Goal: Task Accomplishment & Management: Manage account settings

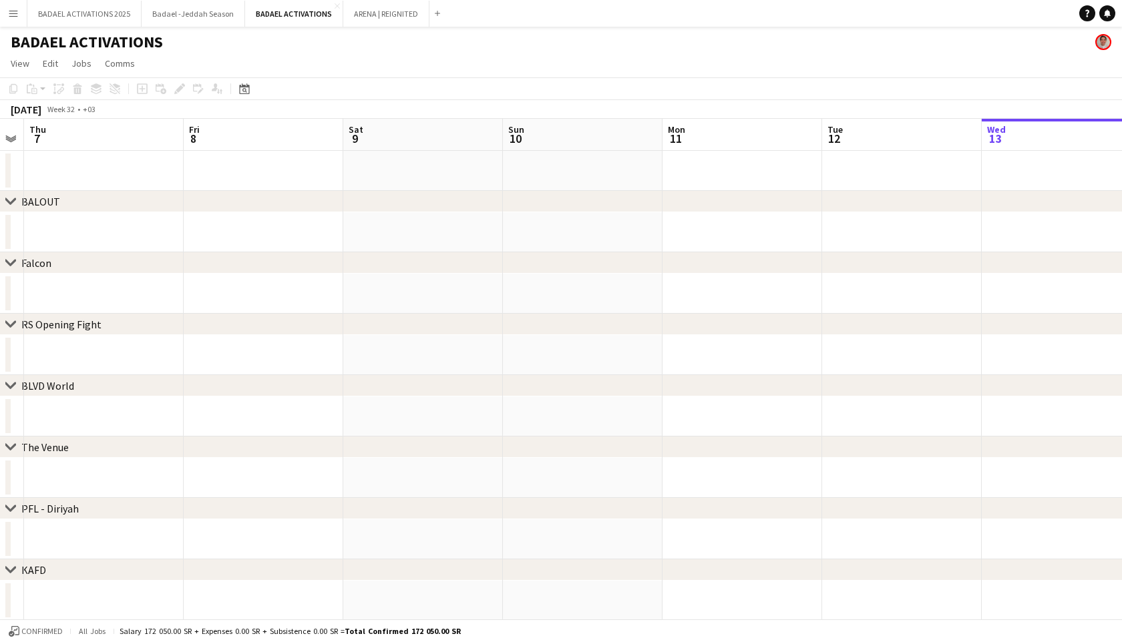
click at [41, 109] on div "[DATE]" at bounding box center [26, 109] width 31 height 13
click at [77, 109] on span "Week 32" at bounding box center [60, 109] width 33 height 10
click at [41, 109] on div "[DATE]" at bounding box center [26, 109] width 31 height 13
click at [17, 108] on div "[DATE]" at bounding box center [26, 109] width 31 height 13
click at [9, 138] on app-icon "Expand/collapse" at bounding box center [10, 138] width 11 height 13
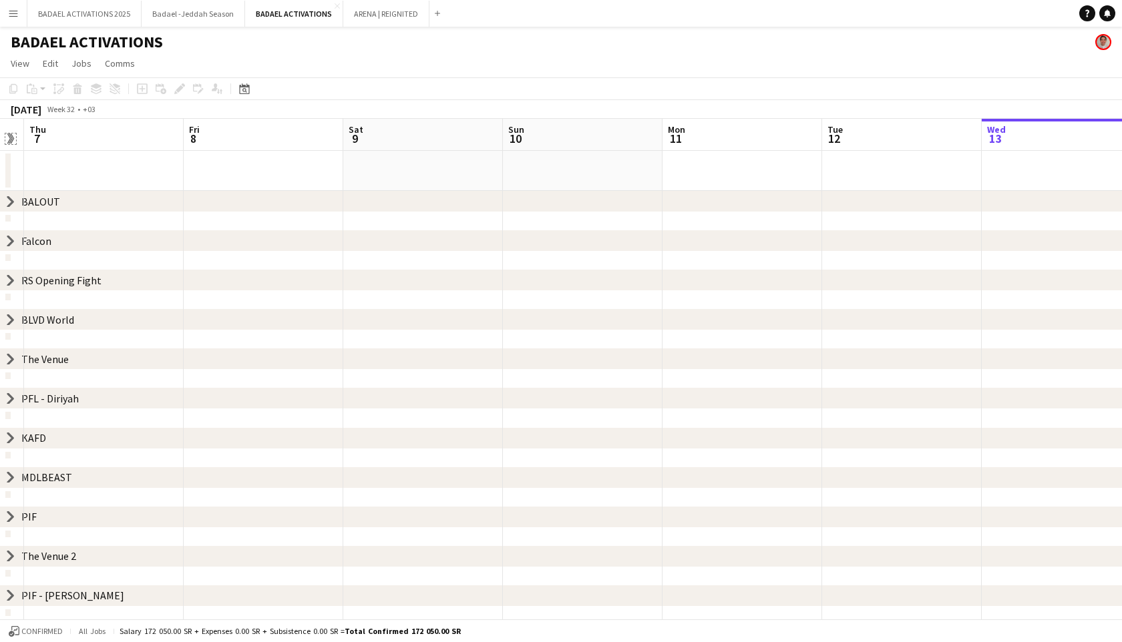
click at [9, 138] on app-icon "Expand/collapse" at bounding box center [9, 139] width 13 height 11
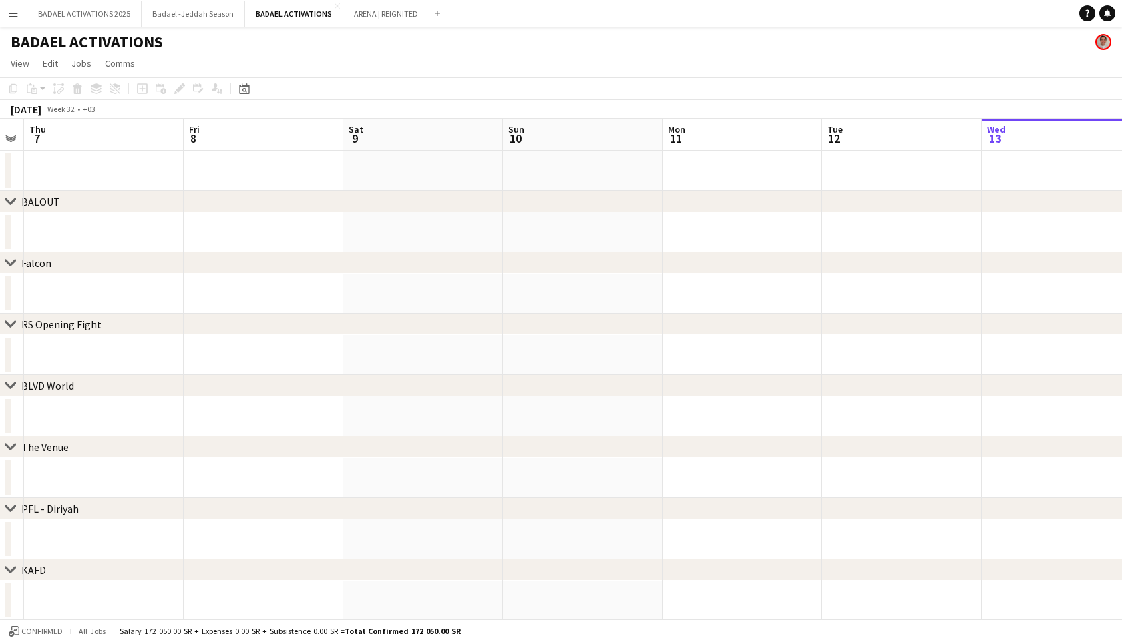
click at [36, 203] on div "BALOUT" at bounding box center [40, 201] width 39 height 13
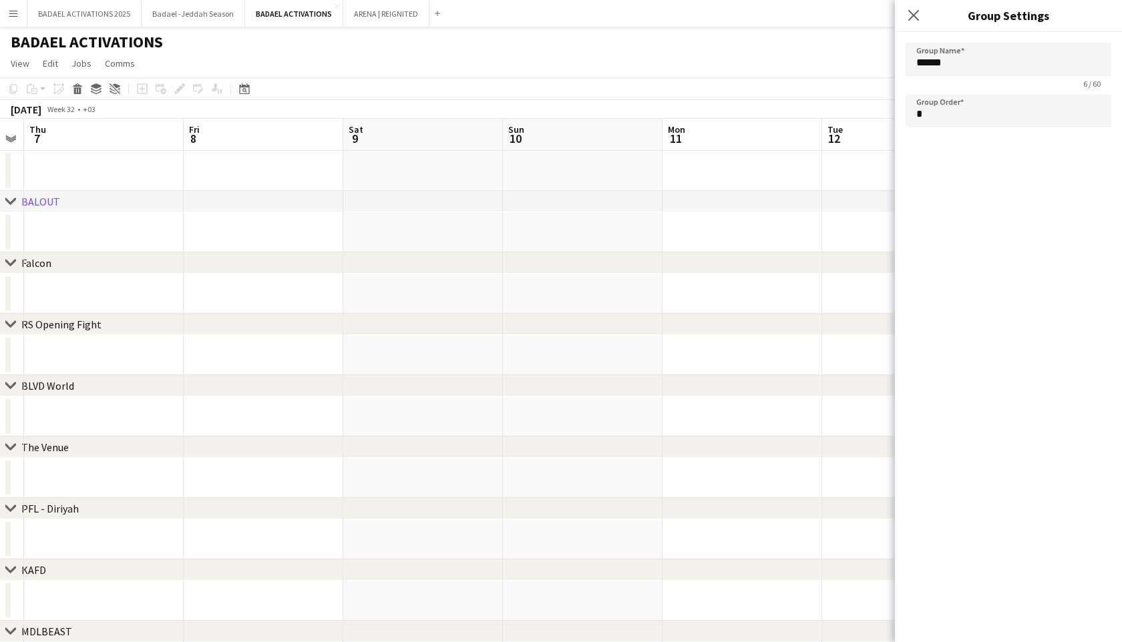
click at [36, 203] on div "BALOUT" at bounding box center [40, 201] width 39 height 13
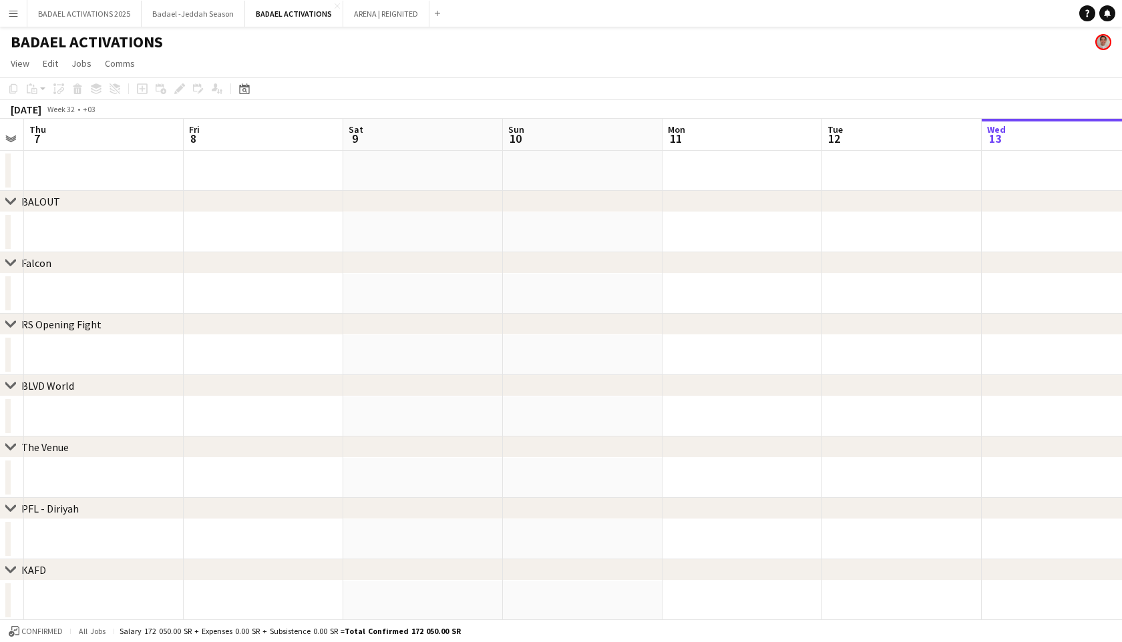
click at [36, 203] on div "BALOUT" at bounding box center [40, 201] width 39 height 13
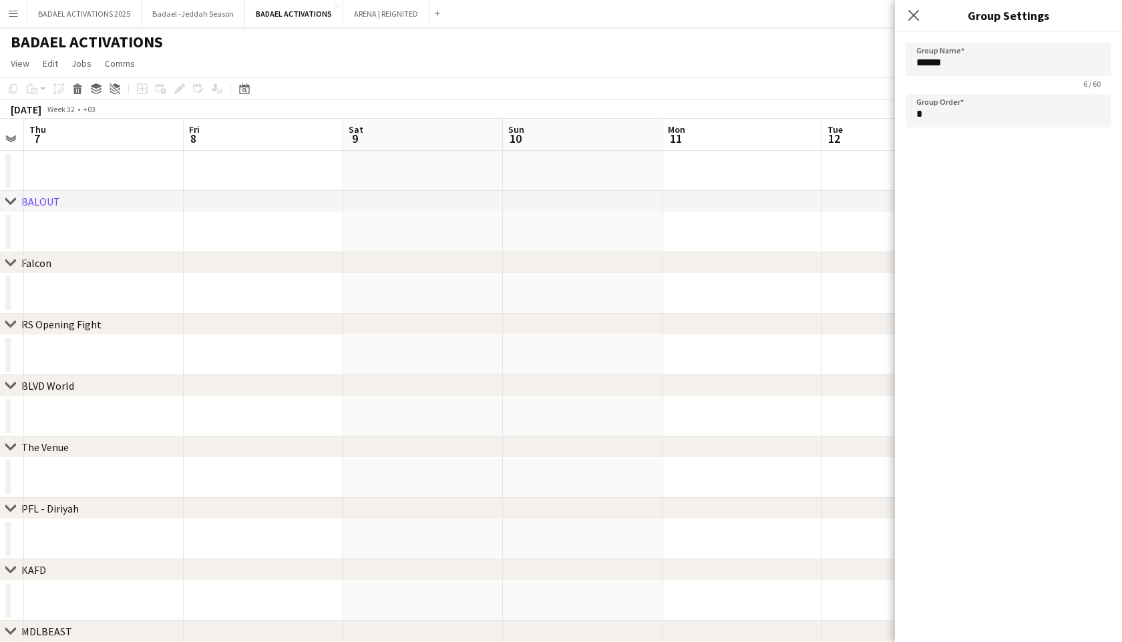
click at [36, 203] on div "BALOUT" at bounding box center [40, 201] width 39 height 13
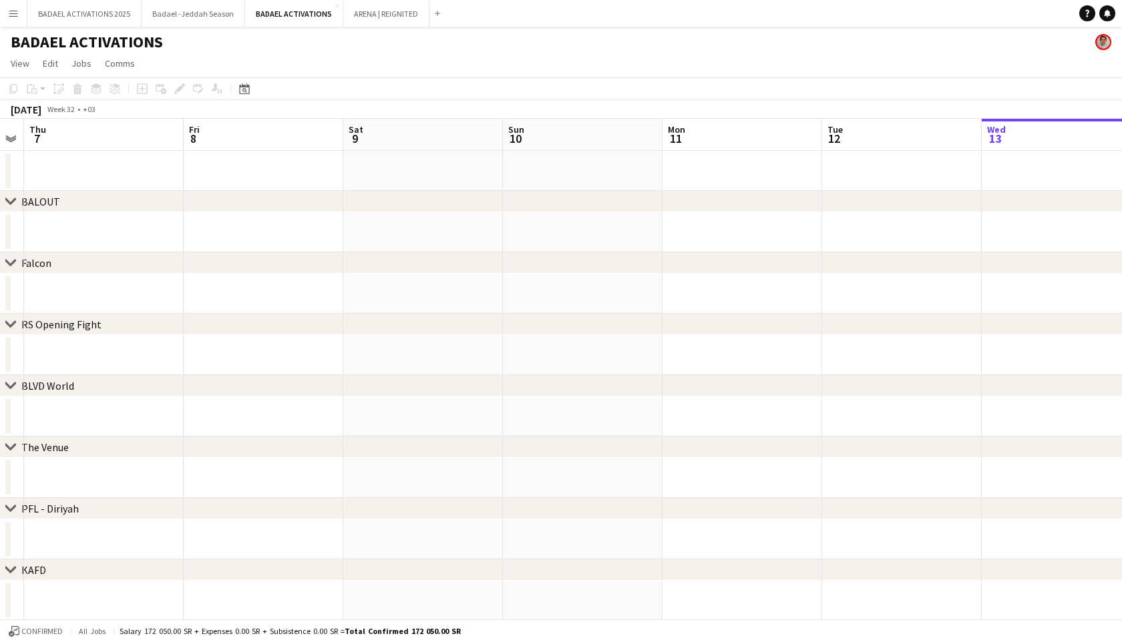
click at [12, 202] on icon at bounding box center [10, 200] width 10 height 5
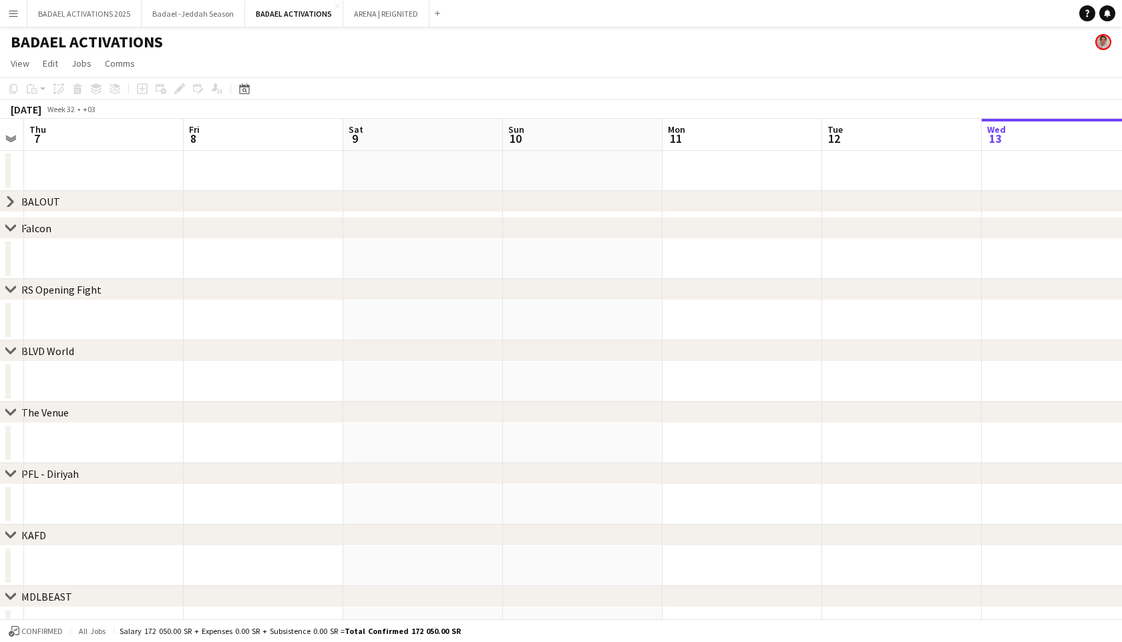
click at [12, 202] on icon at bounding box center [10, 202] width 5 height 10
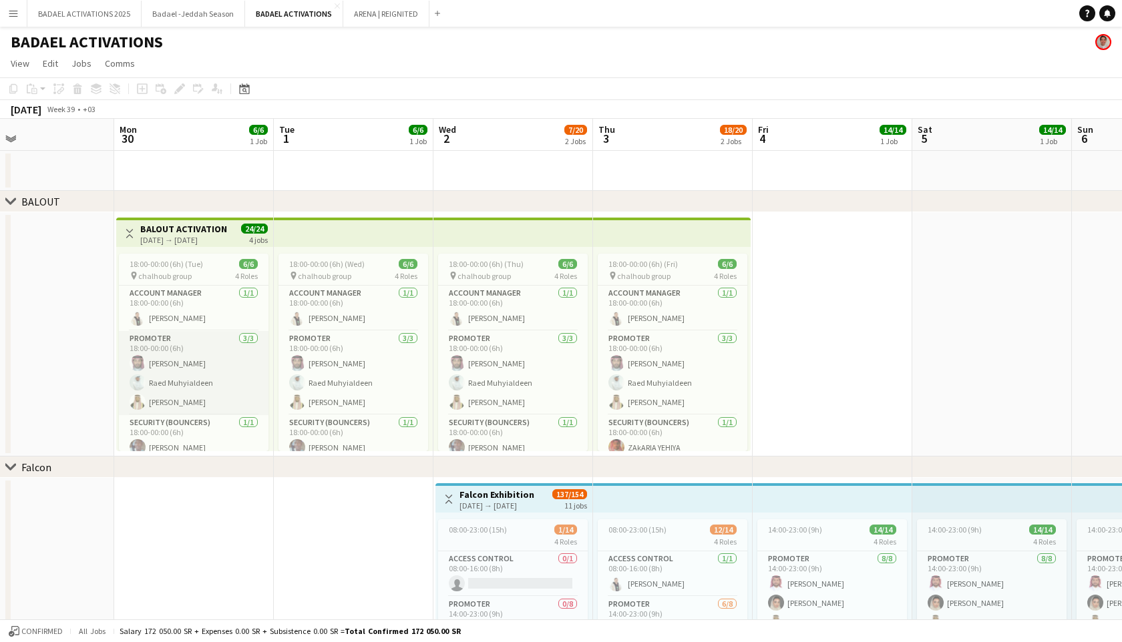
scroll to position [0, 523]
click at [222, 345] on app-card-role "PROMOTER [DATE] 18:00-00:00 (6h) [PERSON_NAME] [PERSON_NAME] Muhyialdeen Khaled…" at bounding box center [195, 373] width 150 height 84
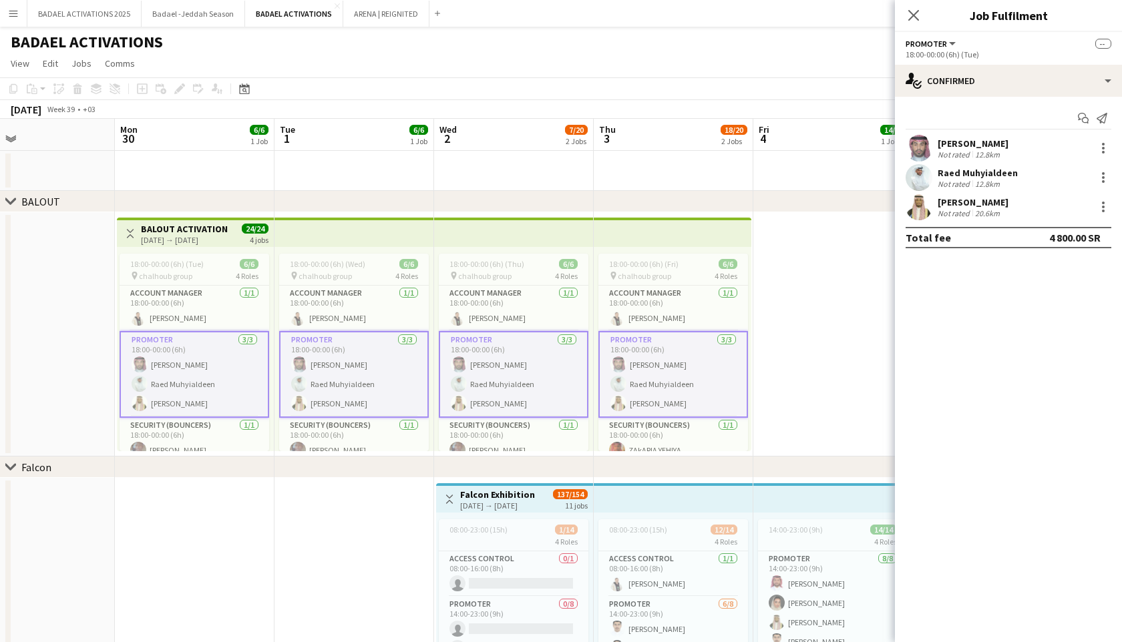
click at [931, 42] on span "PROMOTER" at bounding box center [925, 44] width 41 height 10
click at [911, 17] on icon at bounding box center [913, 15] width 13 height 13
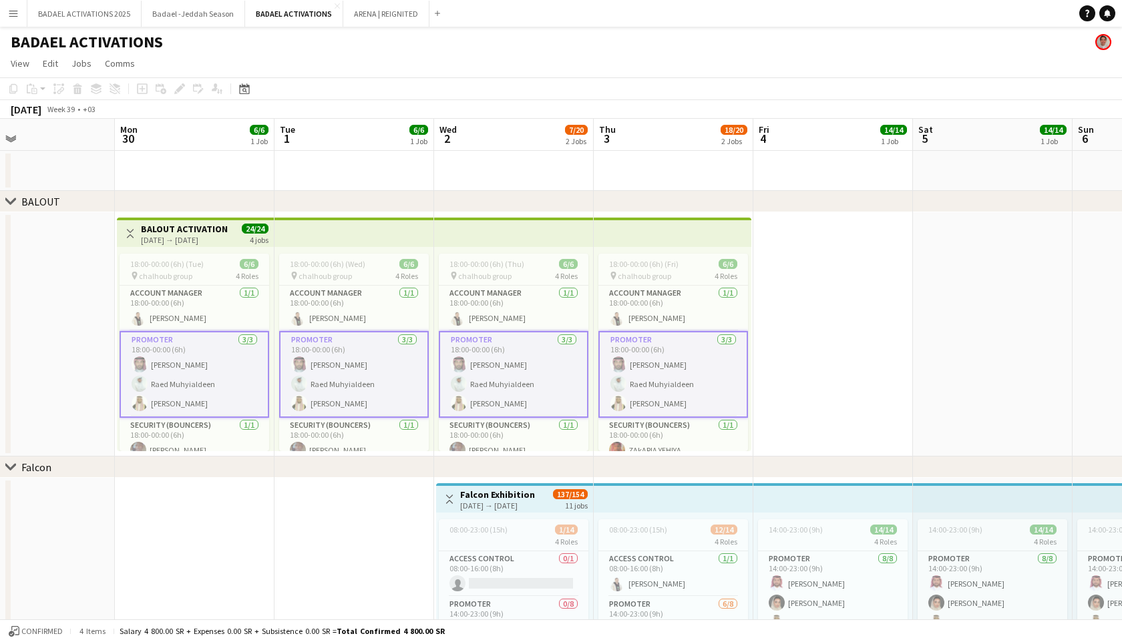
click at [387, 361] on app-card-role "PROMOTER [DATE] 18:00-00:00 (6h) [PERSON_NAME] [PERSON_NAME] Muhyialdeen Khaled…" at bounding box center [354, 374] width 150 height 87
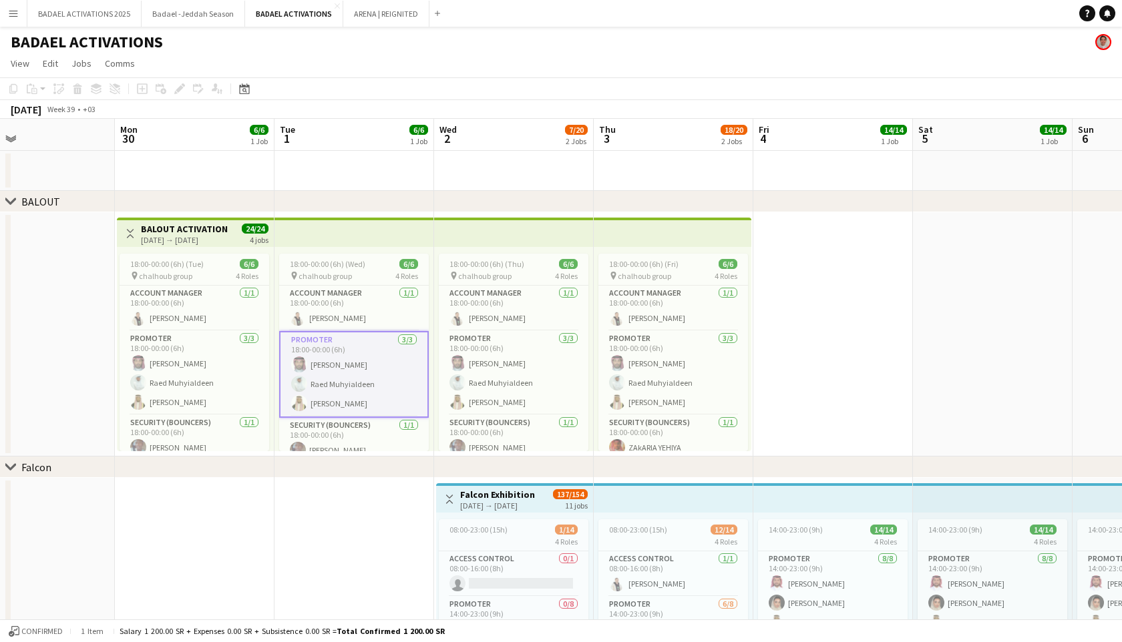
click at [386, 361] on app-card-role "PROMOTER [DATE] 18:00-00:00 (6h) [PERSON_NAME] [PERSON_NAME] Muhyialdeen Khaled…" at bounding box center [354, 374] width 150 height 87
click at [386, 362] on app-card-role "PROMOTER [DATE] 18:00-00:00 (6h) [PERSON_NAME] [PERSON_NAME] Muhyialdeen Khaled…" at bounding box center [354, 373] width 150 height 84
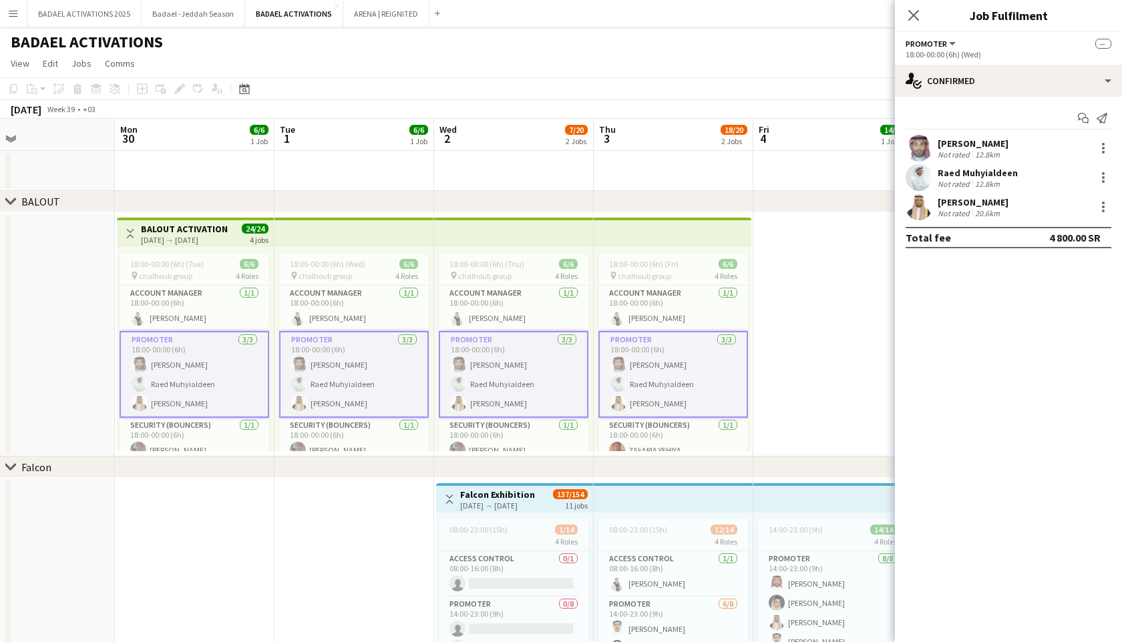
click at [673, 385] on app-card-role "PROMOTER [DATE] 18:00-00:00 (6h) [PERSON_NAME] [PERSON_NAME] Muhyialdeen Khaled…" at bounding box center [673, 374] width 150 height 87
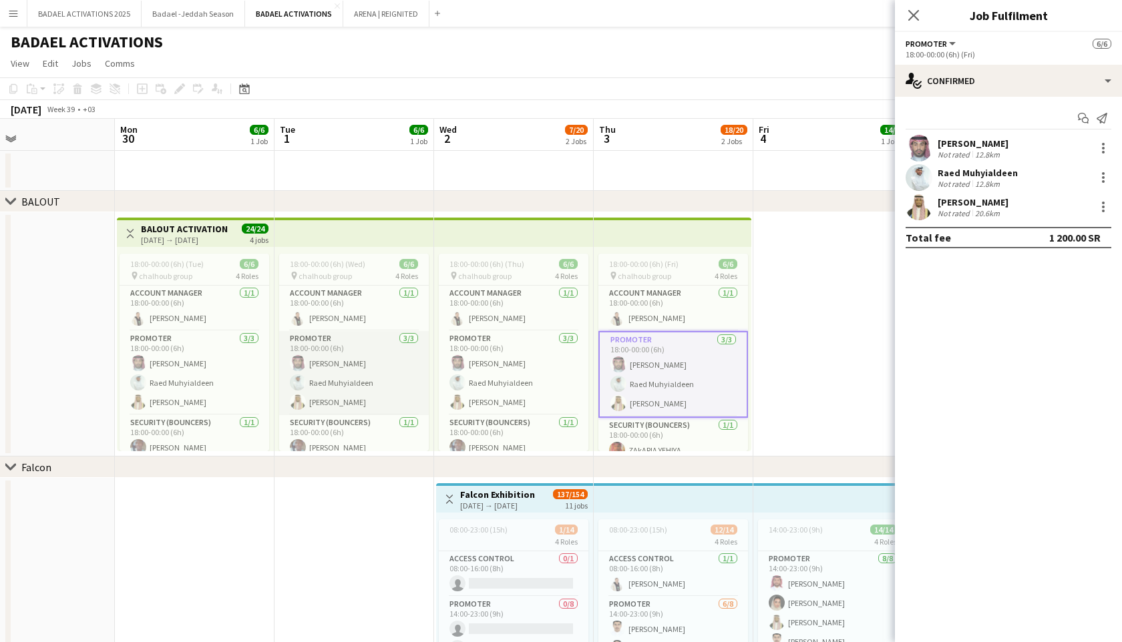
scroll to position [55, 0]
click at [343, 436] on app-card-role "Team Leader [DATE] 18:00-00:00 (6h) [PERSON_NAME]" at bounding box center [354, 428] width 150 height 45
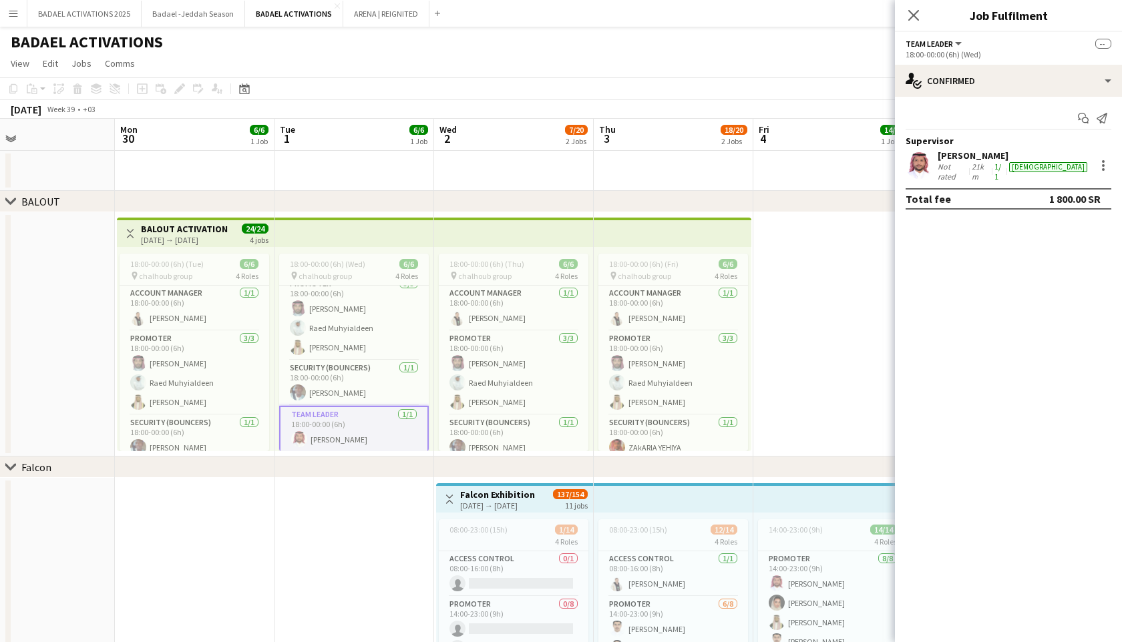
click at [343, 436] on app-card-role "Team Leader [DATE] 18:00-00:00 (6h) [PERSON_NAME]" at bounding box center [354, 430] width 150 height 48
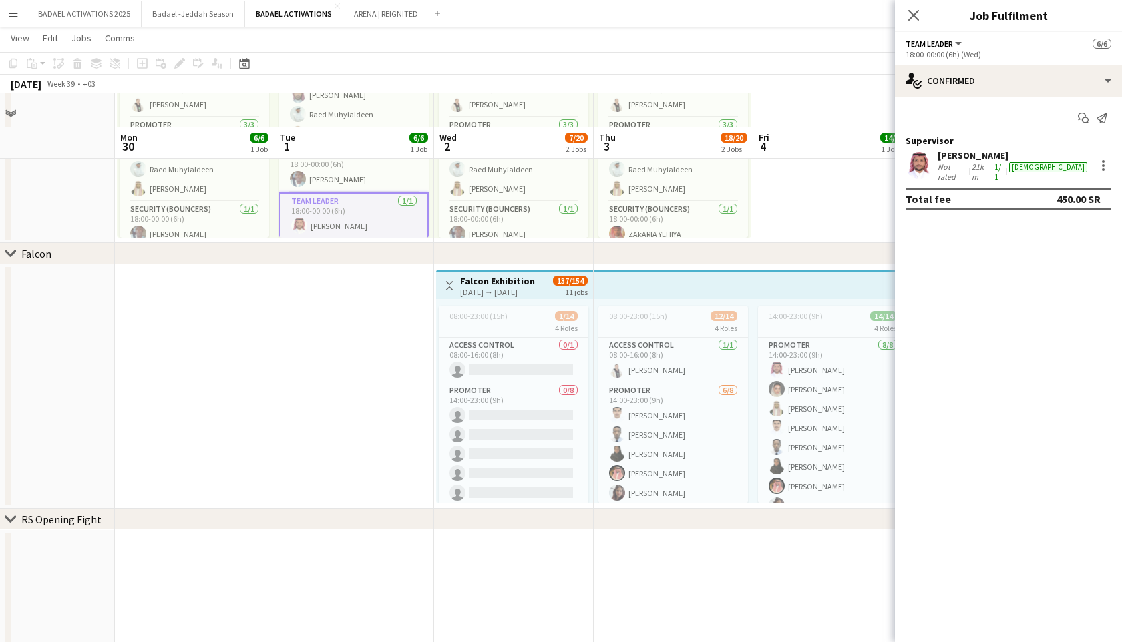
scroll to position [246, 0]
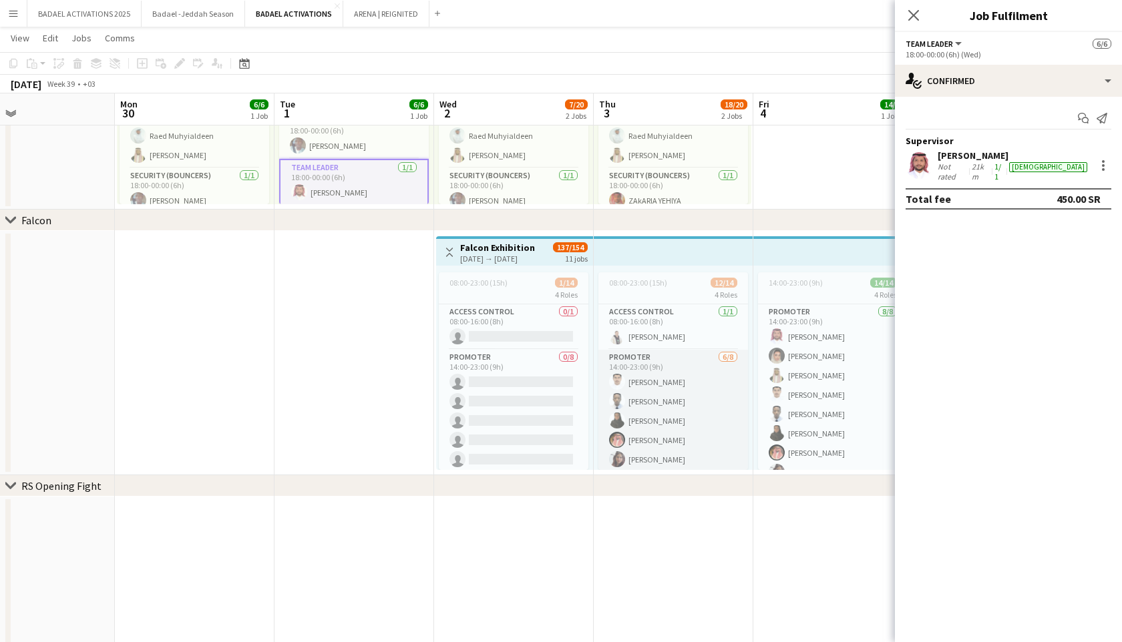
click at [678, 408] on app-card-role "PROMOTER [DATE] 14:00-23:00 (9h) [PERSON_NAME] [PERSON_NAME] Said [PERSON_NAME]…" at bounding box center [673, 440] width 150 height 181
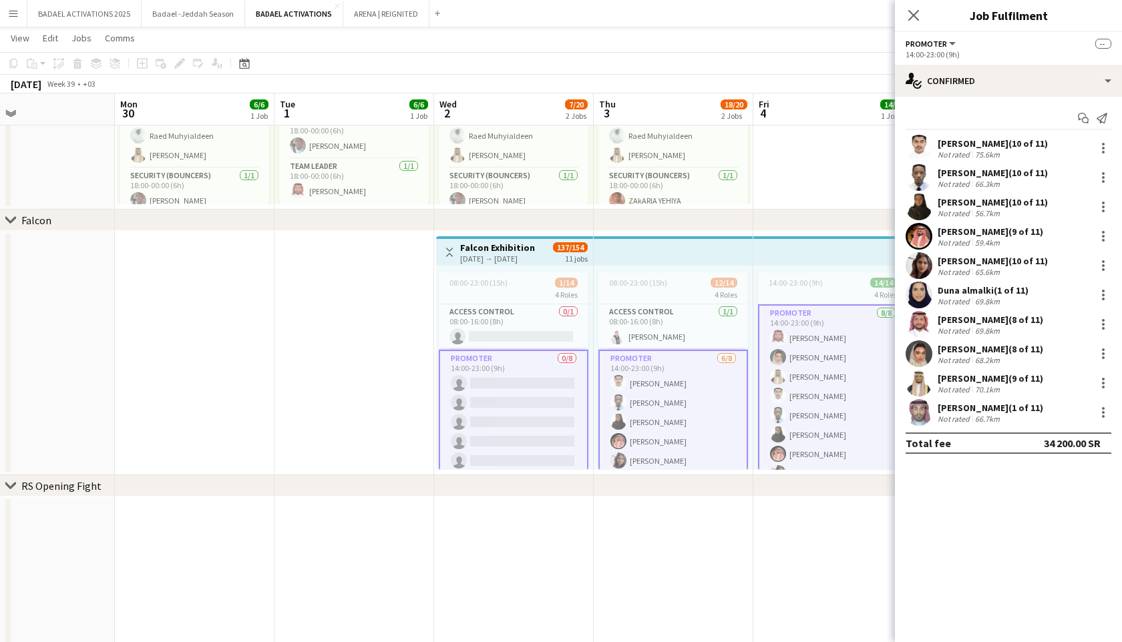
click at [678, 408] on app-card-role "PROMOTER [DATE] 14:00-23:00 (9h) [PERSON_NAME] [PERSON_NAME] Said [PERSON_NAME]…" at bounding box center [673, 442] width 150 height 184
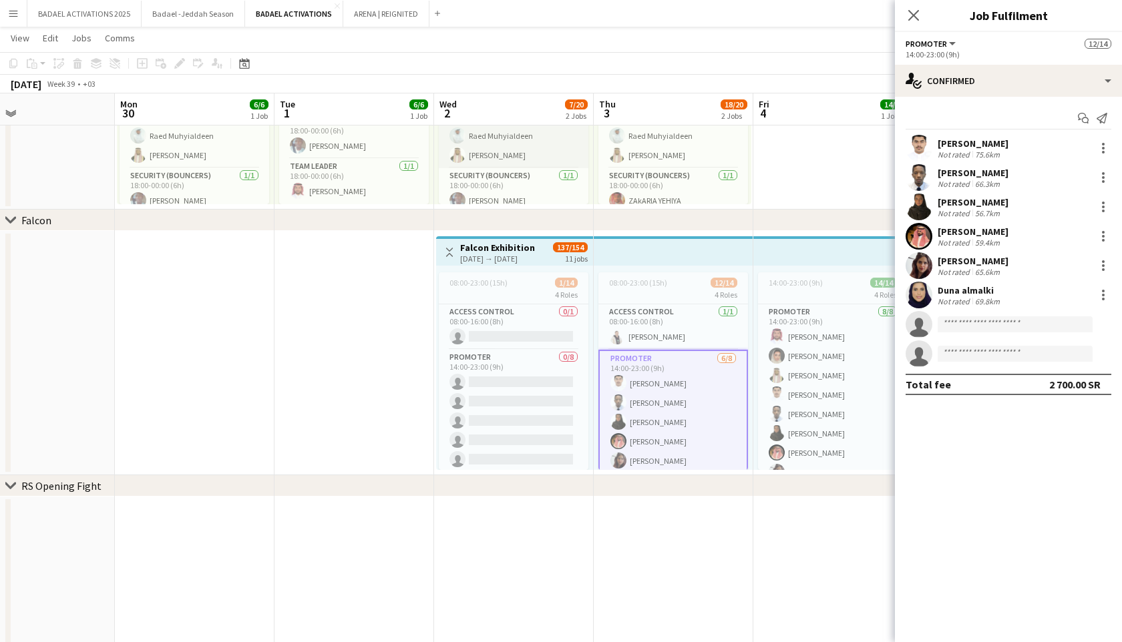
click at [526, 148] on app-card-role "PROMOTER [DATE] 18:00-00:00 (6h) [PERSON_NAME] [PERSON_NAME] Muhyialdeen Khaled…" at bounding box center [514, 126] width 150 height 84
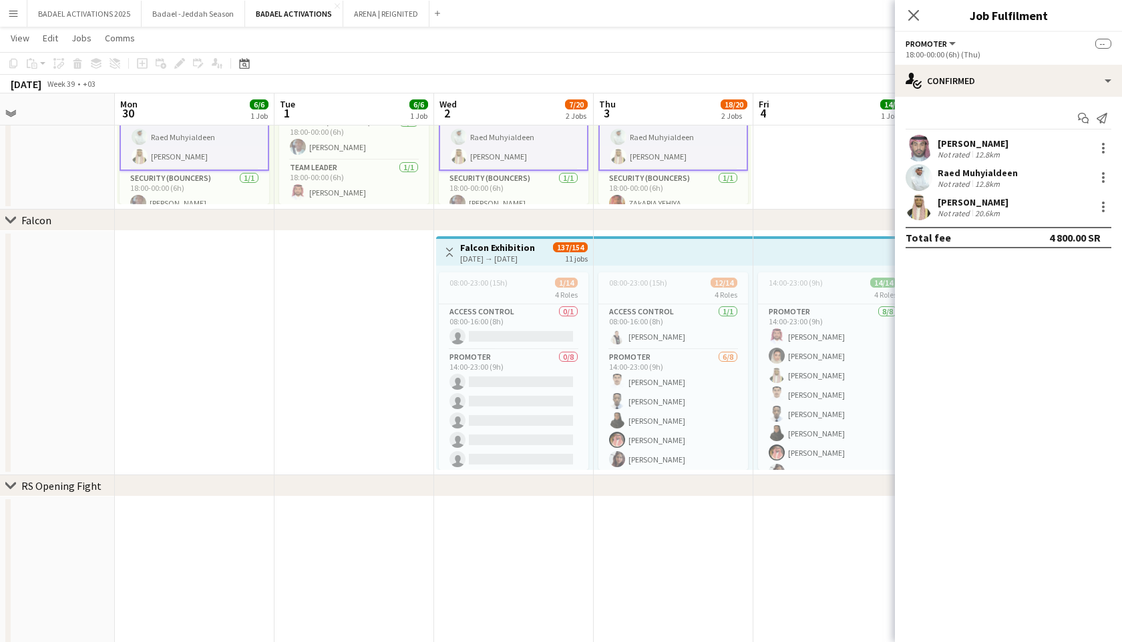
click at [526, 148] on app-card-role "PROMOTER [DATE] 18:00-00:00 (6h) [PERSON_NAME] [PERSON_NAME] Muhyialdeen Khaled…" at bounding box center [514, 127] width 150 height 87
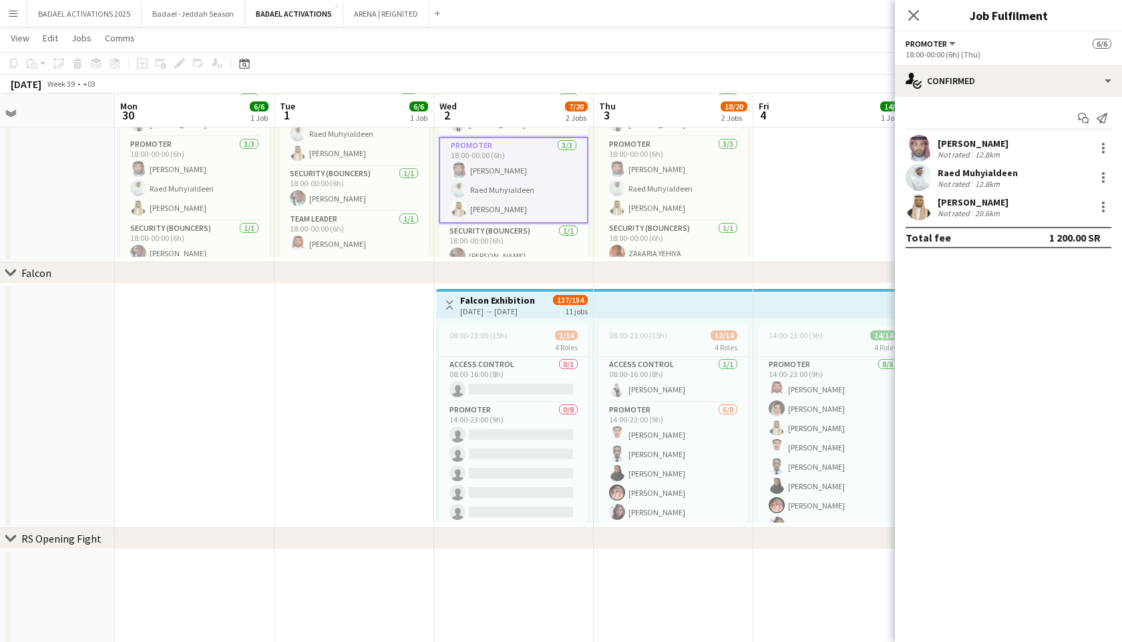
scroll to position [186, 0]
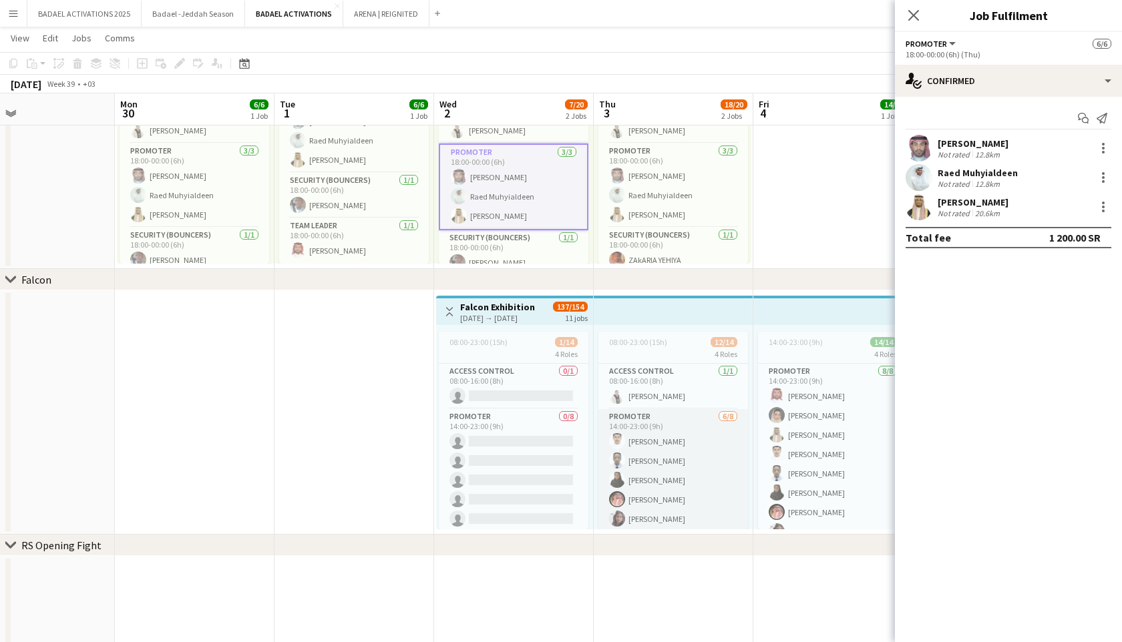
click at [671, 448] on app-card-role "PROMOTER [DATE] 14:00-23:00 (9h) [PERSON_NAME] [PERSON_NAME] Said [PERSON_NAME]…" at bounding box center [673, 499] width 150 height 181
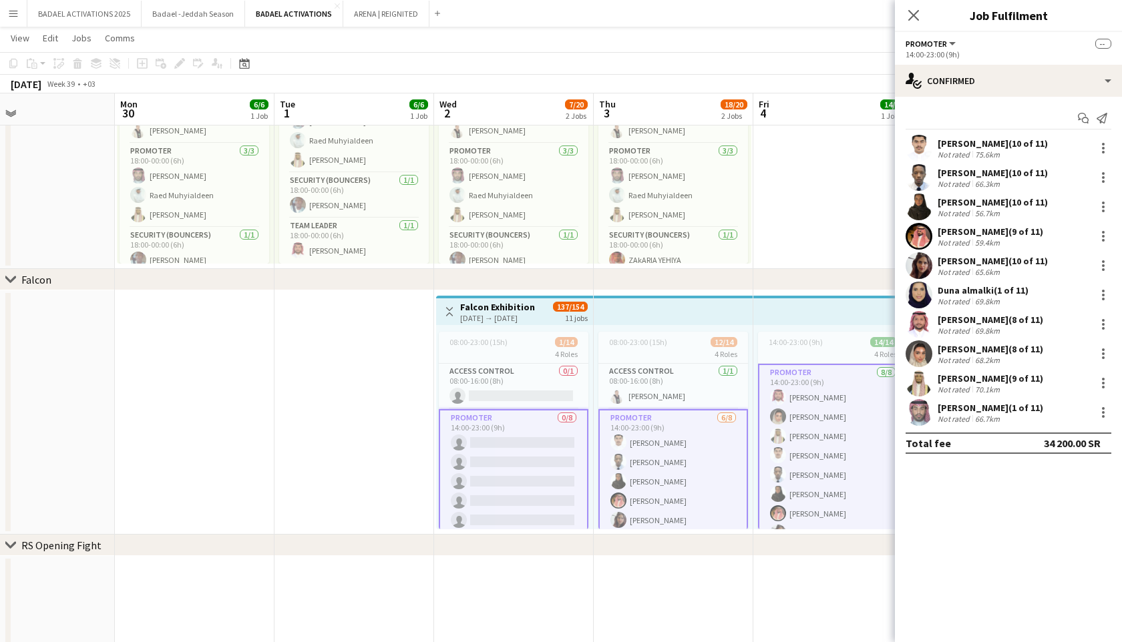
click at [671, 448] on app-card-role "PROMOTER [DATE] 14:00-23:00 (9h) [PERSON_NAME] [PERSON_NAME] Said [PERSON_NAME]…" at bounding box center [673, 501] width 150 height 184
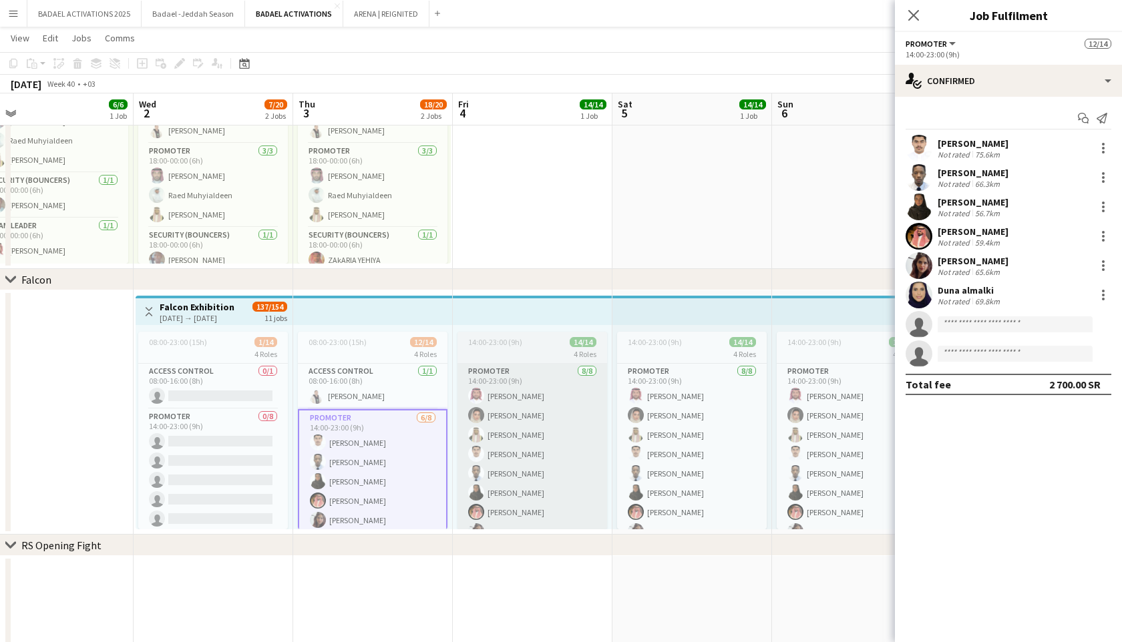
scroll to position [0, 634]
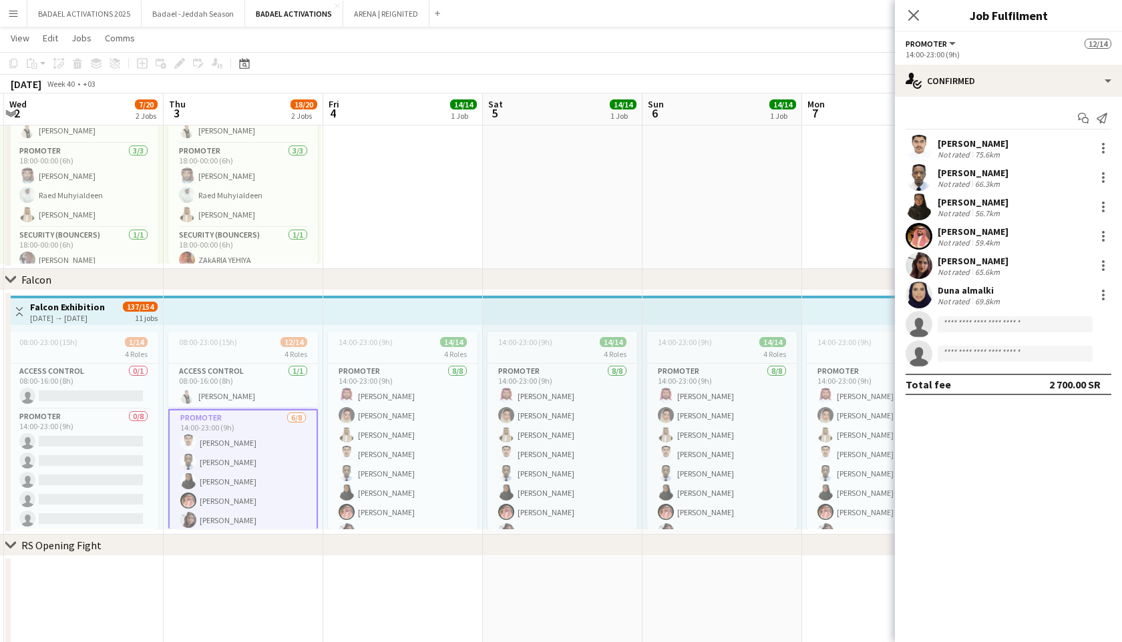
click at [965, 300] on div "Not rated" at bounding box center [954, 301] width 35 height 10
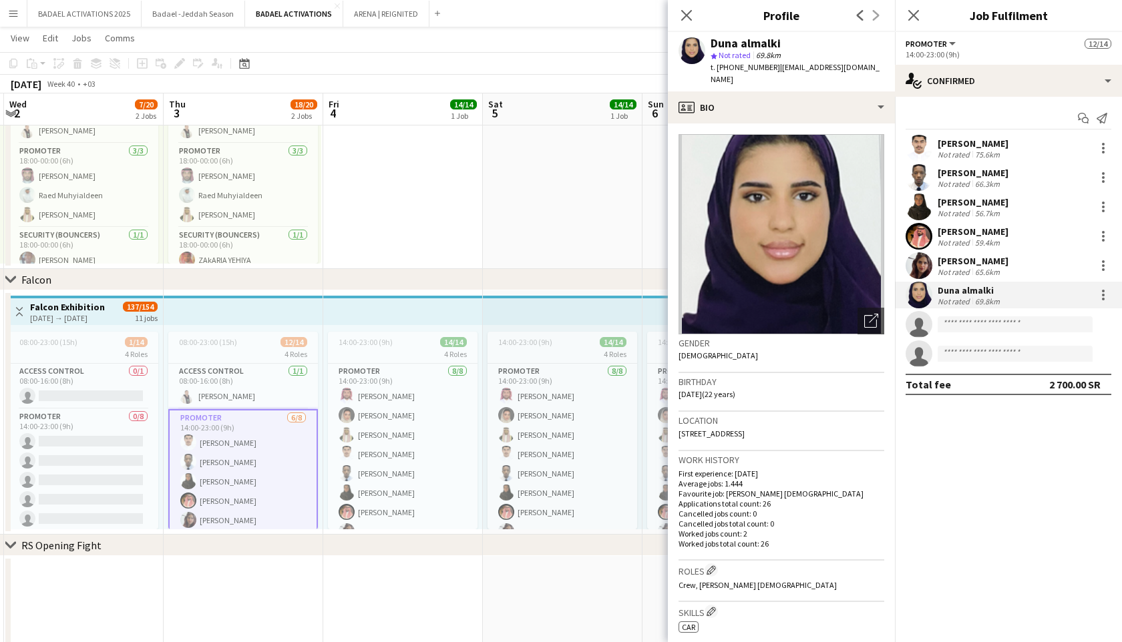
click at [917, 4] on div "Close pop-in" at bounding box center [913, 15] width 37 height 31
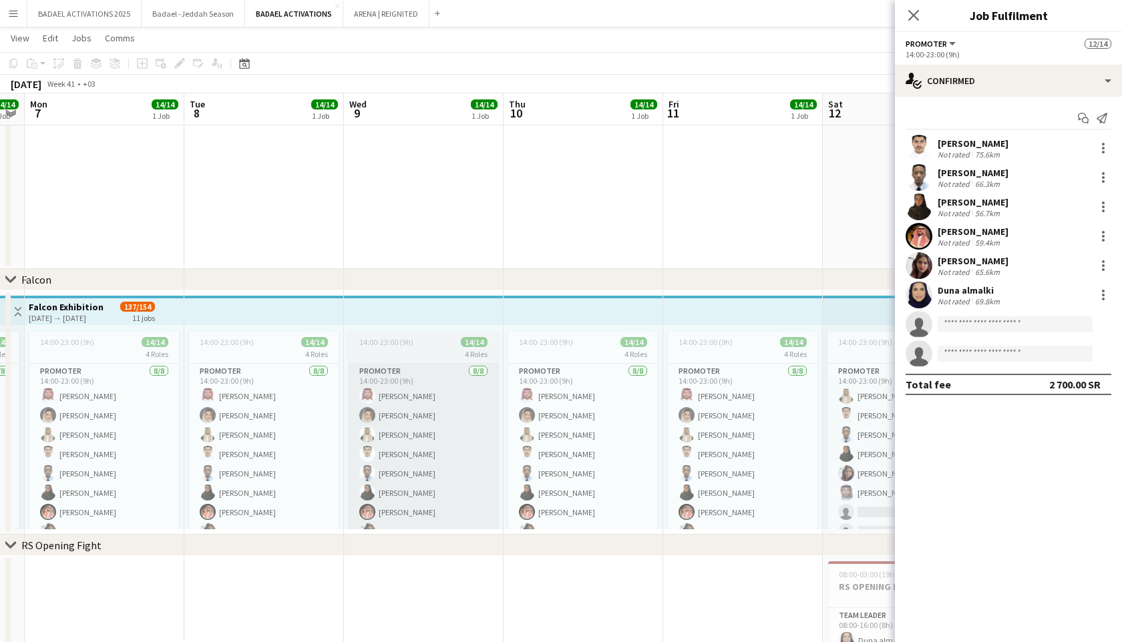
scroll to position [0, 572]
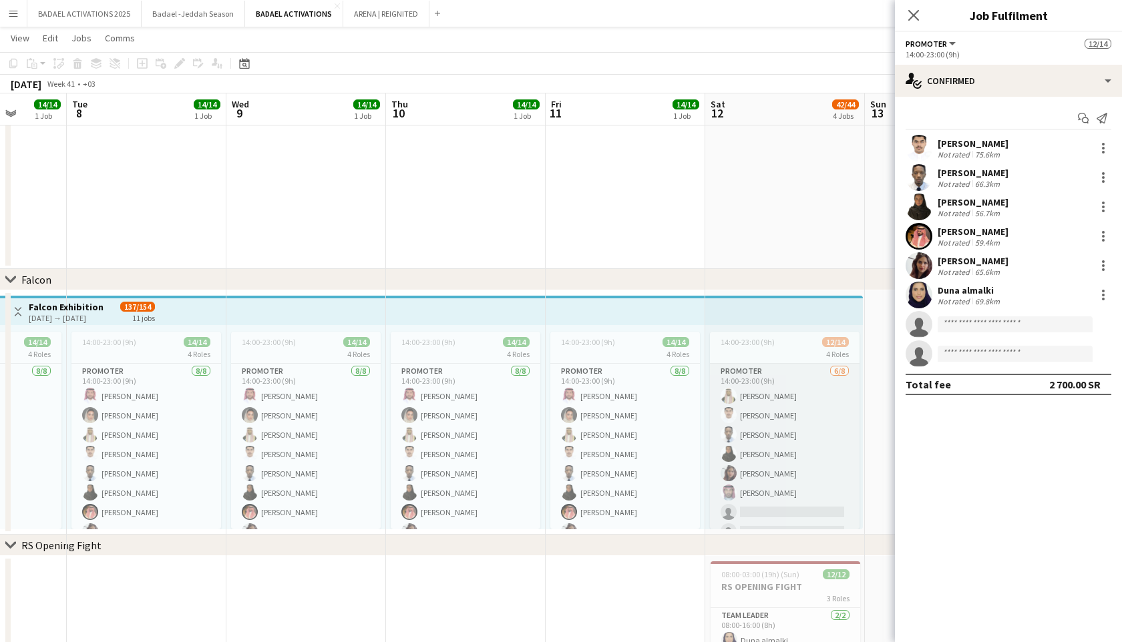
click at [747, 423] on app-card-role "PROMOTER [DATE] 14:00-23:00 (9h) Khaled Alnafiaa [PERSON_NAME] [PERSON_NAME] Sa…" at bounding box center [785, 454] width 150 height 181
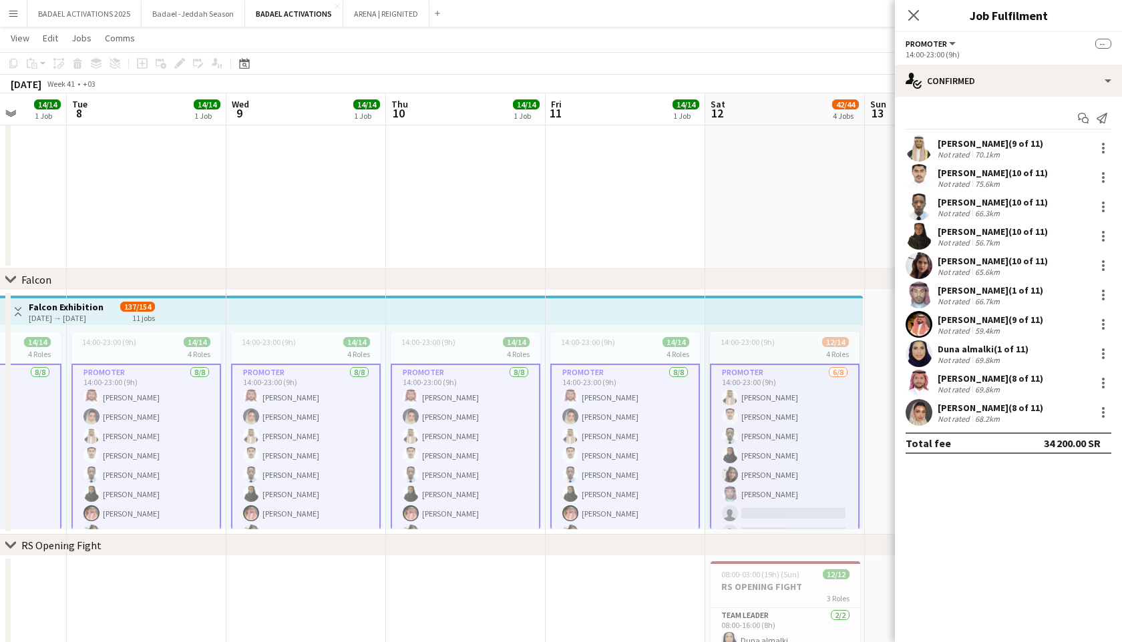
click at [748, 425] on app-card-role "PROMOTER [DATE] 14:00-23:00 (9h) Khaled Alnafiaa [PERSON_NAME] [PERSON_NAME] Sa…" at bounding box center [785, 456] width 150 height 184
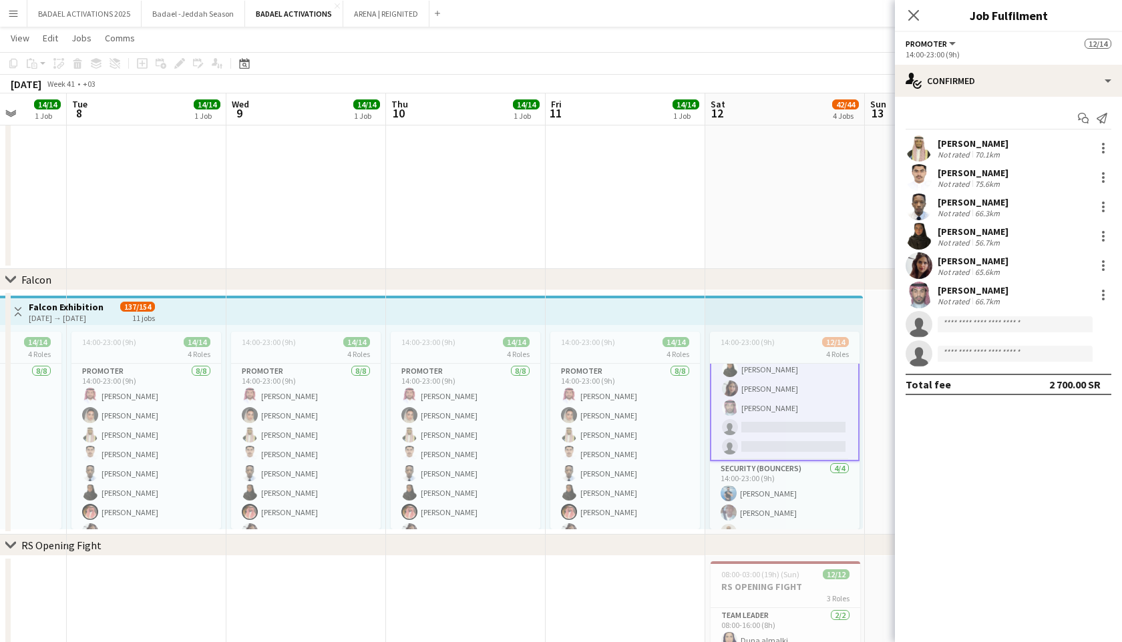
scroll to position [212, 0]
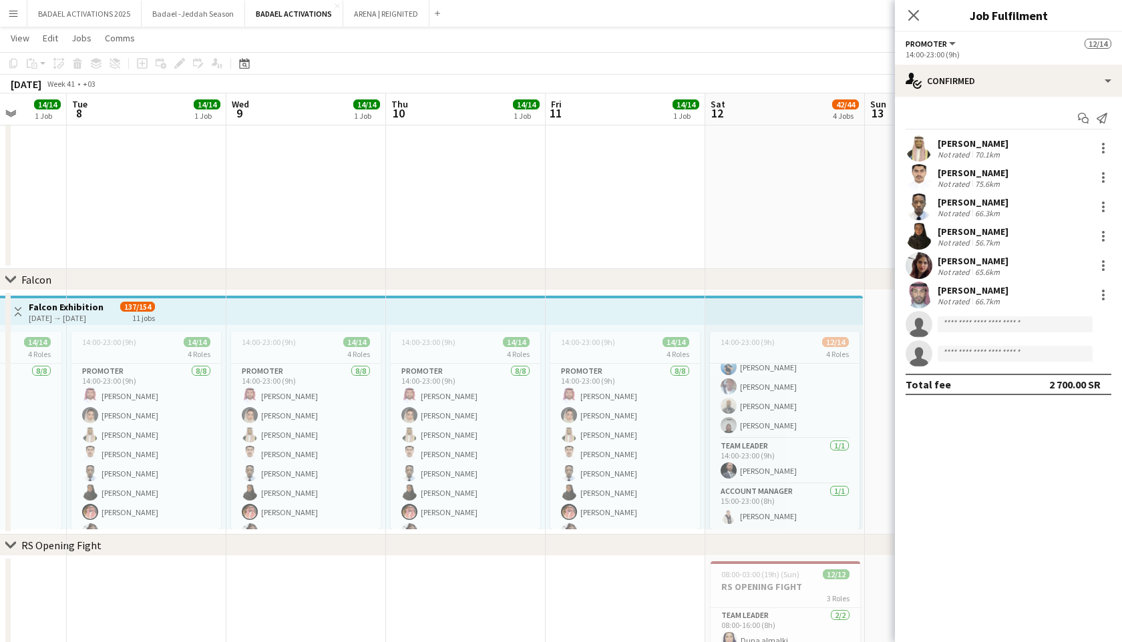
click at [762, 473] on app-card-role "Team Leader [DATE] 14:00-23:00 (9h) [PERSON_NAME]" at bounding box center [785, 461] width 150 height 45
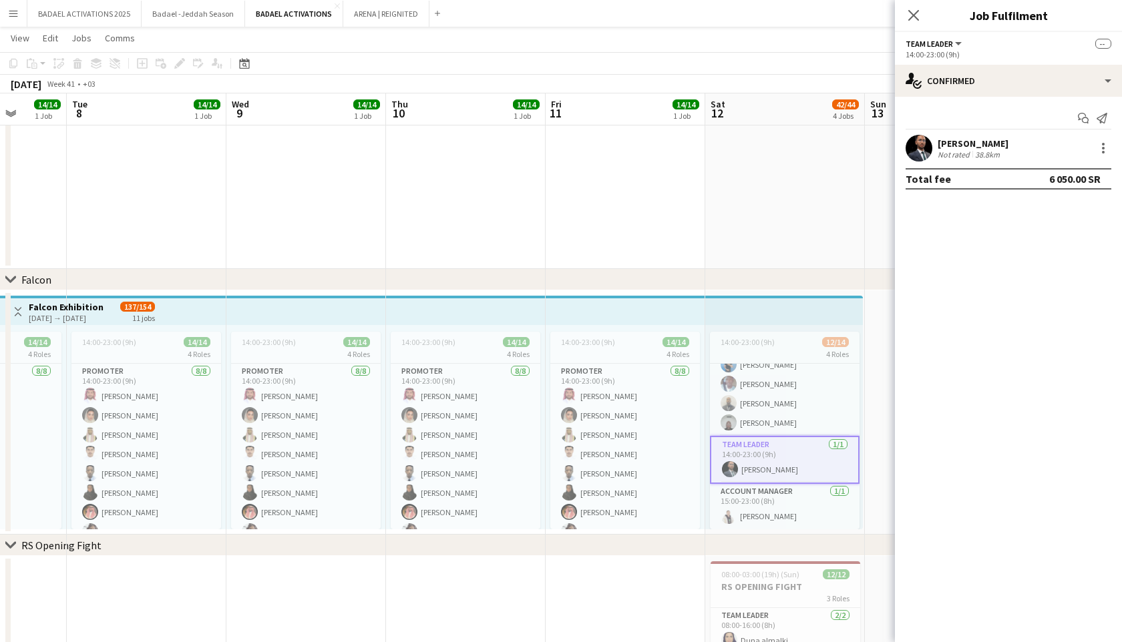
scroll to position [210, 0]
click at [762, 473] on app-card-role "Team Leader [DATE] 14:00-23:00 (9h) [PERSON_NAME]" at bounding box center [785, 463] width 150 height 48
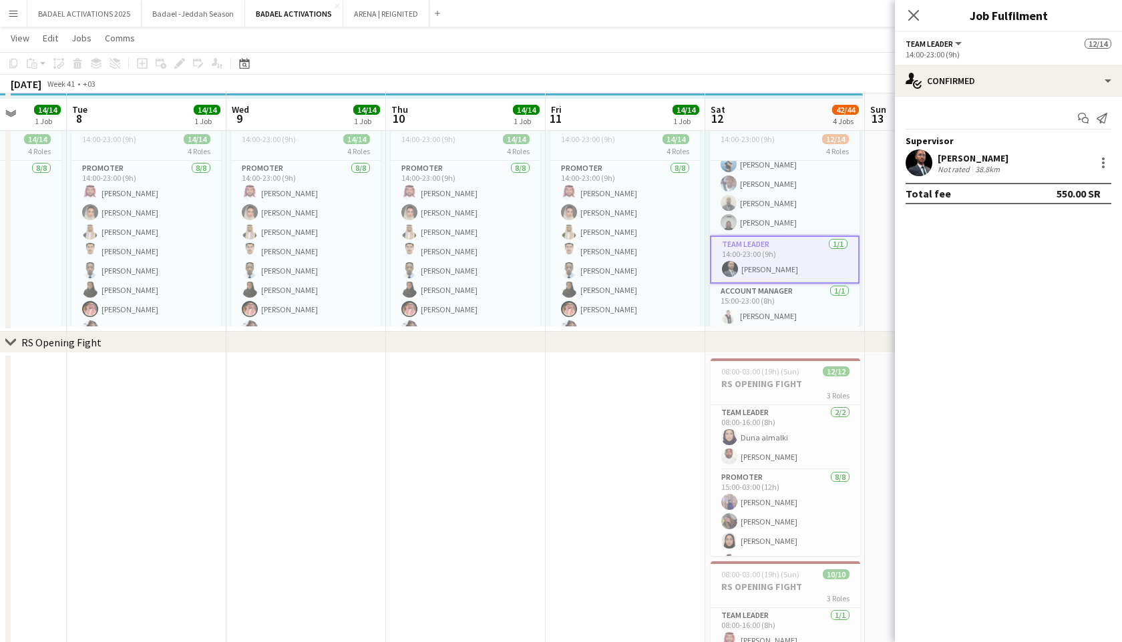
scroll to position [398, 0]
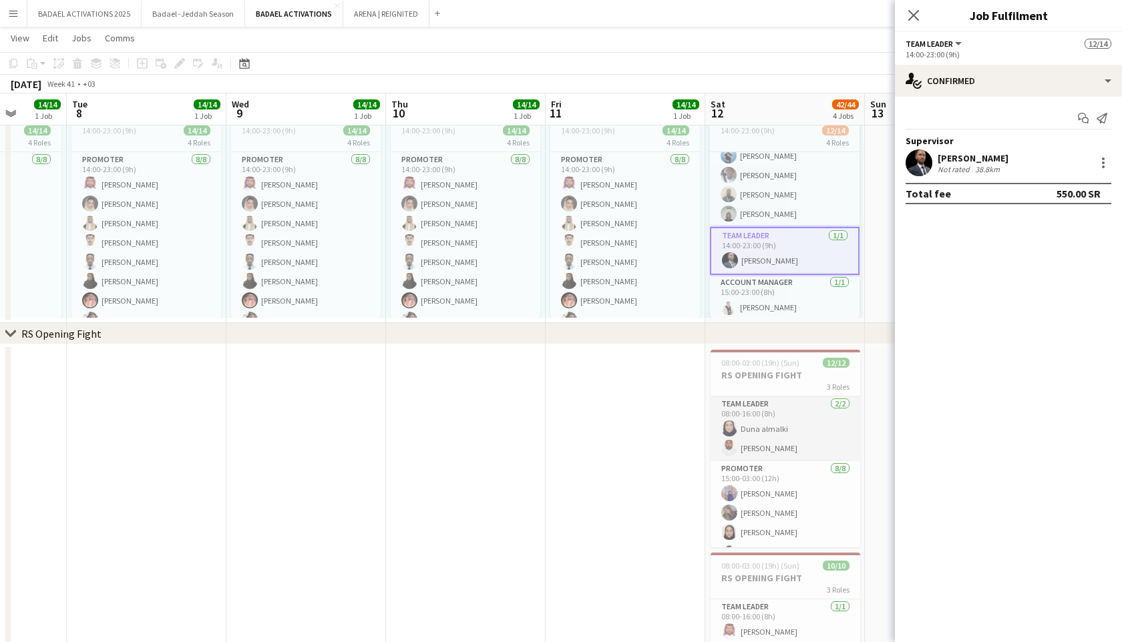
click at [765, 449] on app-card-role "Team Leader [DATE] 08:00-16:00 (8h) [PERSON_NAME] [PERSON_NAME]" at bounding box center [785, 429] width 150 height 65
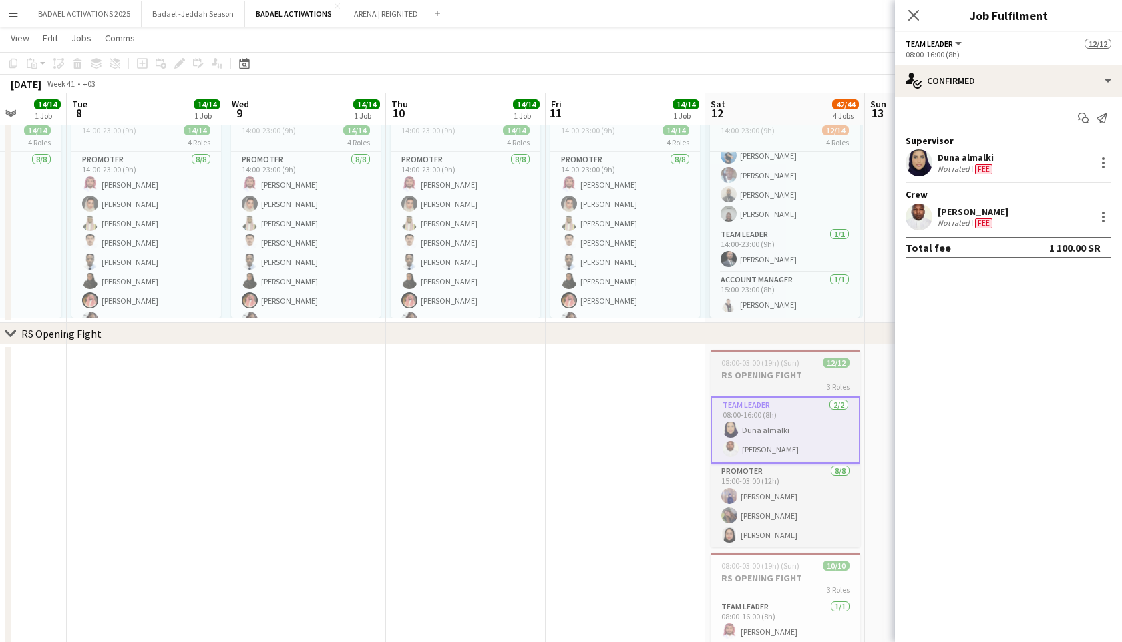
click at [763, 384] on div "3 Roles" at bounding box center [785, 386] width 150 height 11
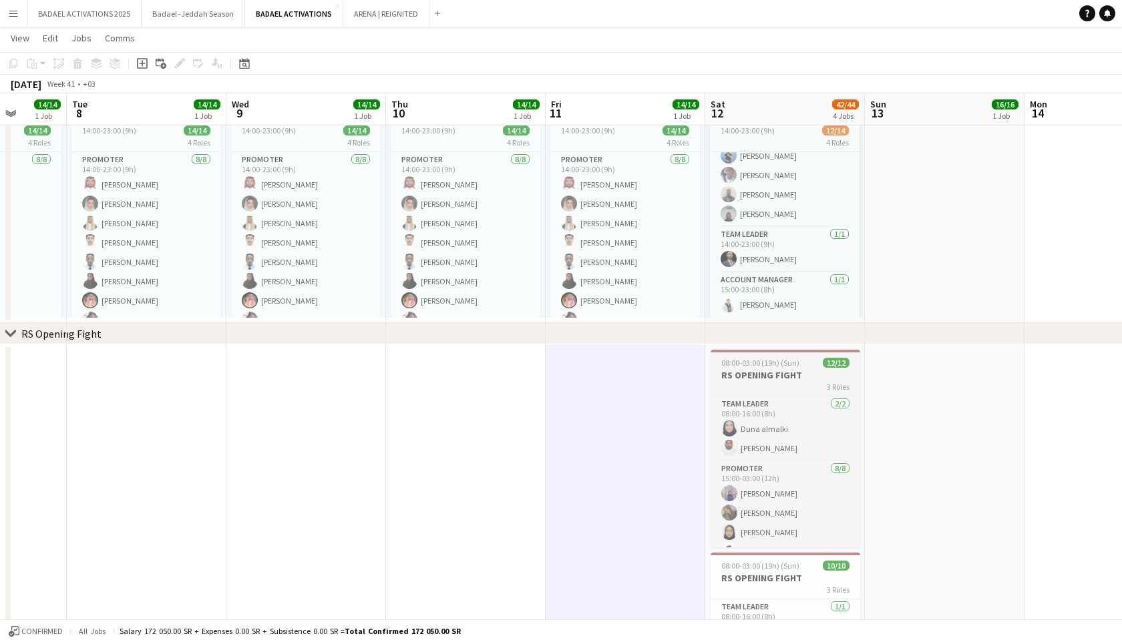
click at [754, 379] on h3 "RS OPENING FIGHT" at bounding box center [785, 375] width 150 height 12
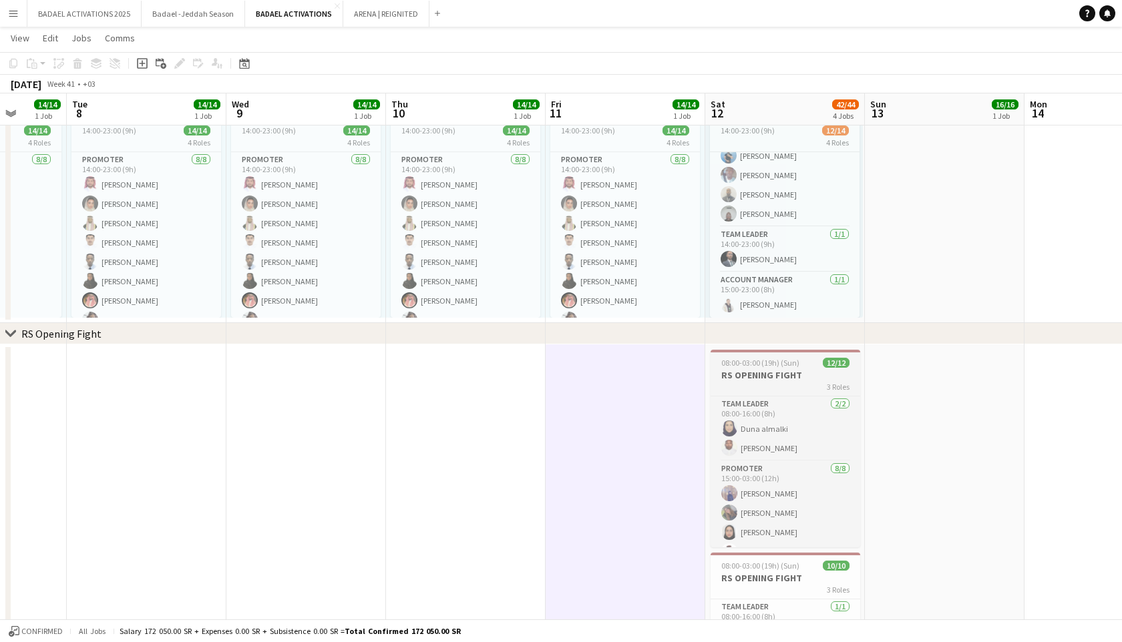
click at [767, 381] on h3 "RS OPENING FIGHT" at bounding box center [785, 375] width 150 height 12
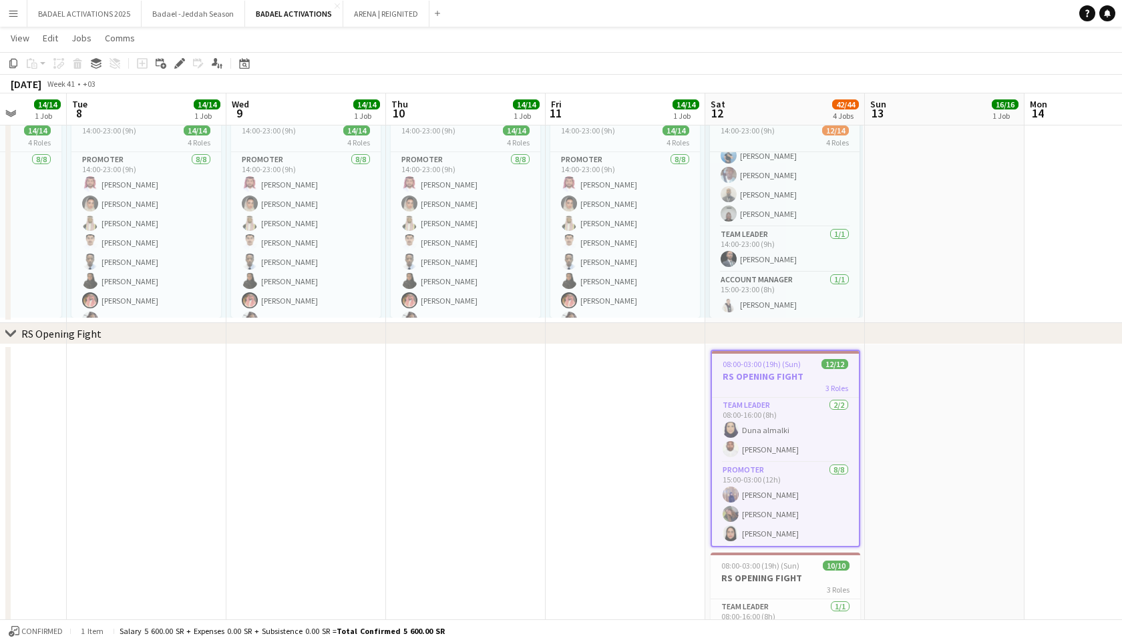
click at [767, 381] on h3 "RS OPENING FIGHT" at bounding box center [785, 377] width 147 height 12
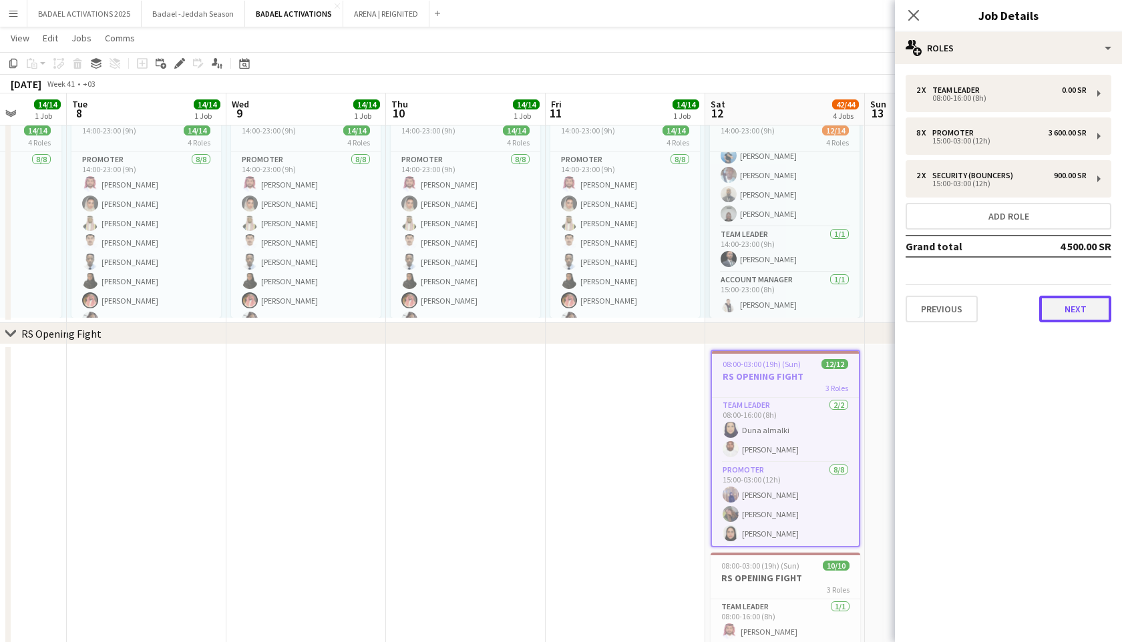
click at [1084, 305] on button "Next" at bounding box center [1075, 309] width 72 height 27
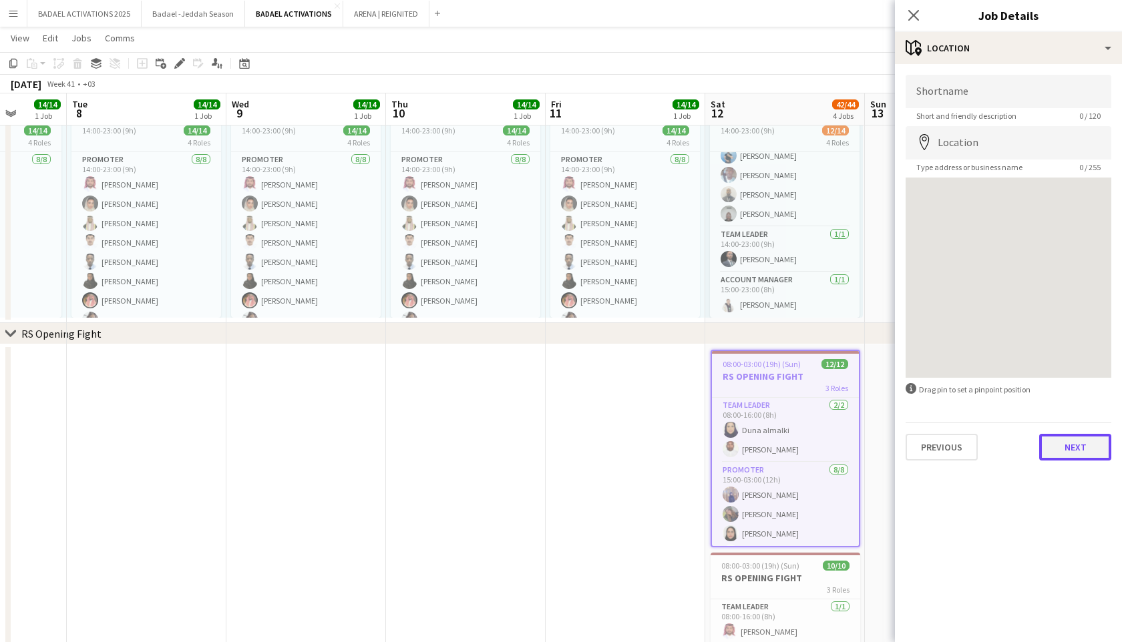
click at [1062, 449] on button "Next" at bounding box center [1075, 447] width 72 height 27
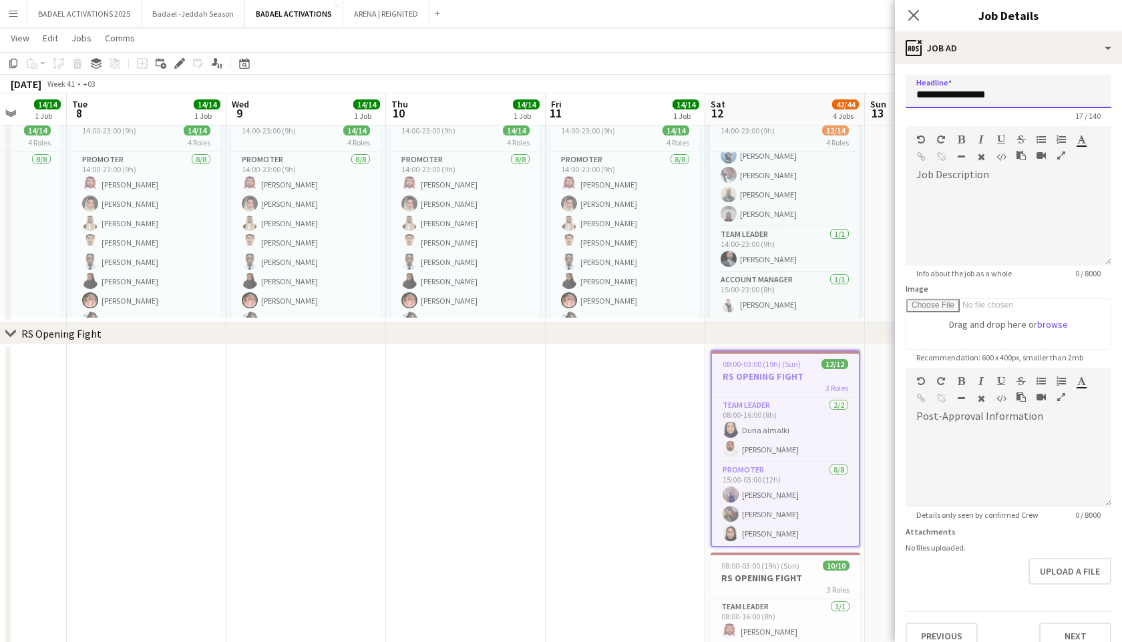
click at [985, 97] on input "**********" at bounding box center [1008, 91] width 206 height 33
click at [915, 16] on icon at bounding box center [913, 15] width 13 height 13
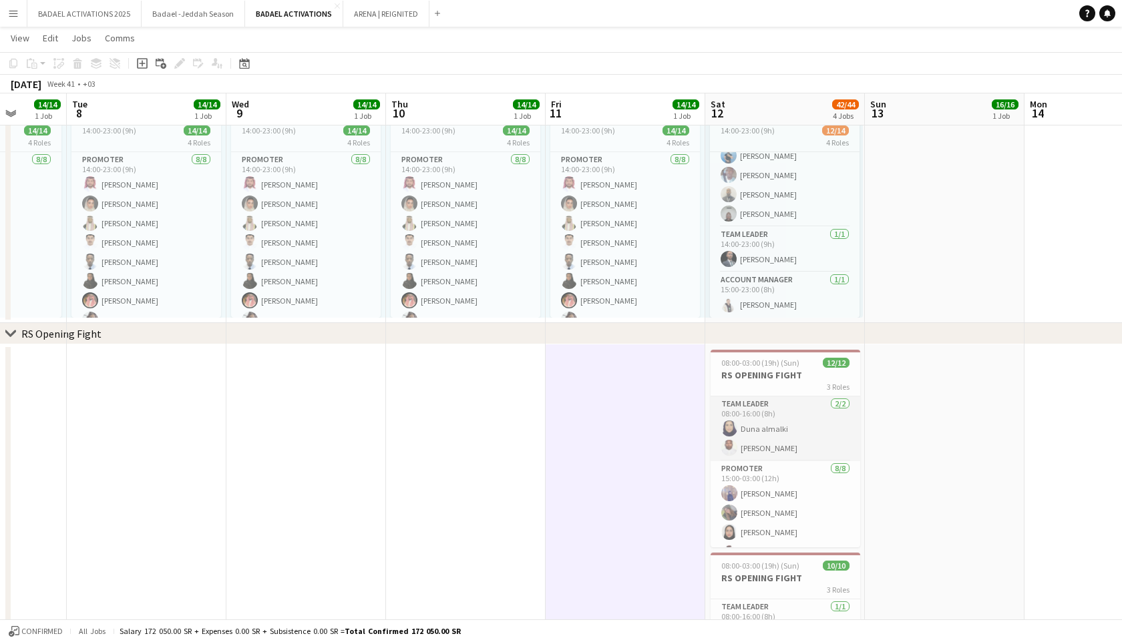
scroll to position [0, 571]
click at [773, 444] on app-card-role "Team Leader [DATE] 08:00-16:00 (8h) [PERSON_NAME] [PERSON_NAME]" at bounding box center [786, 429] width 150 height 65
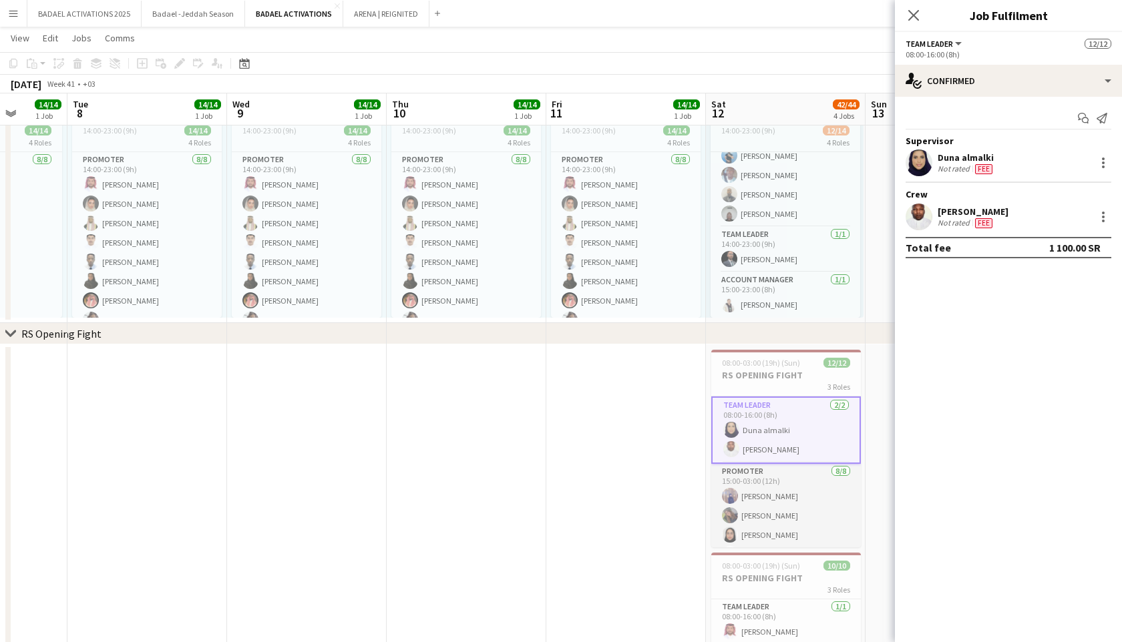
click at [730, 523] on app-card-role "PROMOTER [DATE] 15:00-03:00 (12h) [PERSON_NAME] Sama Khaled [PERSON_NAME] [PERS…" at bounding box center [786, 554] width 150 height 181
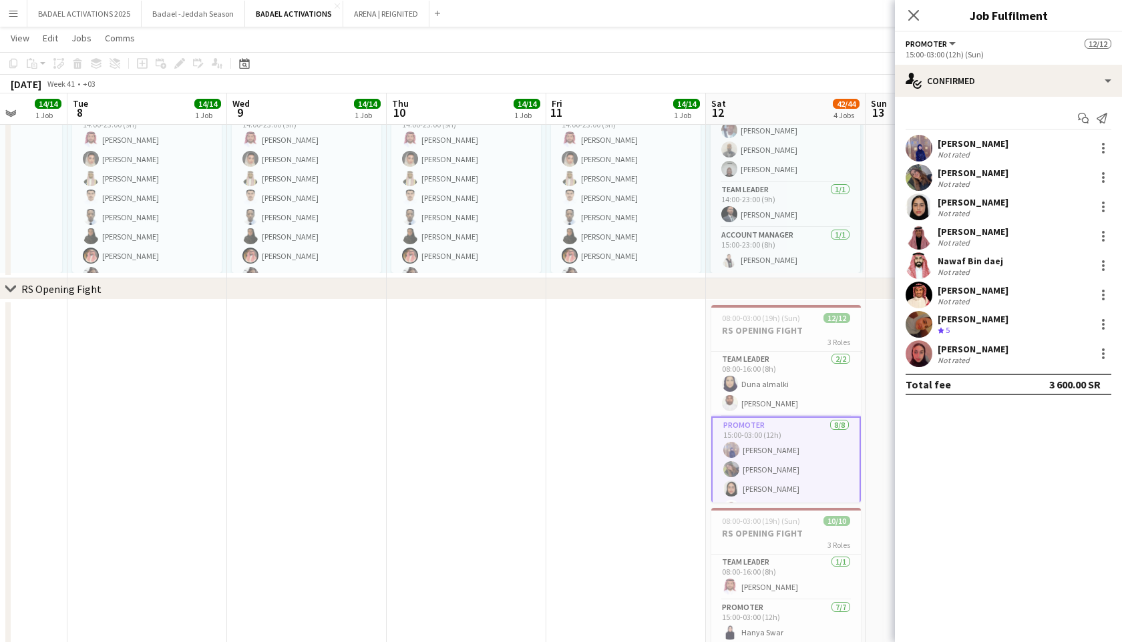
scroll to position [442, 0]
click at [911, 14] on icon at bounding box center [913, 15] width 13 height 13
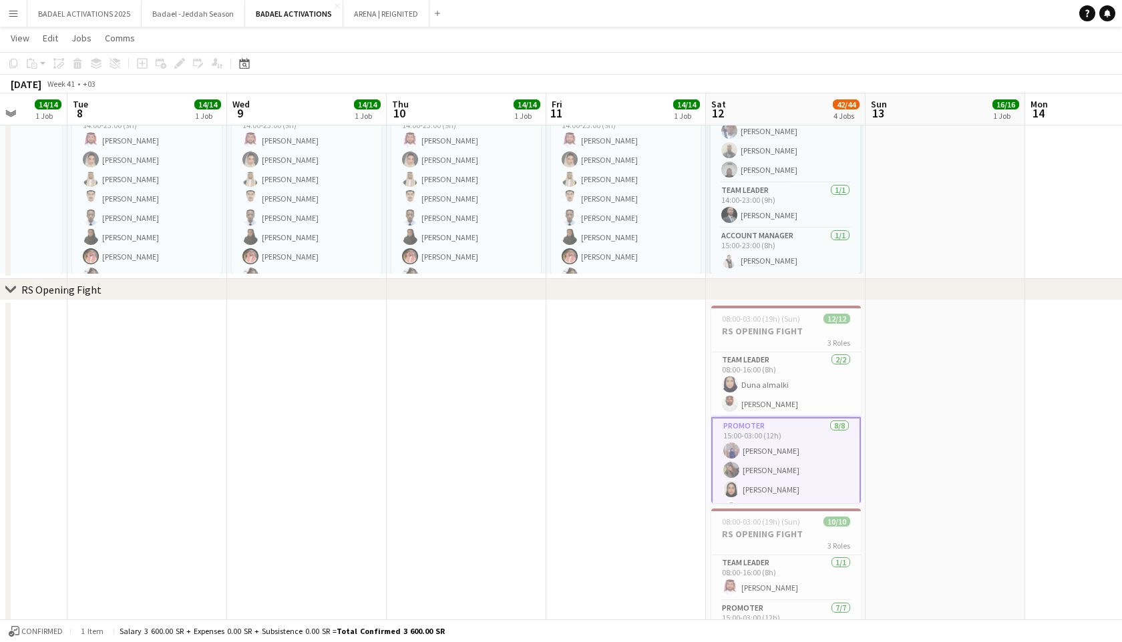
click at [8, 286] on icon "chevron-right" at bounding box center [10, 289] width 11 height 11
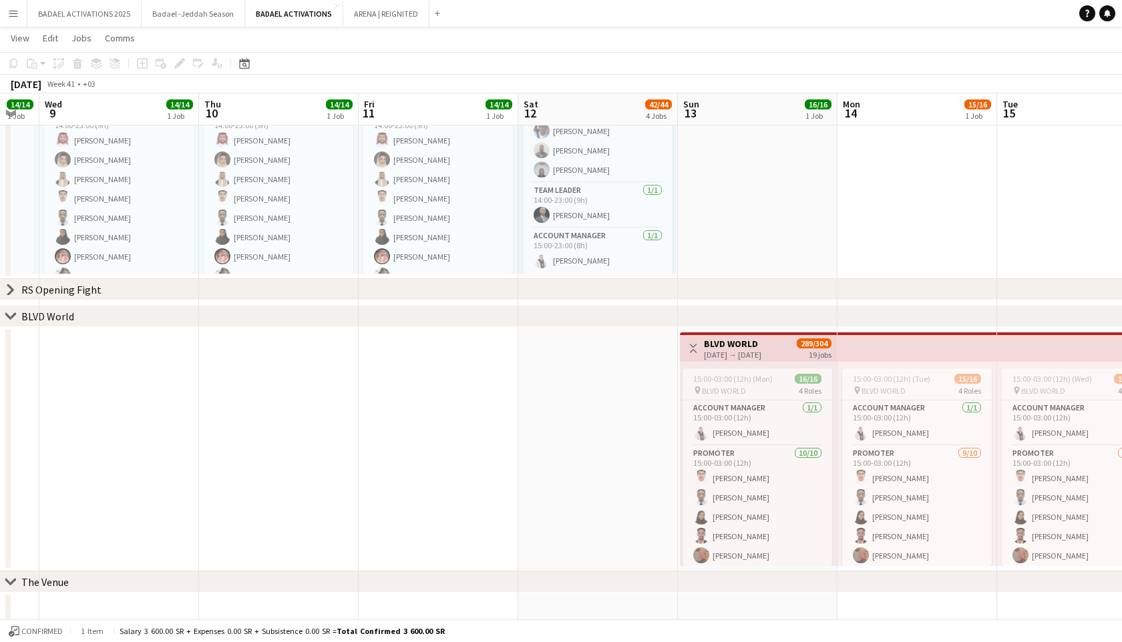
scroll to position [0, 441]
click at [727, 357] on div "[DATE] → [DATE]" at bounding box center [730, 355] width 57 height 10
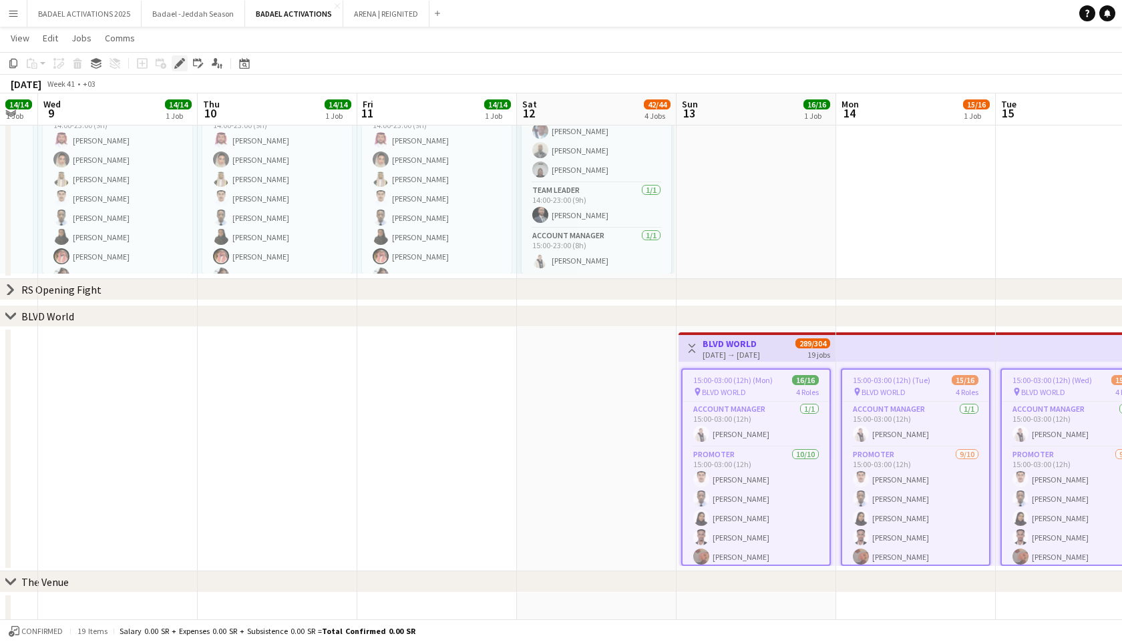
click at [182, 61] on icon "Edit" at bounding box center [179, 63] width 11 height 11
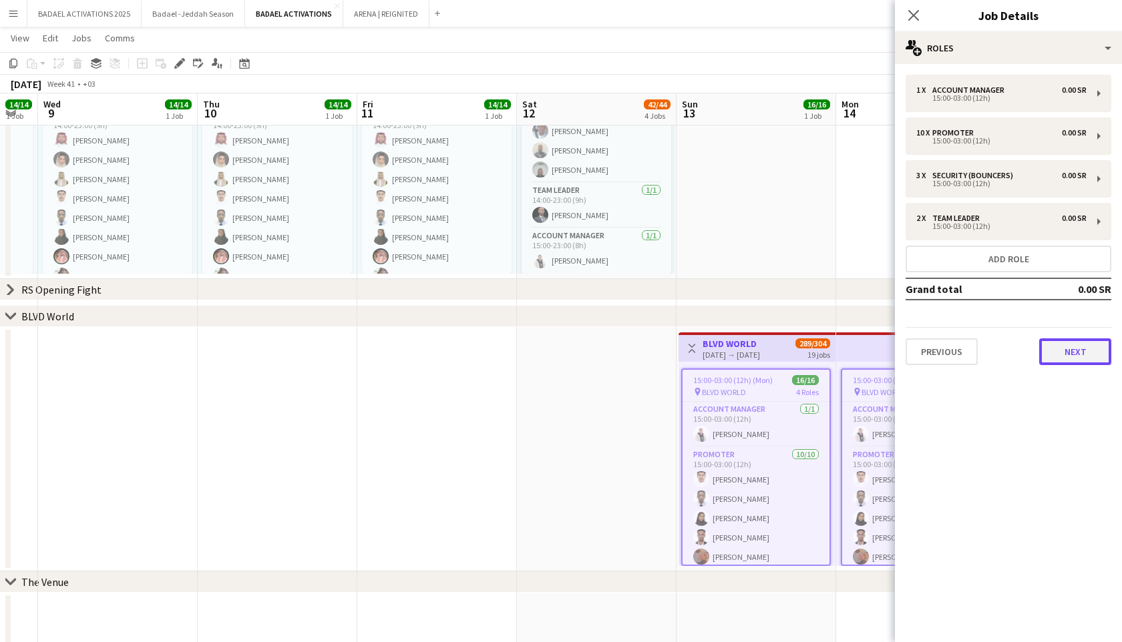
click at [1082, 347] on button "Next" at bounding box center [1075, 352] width 72 height 27
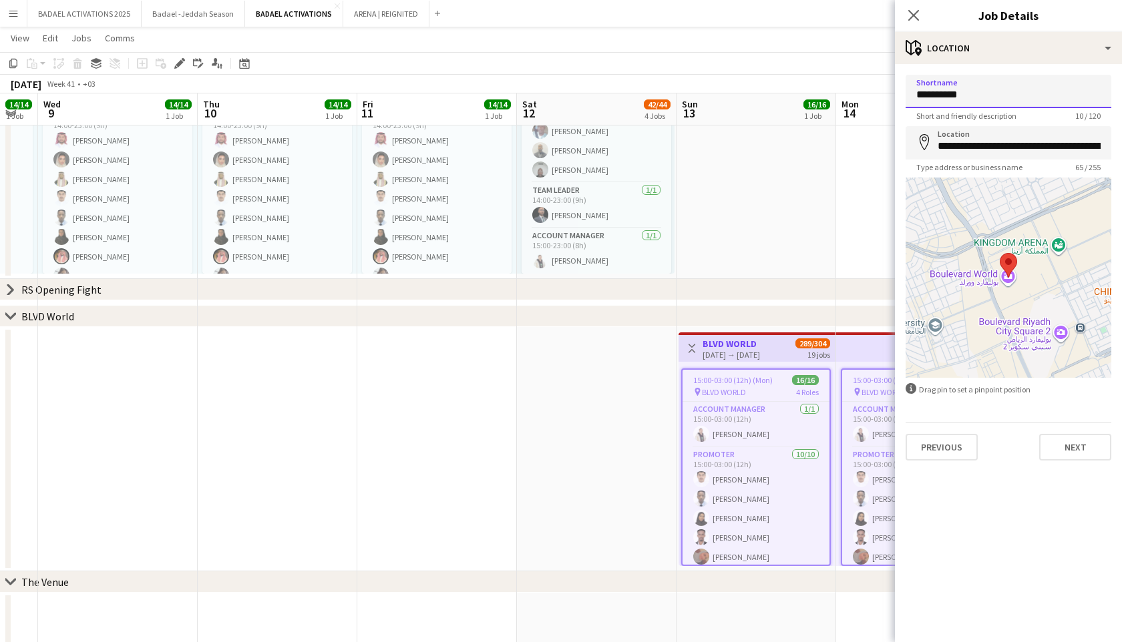
click at [957, 97] on input "**********" at bounding box center [1008, 91] width 206 height 33
click at [957, 98] on input "**********" at bounding box center [1008, 91] width 206 height 33
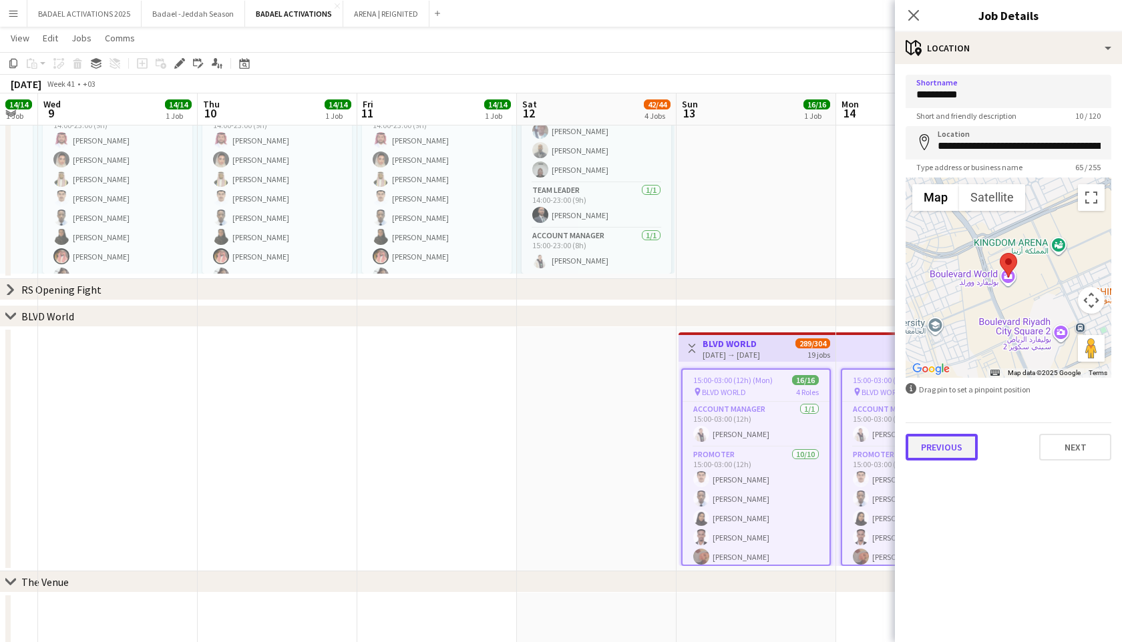
click at [961, 453] on button "Previous" at bounding box center [941, 447] width 72 height 27
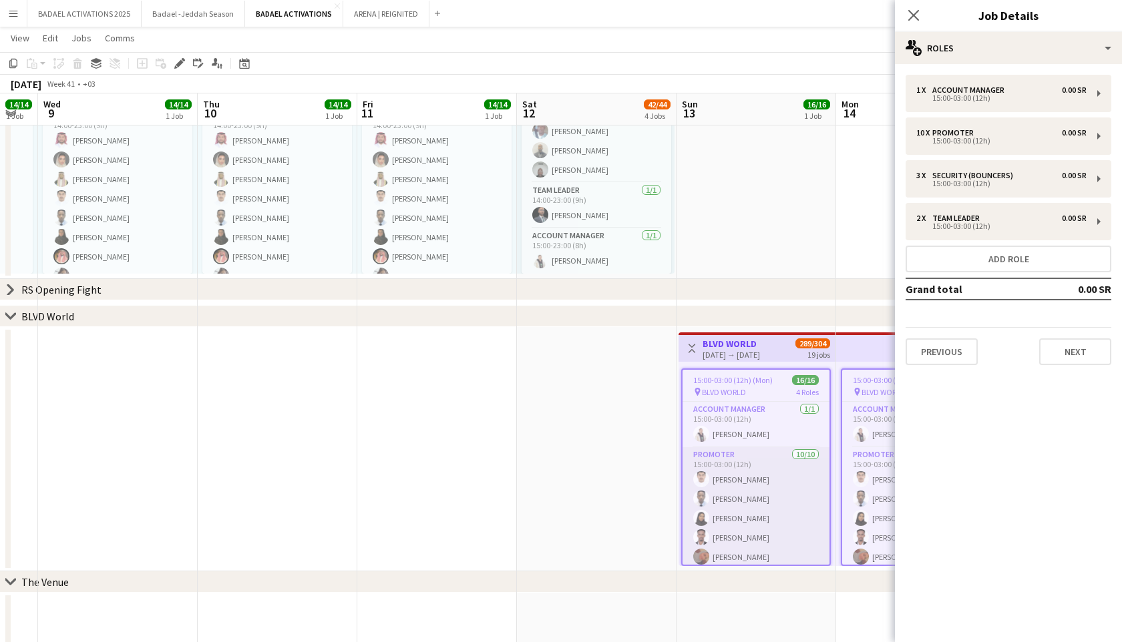
click at [746, 503] on app-card-role "PROMOTER [DATE] 15:00-03:00 (12h) [PERSON_NAME] [PERSON_NAME] Said [PERSON_NAME…" at bounding box center [755, 557] width 147 height 220
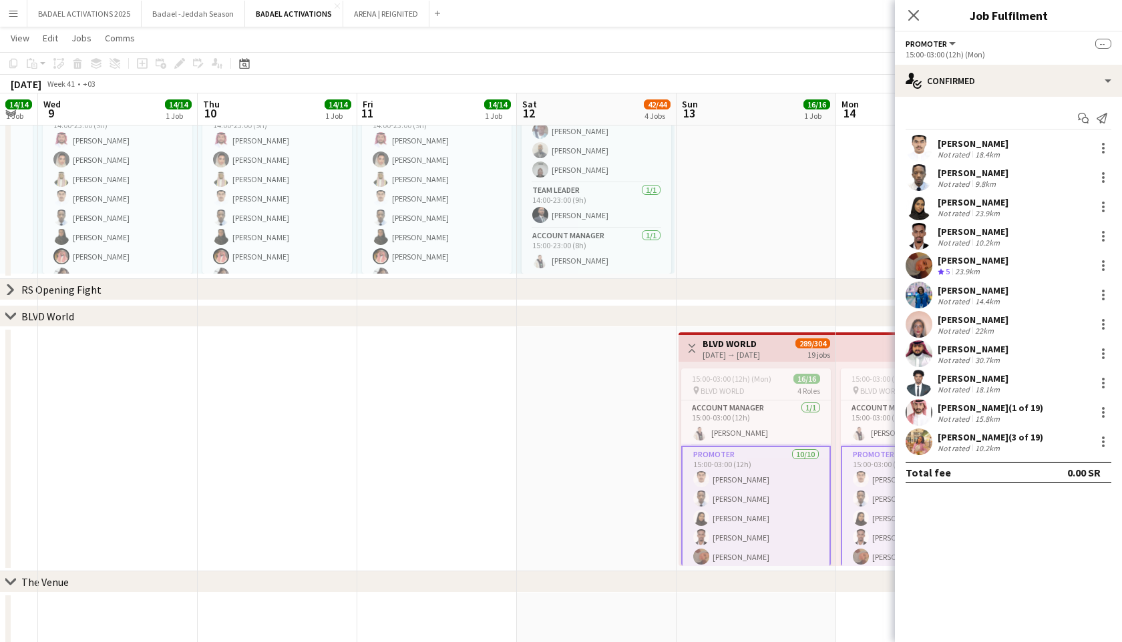
click at [12, 314] on icon "chevron-right" at bounding box center [10, 316] width 11 height 11
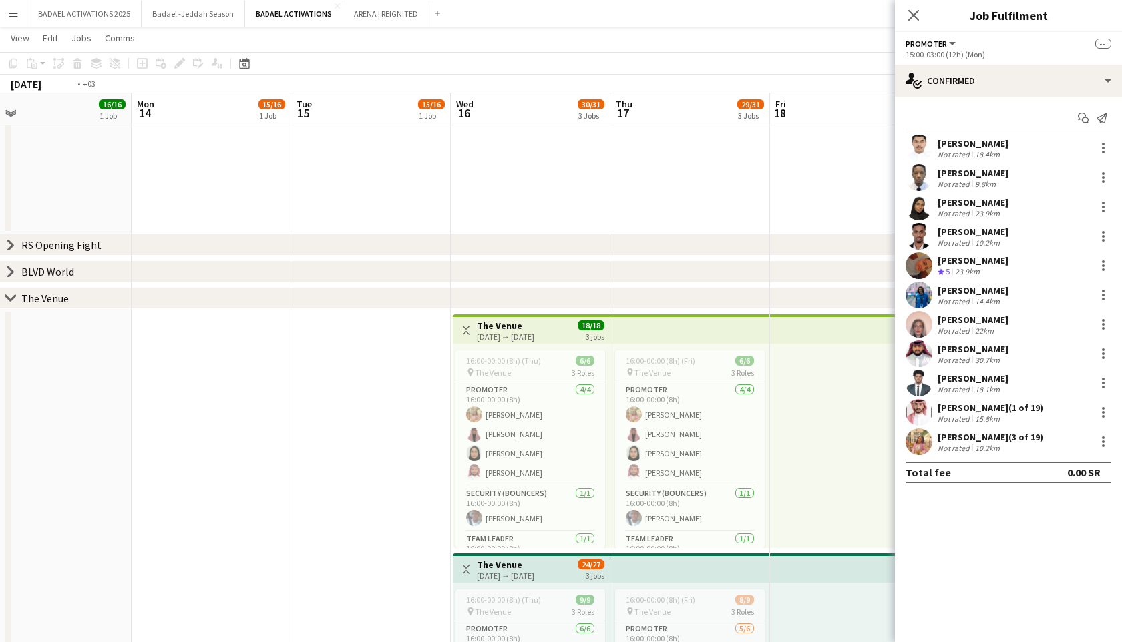
scroll to position [0, 480]
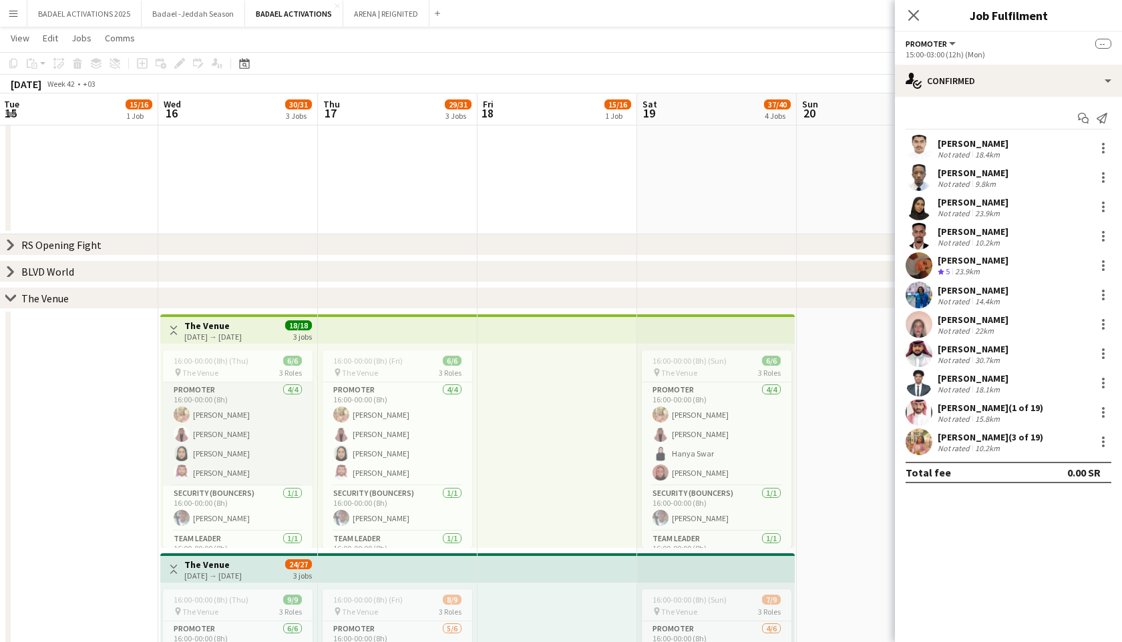
click at [249, 441] on app-card-role "PROMOTER [DATE] 16:00-00:00 (8h) [PERSON_NAME] Jelaludin [PERSON_NAME] Bandar […" at bounding box center [238, 434] width 150 height 103
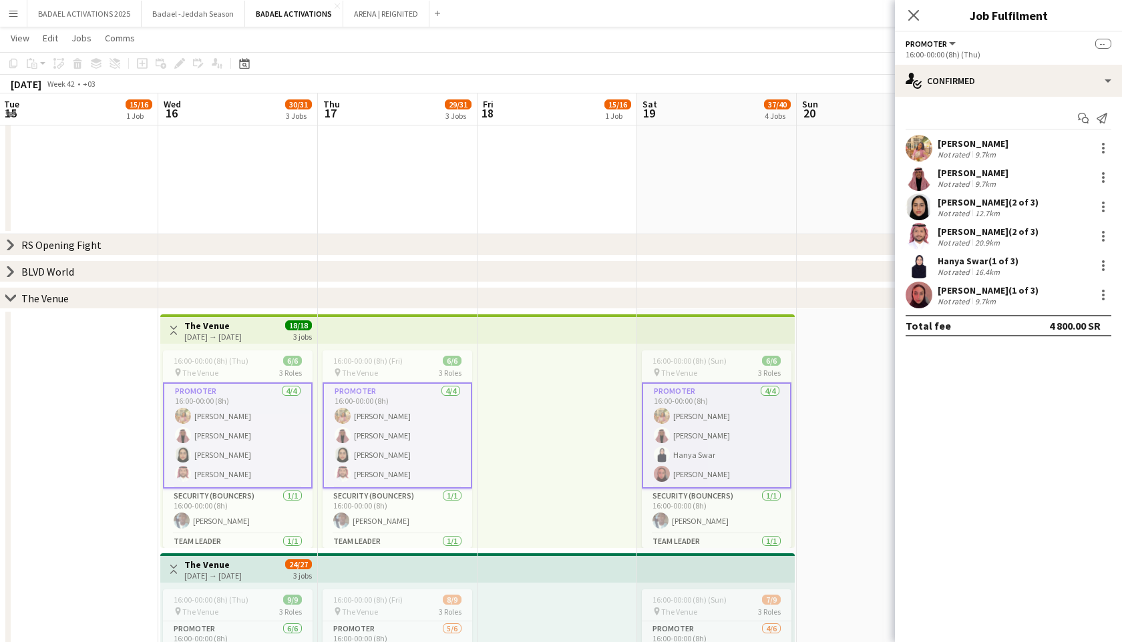
scroll to position [0, 481]
click at [708, 431] on app-card-role "PROMOTER [DATE] 16:00-00:00 (8h) [PERSON_NAME] Jelaludin [PERSON_NAME] Bandar H…" at bounding box center [716, 436] width 150 height 106
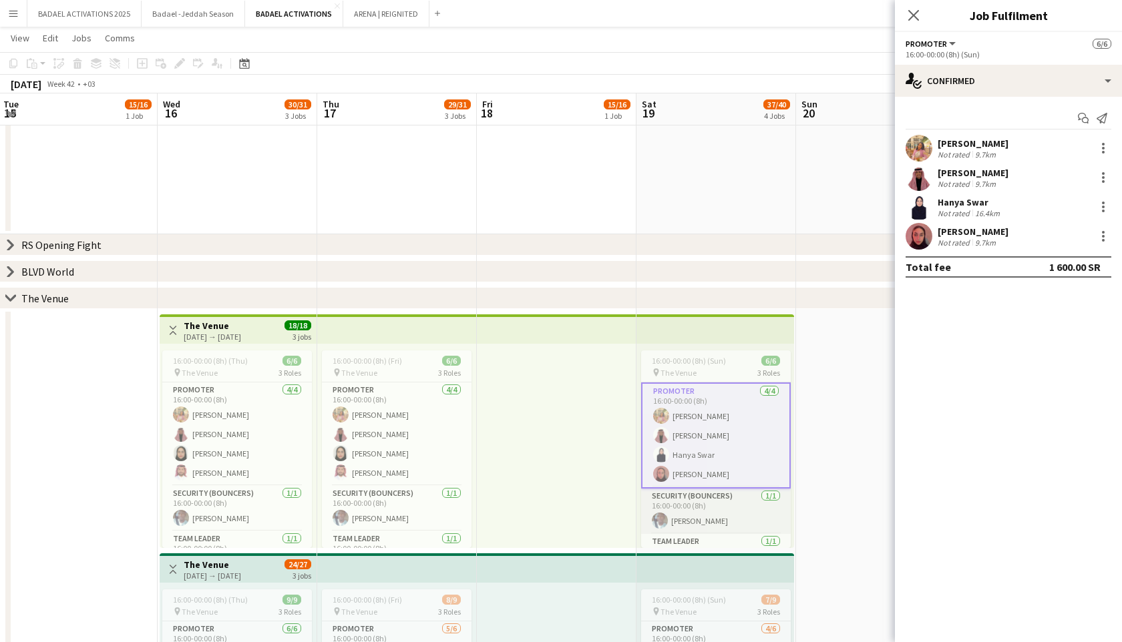
scroll to position [31, 0]
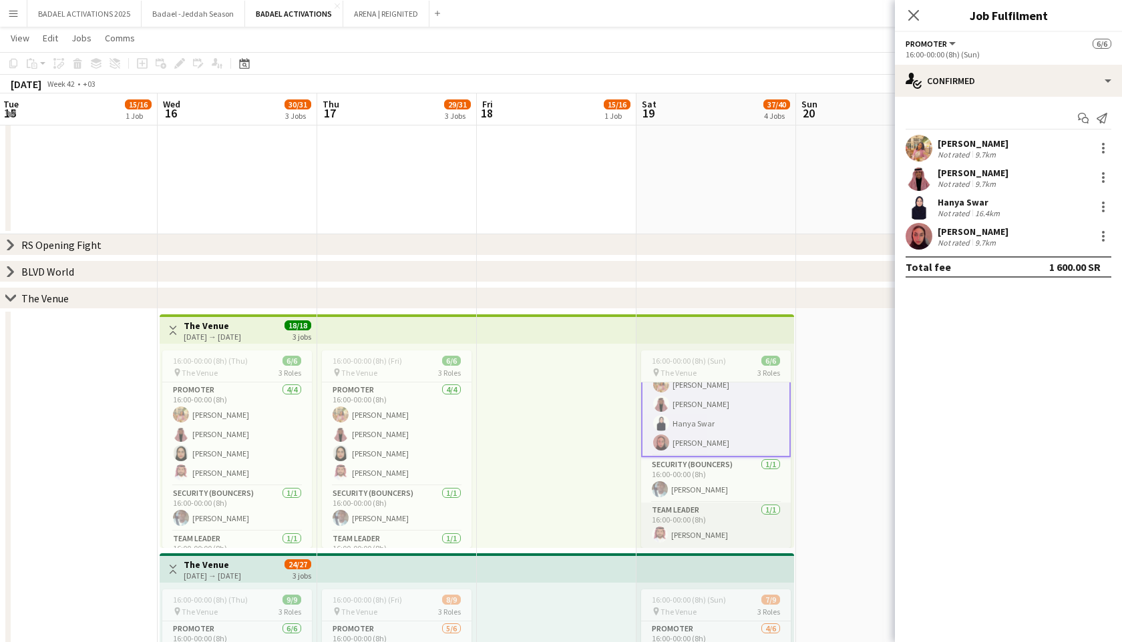
click at [745, 523] on app-card-role "Team Leader [DATE] 16:00-00:00 (8h) [PERSON_NAME]" at bounding box center [716, 525] width 150 height 45
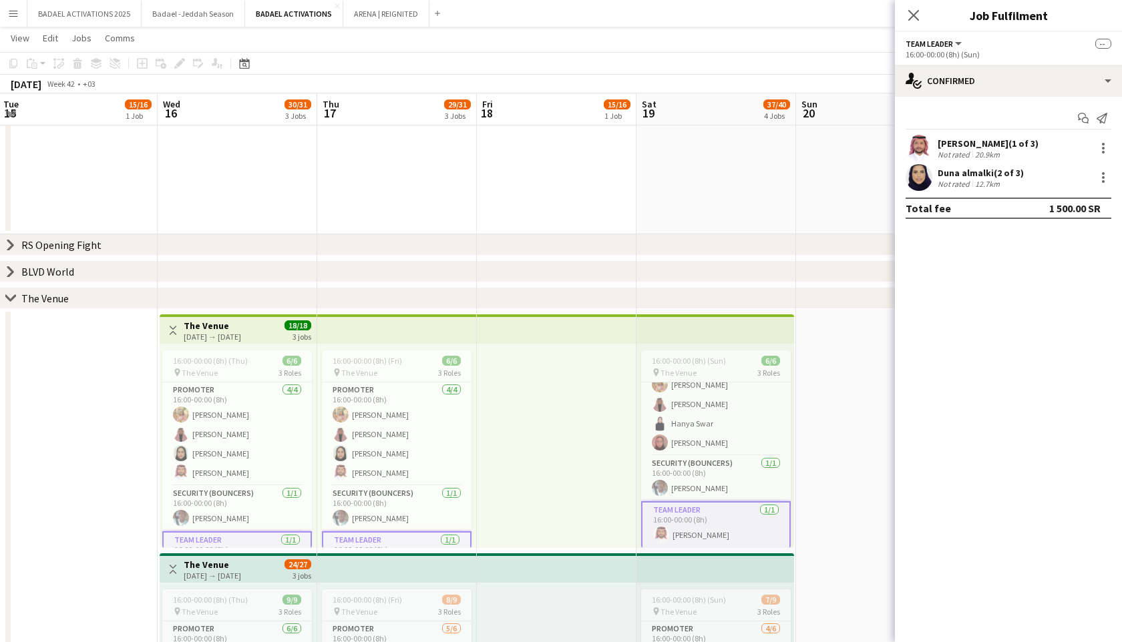
click at [745, 523] on app-card-role "Team Leader [DATE] 16:00-00:00 (8h) [PERSON_NAME]" at bounding box center [716, 525] width 150 height 48
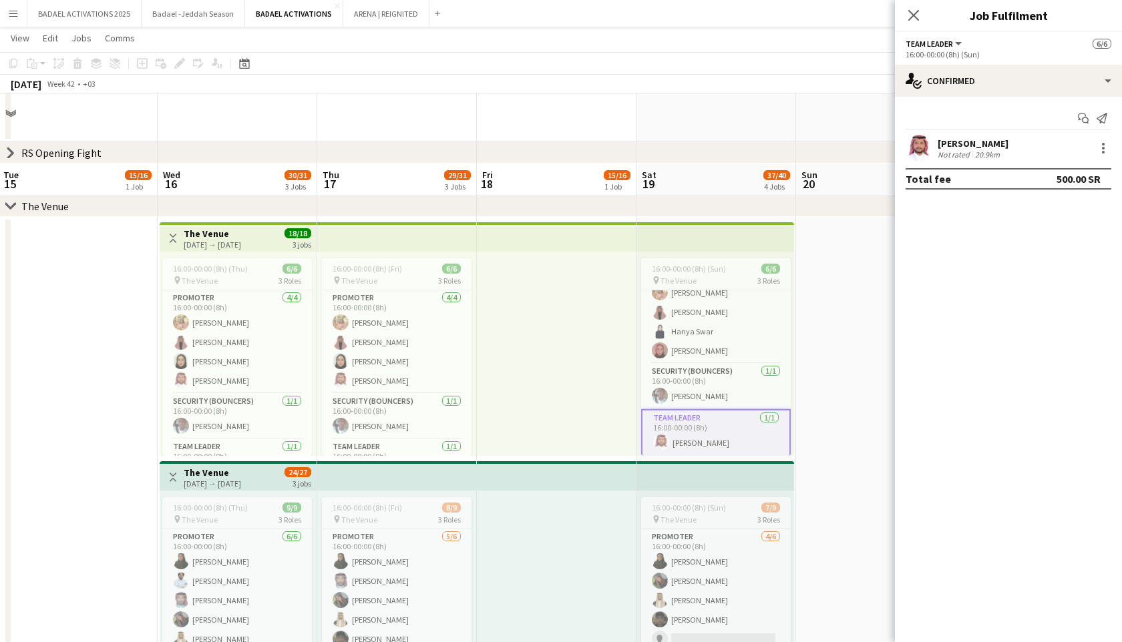
scroll to position [566, 0]
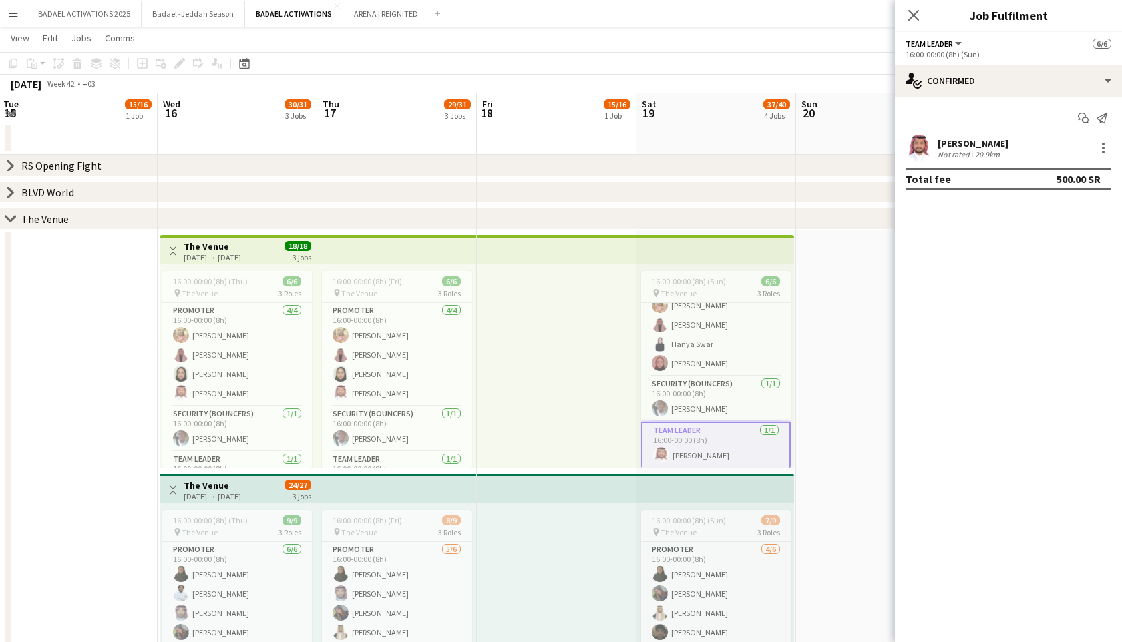
click at [234, 254] on div "[DATE] → [DATE]" at bounding box center [212, 257] width 57 height 10
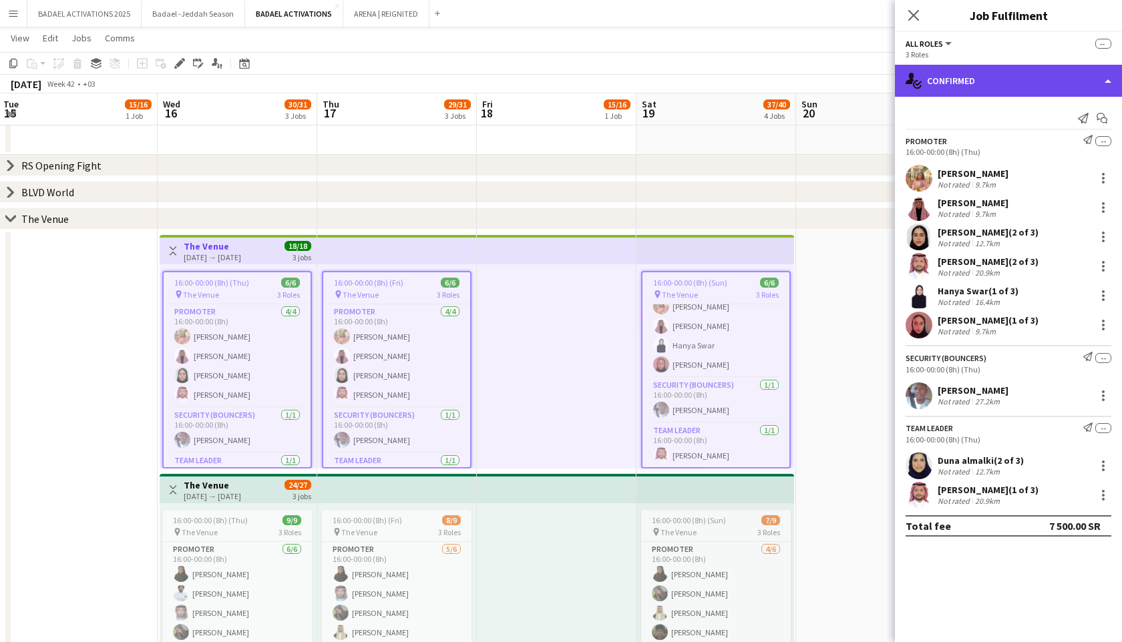
click at [955, 75] on div "single-neutral-actions-check-2 Confirmed" at bounding box center [1008, 81] width 227 height 32
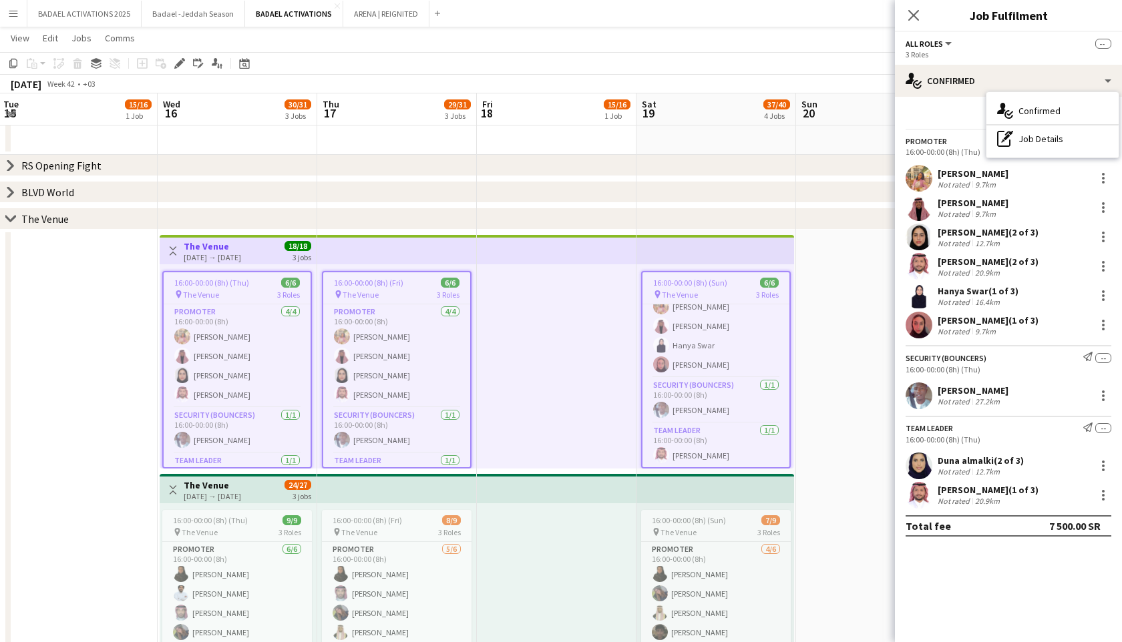
click at [939, 41] on span "All roles" at bounding box center [923, 44] width 37 height 10
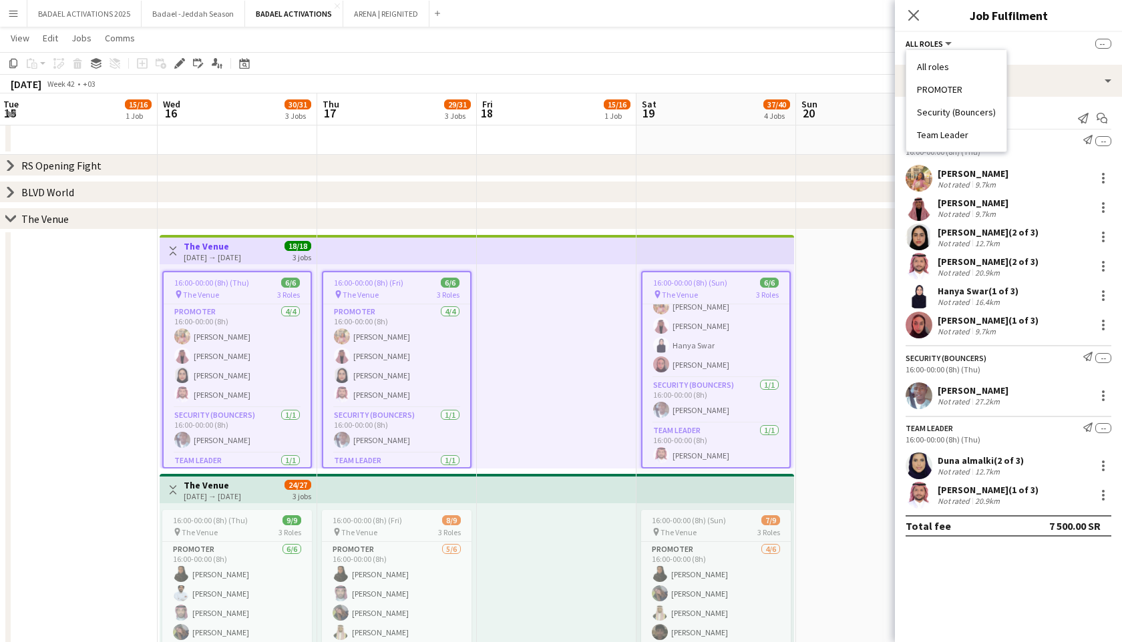
click at [1016, 61] on app-options-switcher "All roles All roles PROMOTER Security (Bouncers) Team Leader -- 3 Roles" at bounding box center [1008, 48] width 227 height 33
click at [49, 304] on app-date-cell at bounding box center [78, 471] width 160 height 483
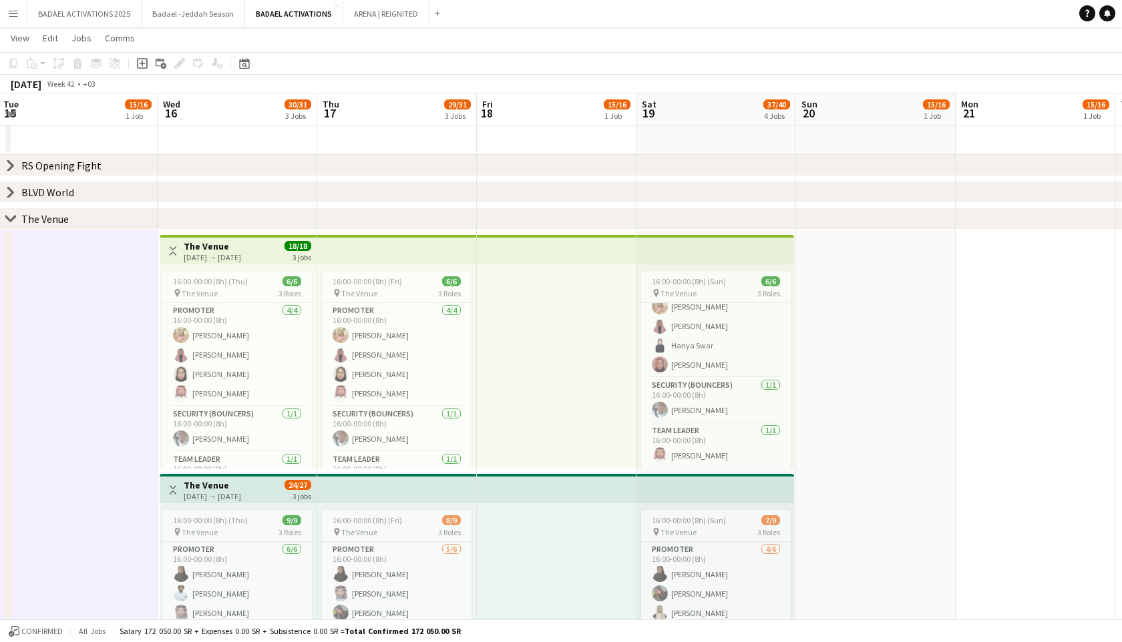
click at [241, 256] on div "[DATE] → [DATE]" at bounding box center [212, 257] width 57 height 10
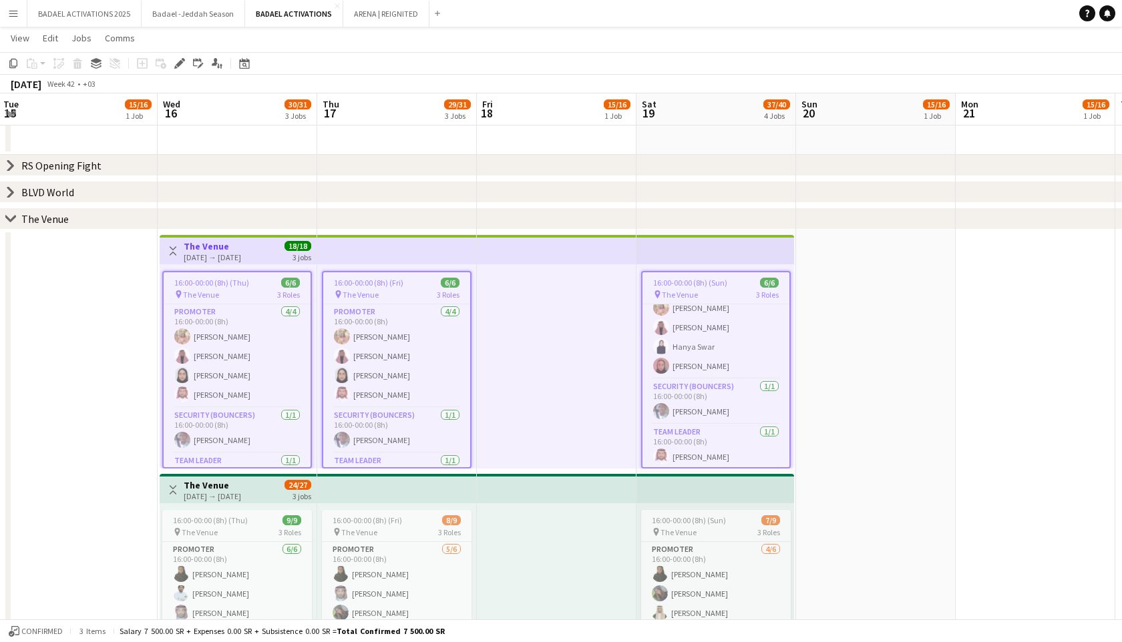
scroll to position [30, 0]
click at [73, 331] on app-date-cell at bounding box center [78, 471] width 160 height 483
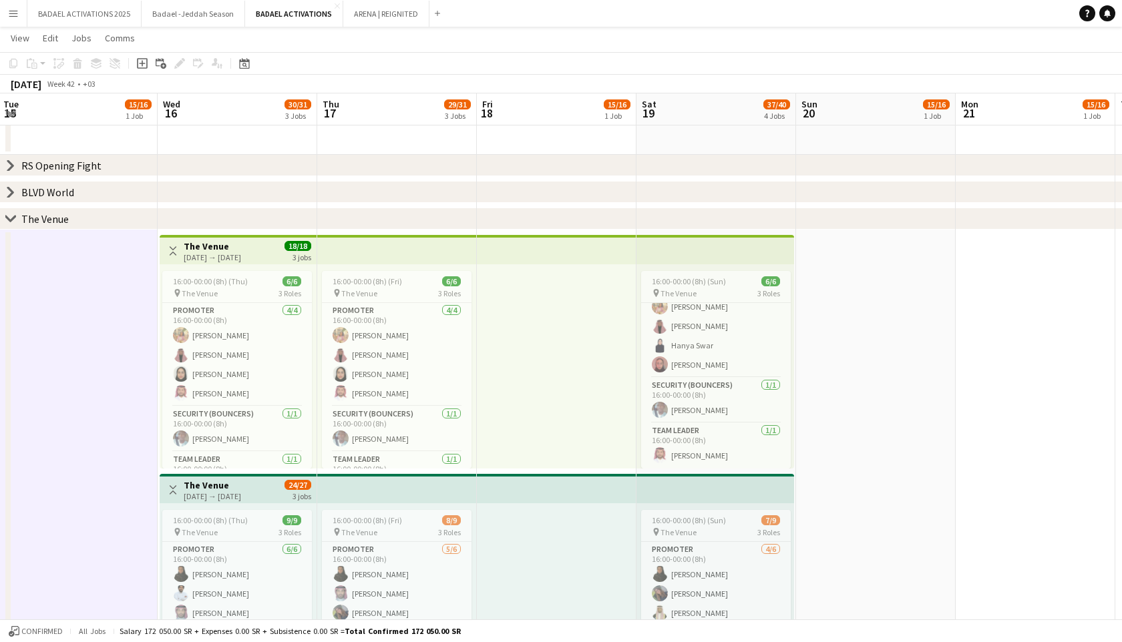
click at [220, 256] on div "[DATE] → [DATE]" at bounding box center [212, 257] width 57 height 10
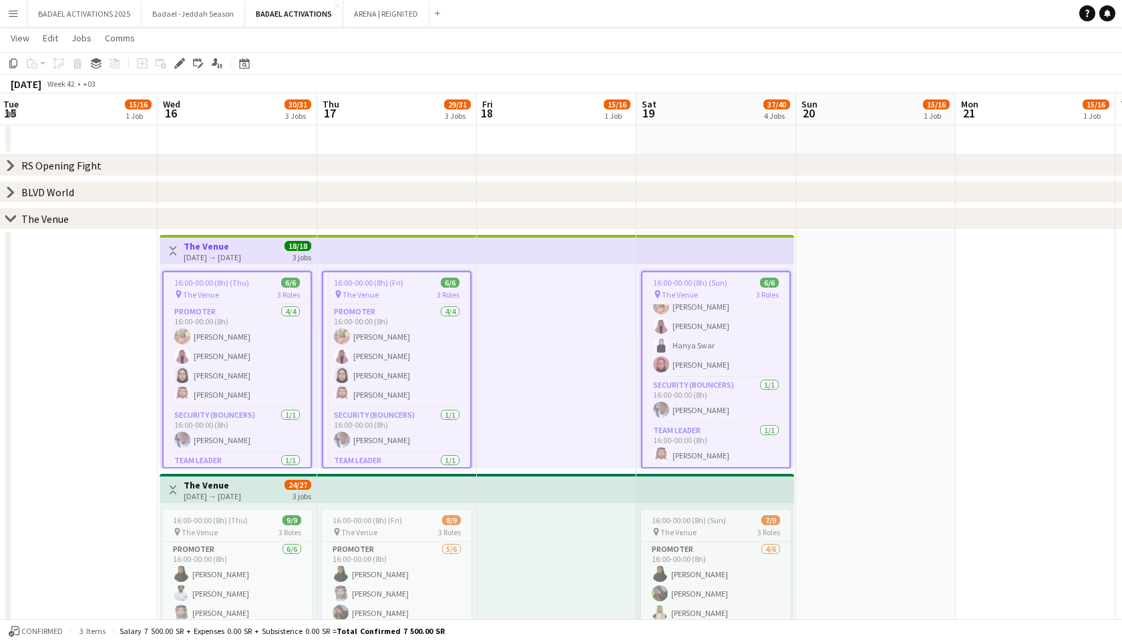
click at [220, 257] on div "[DATE] → [DATE]" at bounding box center [212, 257] width 57 height 10
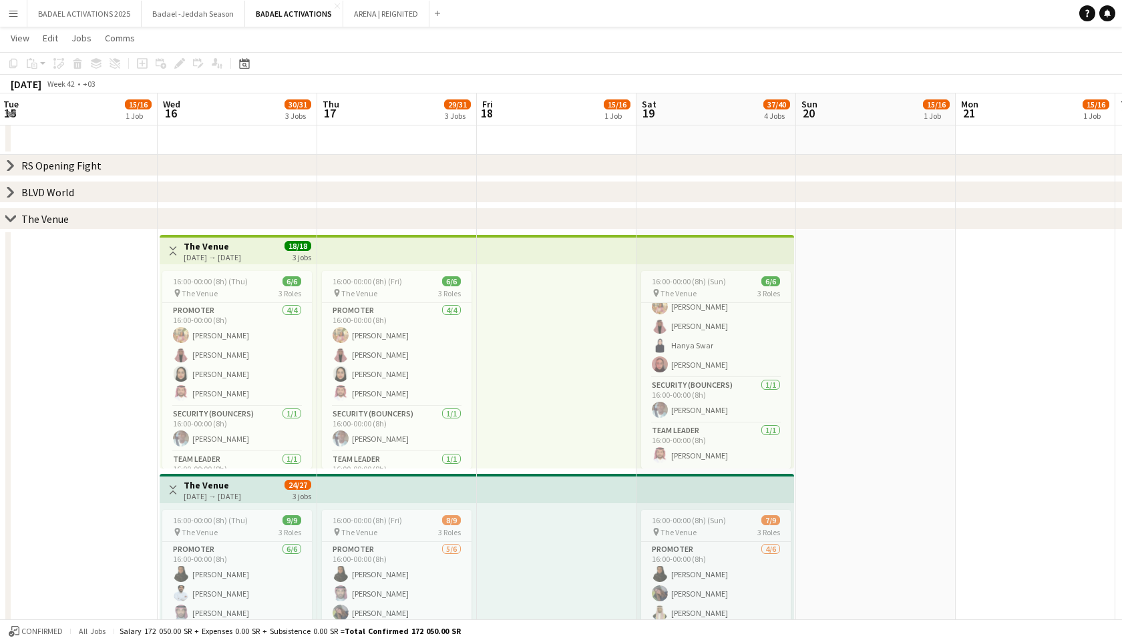
scroll to position [29, 0]
click at [220, 257] on div "[DATE] → [DATE]" at bounding box center [212, 257] width 57 height 10
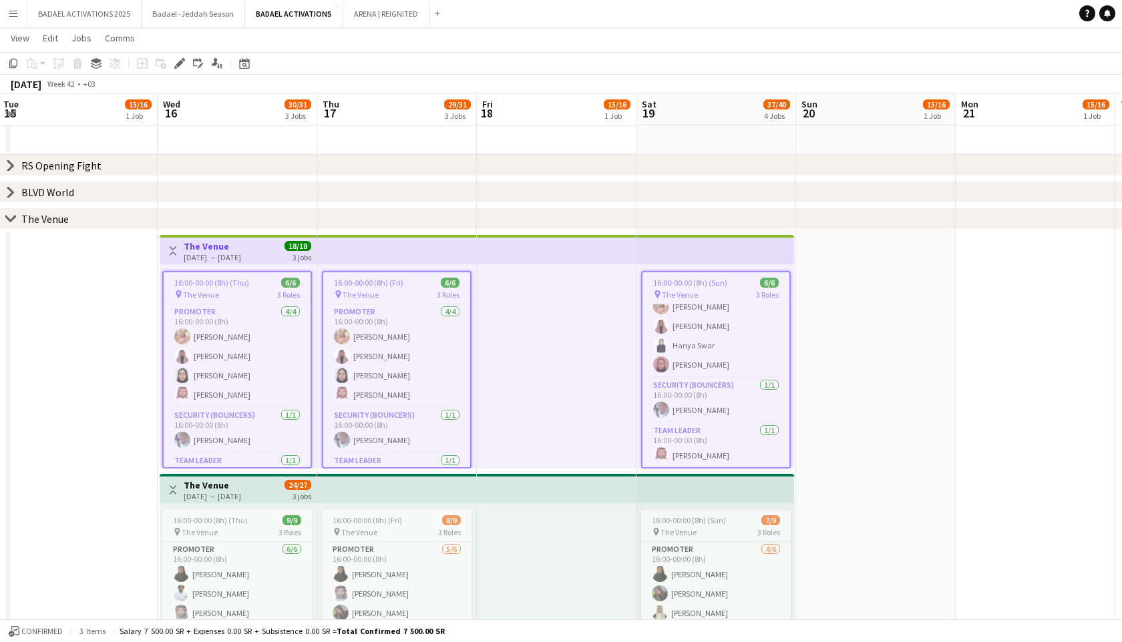
click at [220, 257] on div "[DATE] → [DATE]" at bounding box center [212, 257] width 57 height 10
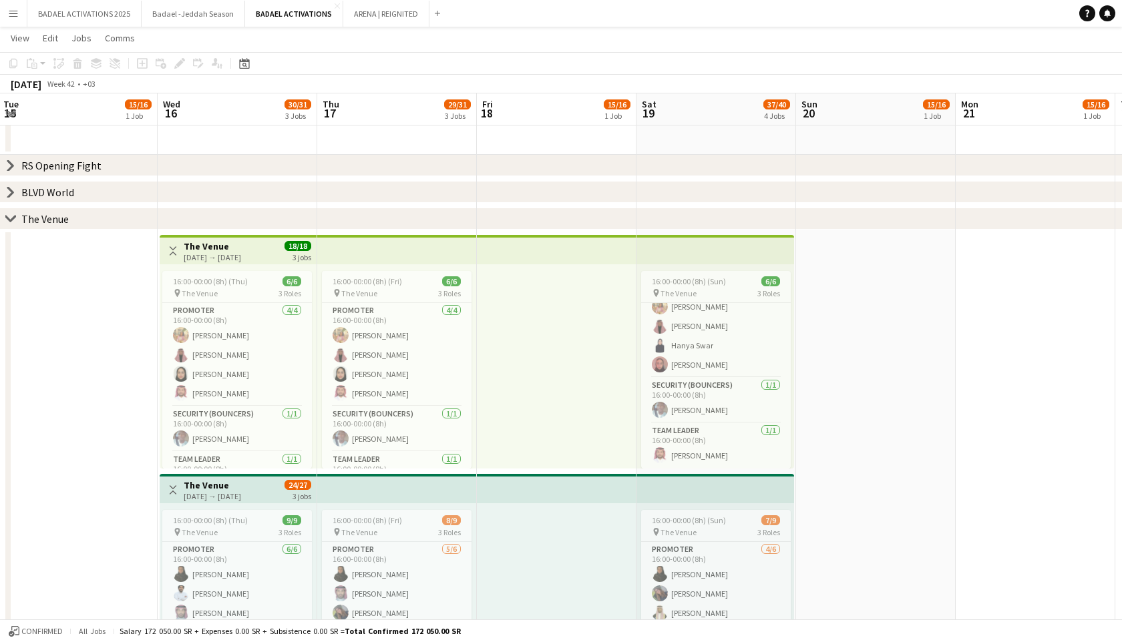
click at [221, 257] on div "[DATE] → [DATE]" at bounding box center [212, 257] width 57 height 10
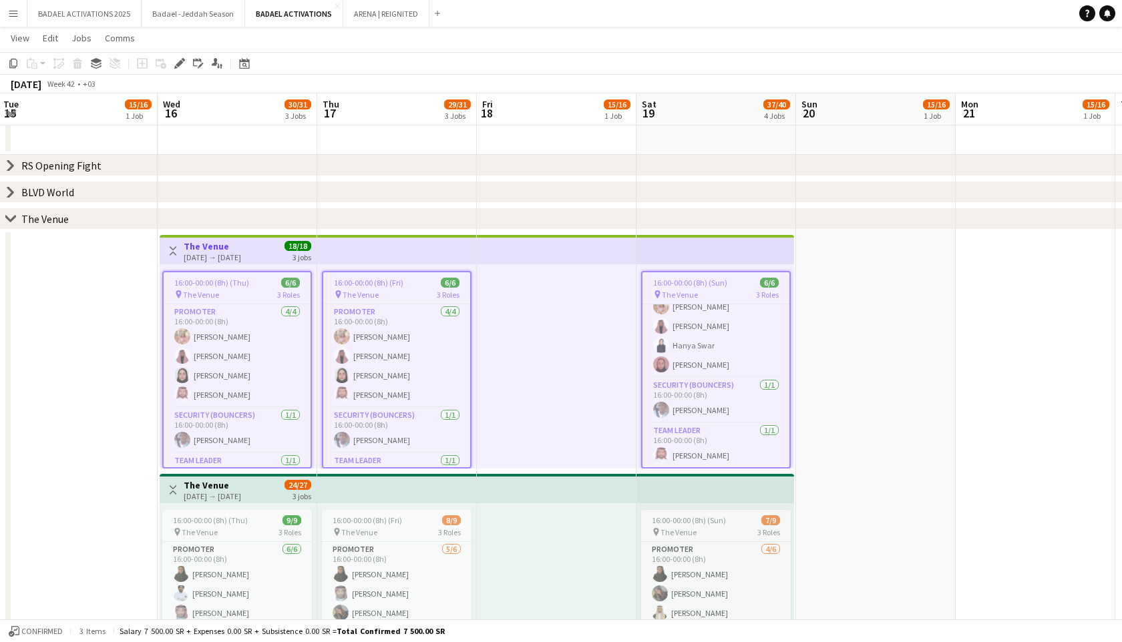
click at [221, 257] on div "[DATE] → [DATE]" at bounding box center [212, 257] width 57 height 10
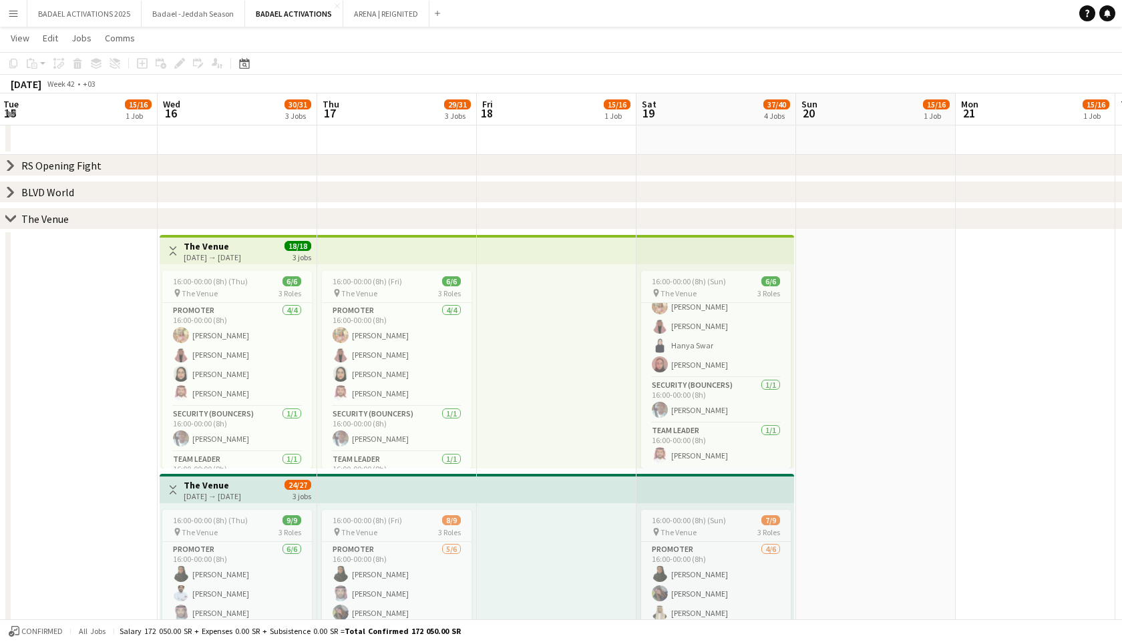
click at [219, 260] on div "[DATE] → [DATE]" at bounding box center [212, 257] width 57 height 10
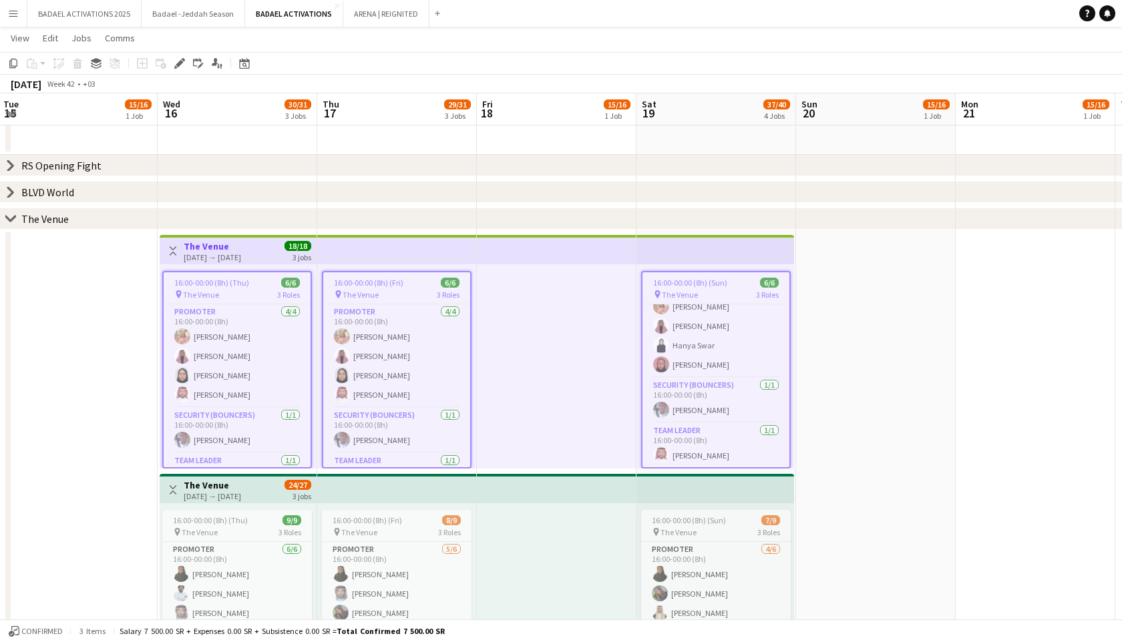
click at [125, 303] on app-date-cell at bounding box center [78, 471] width 160 height 483
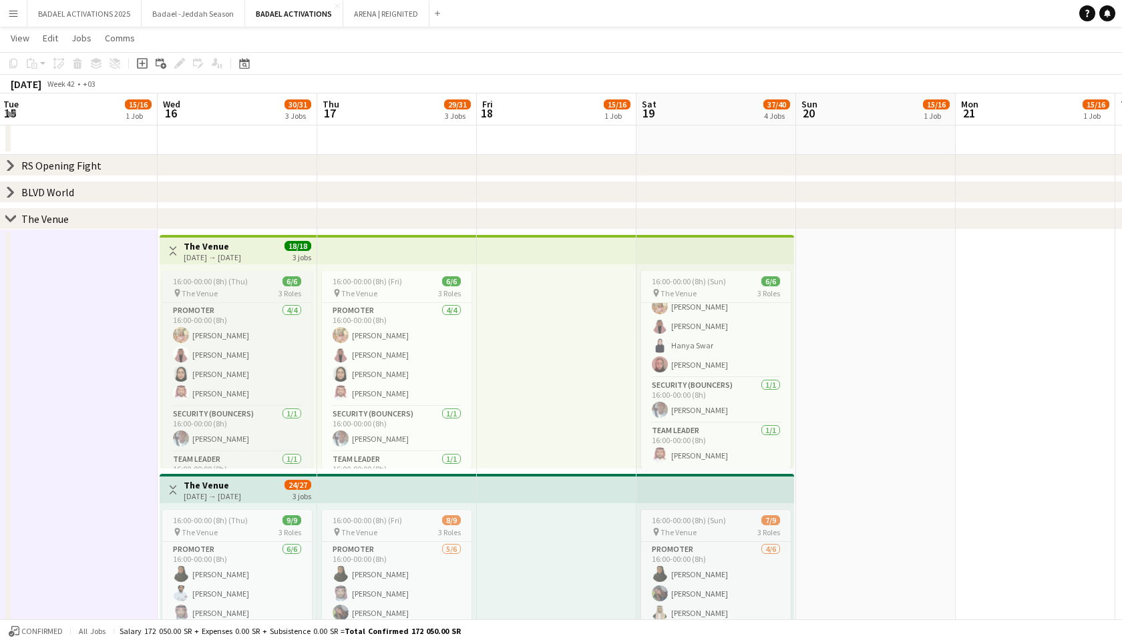
click at [225, 286] on span "16:00-00:00 (8h) (Thu)" at bounding box center [210, 281] width 75 height 10
click at [226, 286] on span "16:00-00:00 (8h) (Thu)" at bounding box center [210, 281] width 75 height 10
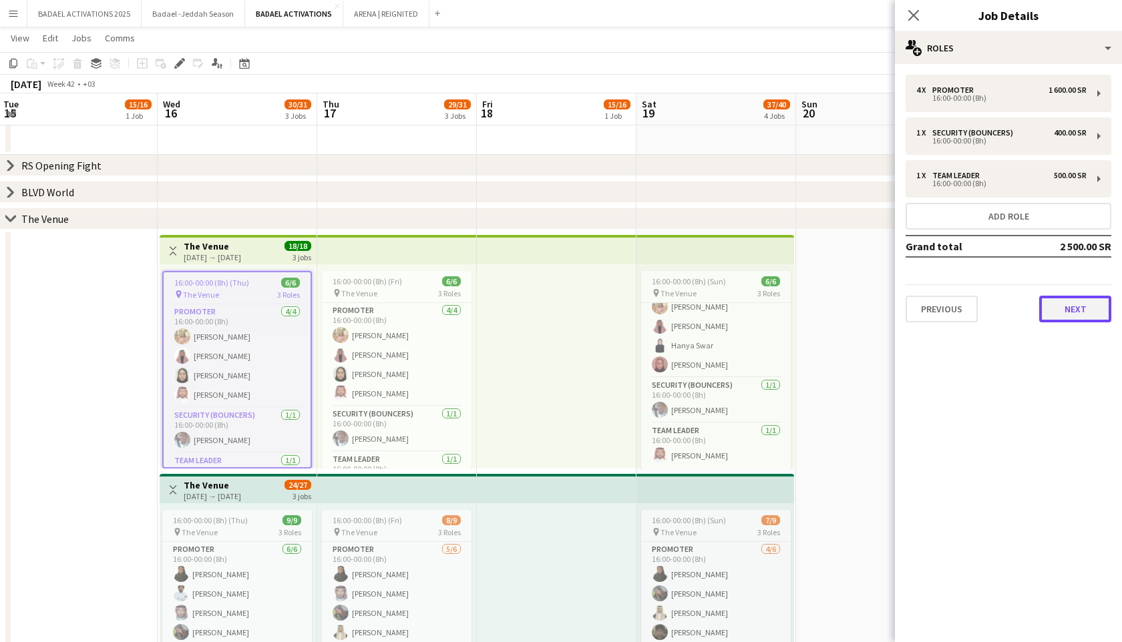
click at [1082, 305] on button "Next" at bounding box center [1075, 309] width 72 height 27
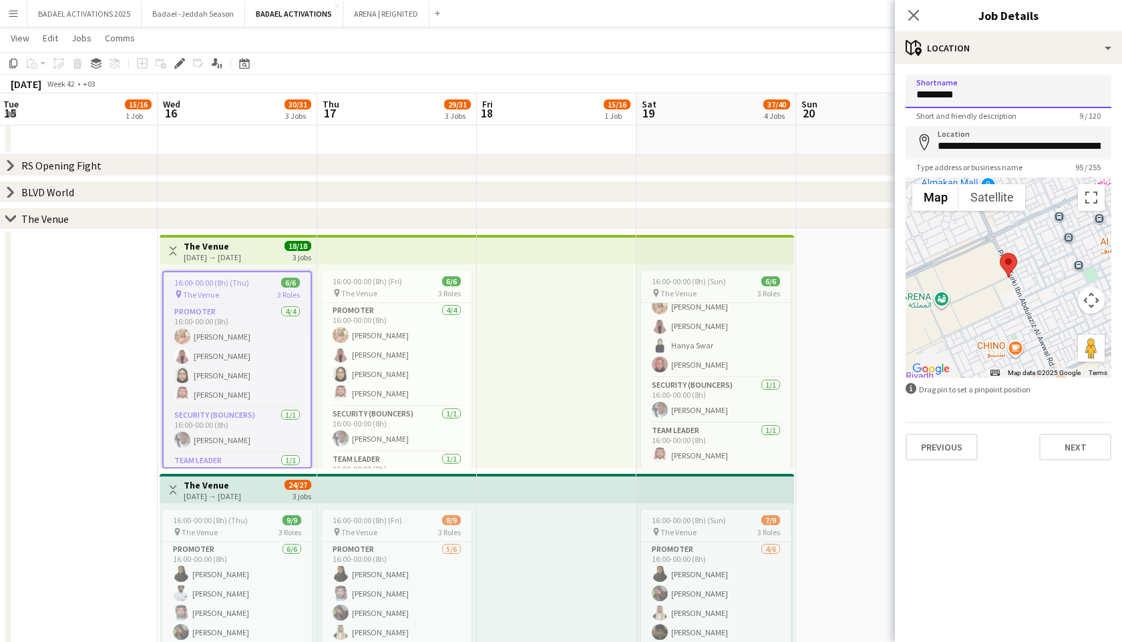
click at [954, 91] on input "*********" at bounding box center [1008, 91] width 206 height 33
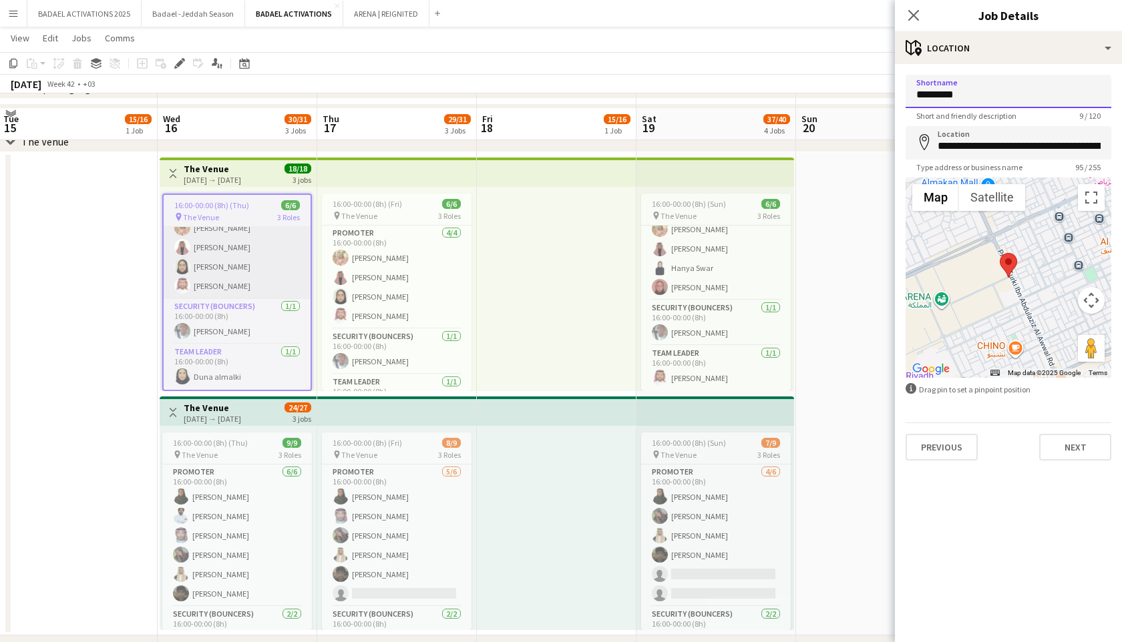
scroll to position [662, 0]
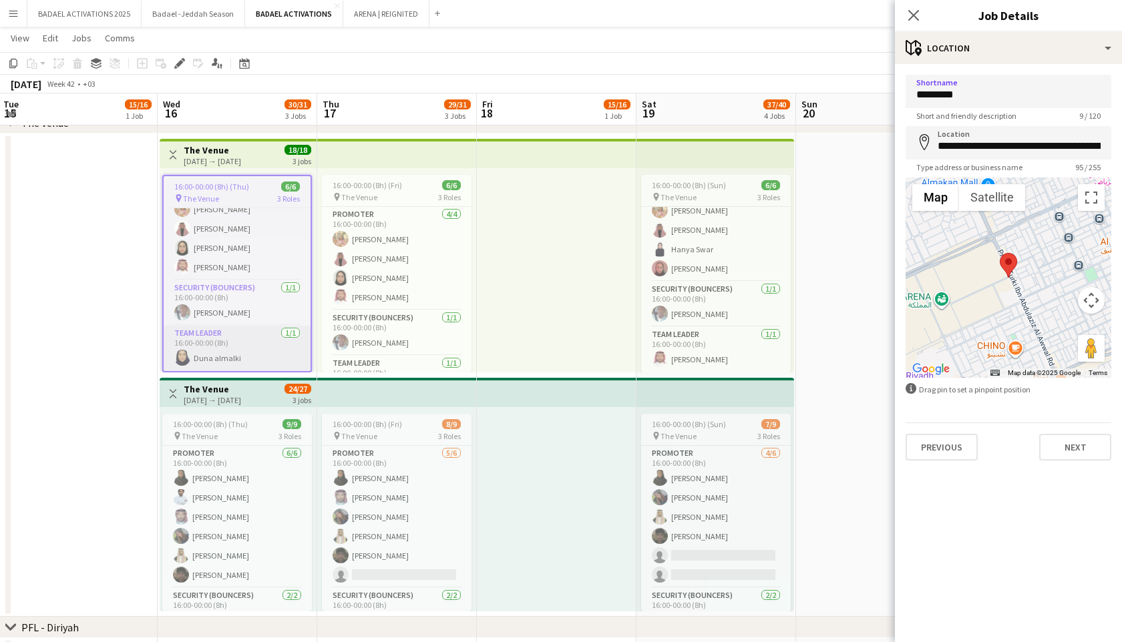
click at [210, 351] on app-card-role "Team Leader [DATE] 16:00-00:00 (8h) [PERSON_NAME]" at bounding box center [237, 348] width 147 height 45
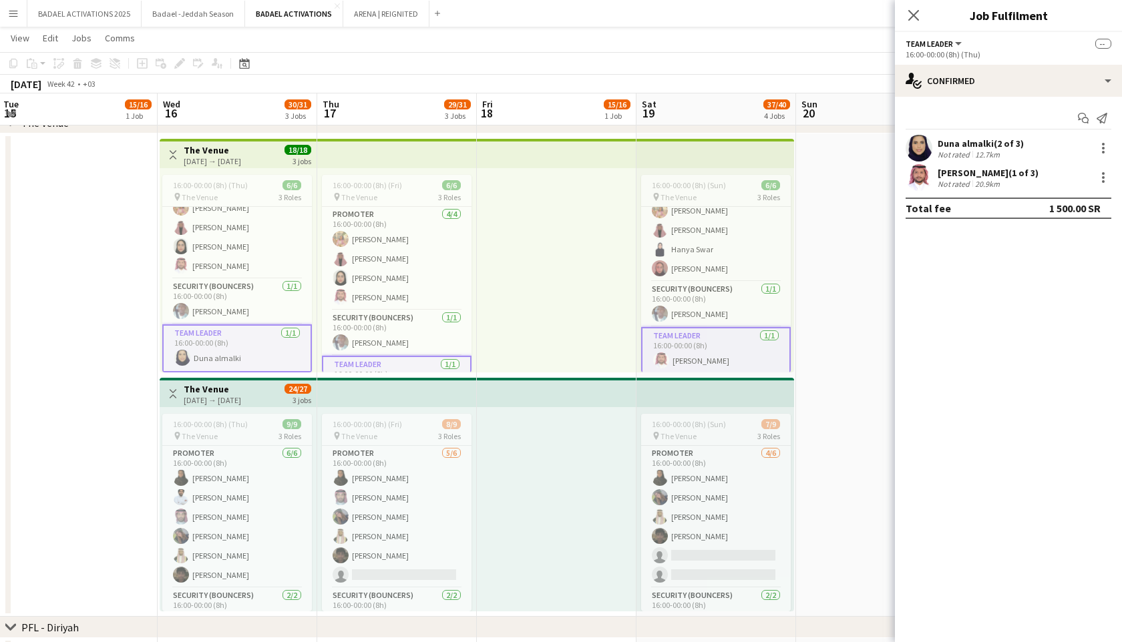
scroll to position [30, 0]
click at [210, 351] on app-card-role "Team Leader [DATE] 16:00-00:00 (8h) [PERSON_NAME]" at bounding box center [237, 349] width 150 height 48
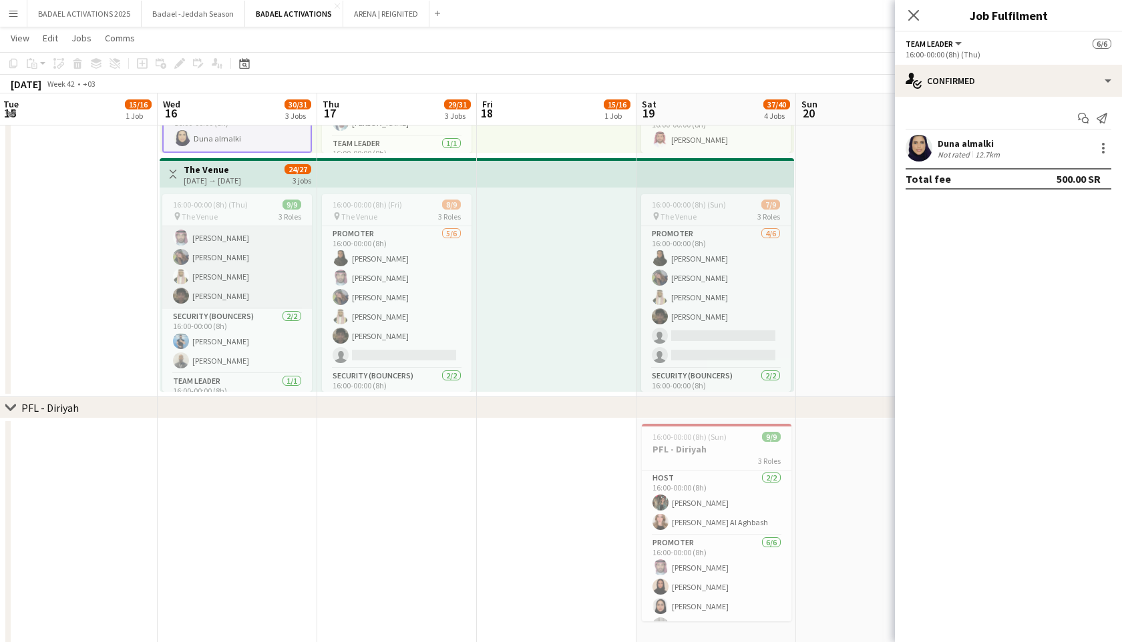
scroll to position [87, 0]
click at [213, 312] on app-card-role "Security (Bouncers) [DATE] 16:00-00:00 (8h) [PERSON_NAME] [PERSON_NAME]" at bounding box center [237, 314] width 150 height 65
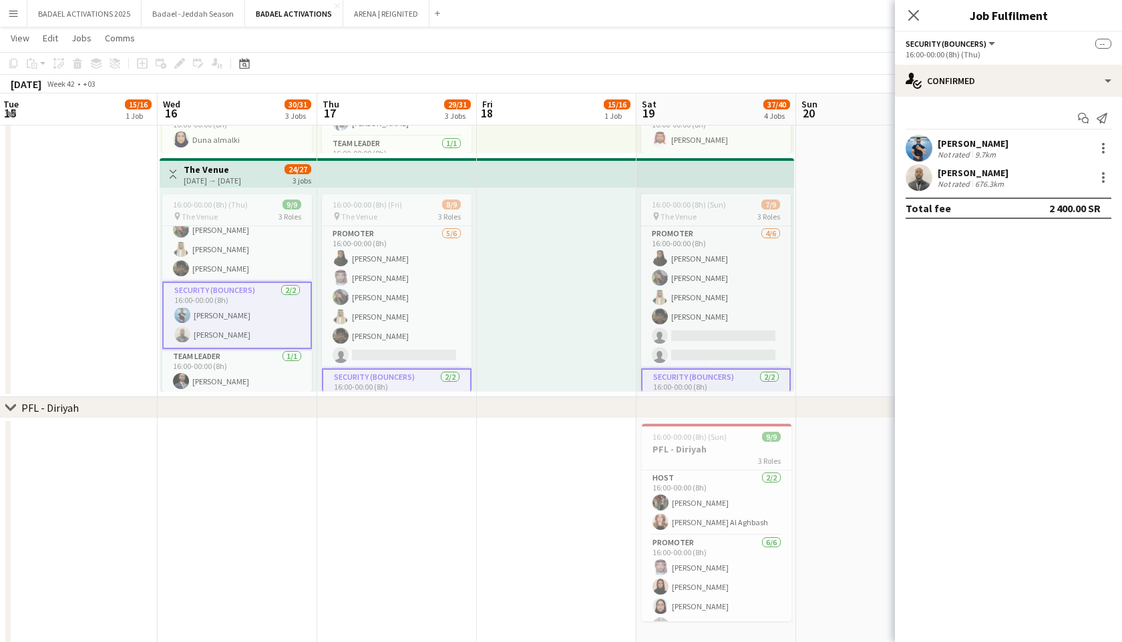
scroll to position [89, 0]
click at [206, 374] on app-card-role "Team Leader [DATE] 16:00-00:00 (8h) [PERSON_NAME]" at bounding box center [237, 369] width 150 height 45
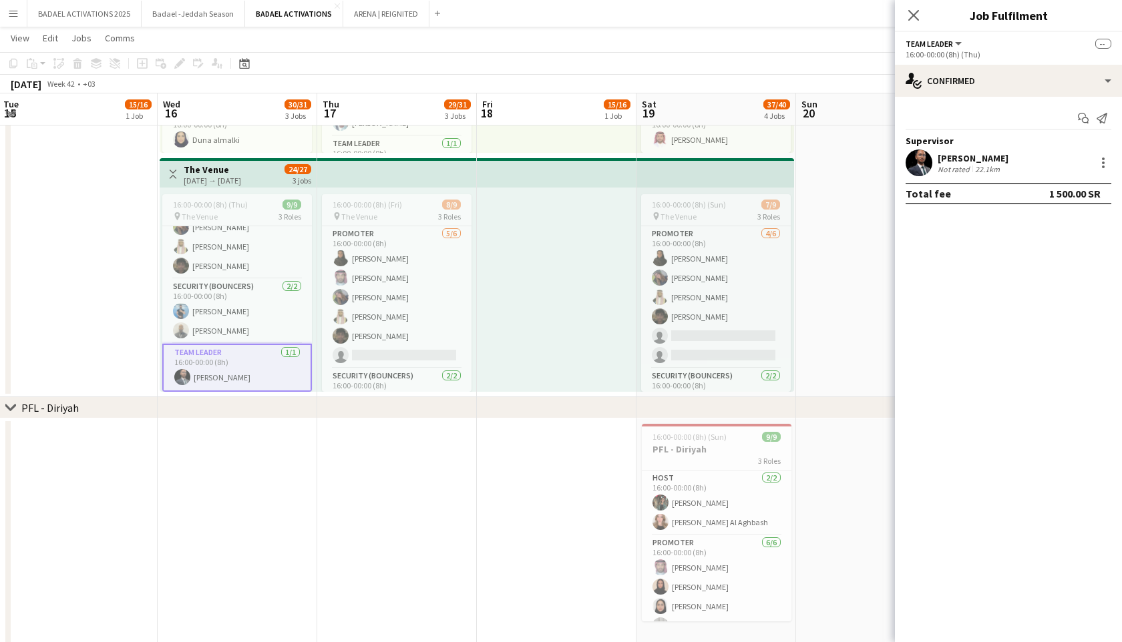
click at [206, 374] on app-card-role "Team Leader [DATE] 16:00-00:00 (8h) [PERSON_NAME]" at bounding box center [237, 368] width 150 height 48
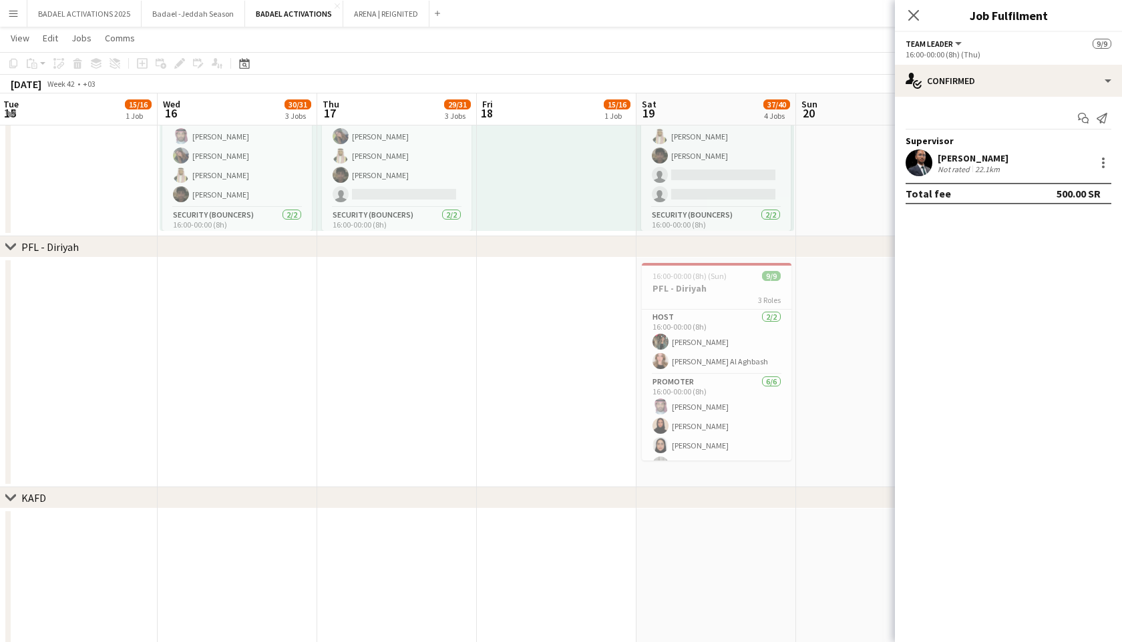
scroll to position [1034, 0]
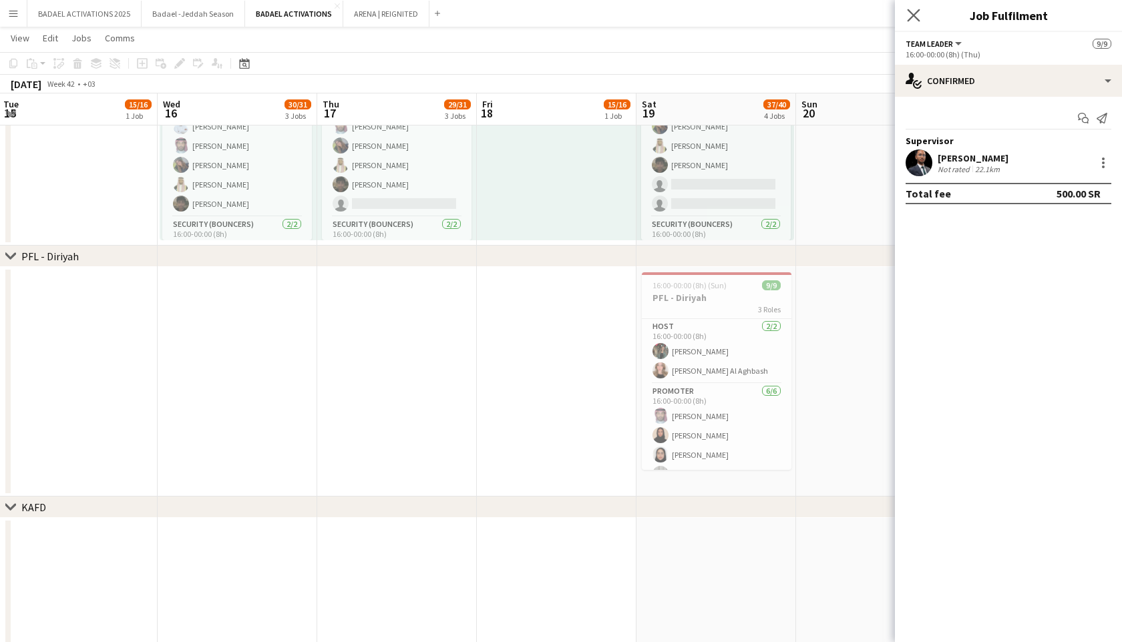
click at [915, 21] on icon "Close pop-in" at bounding box center [913, 15] width 13 height 13
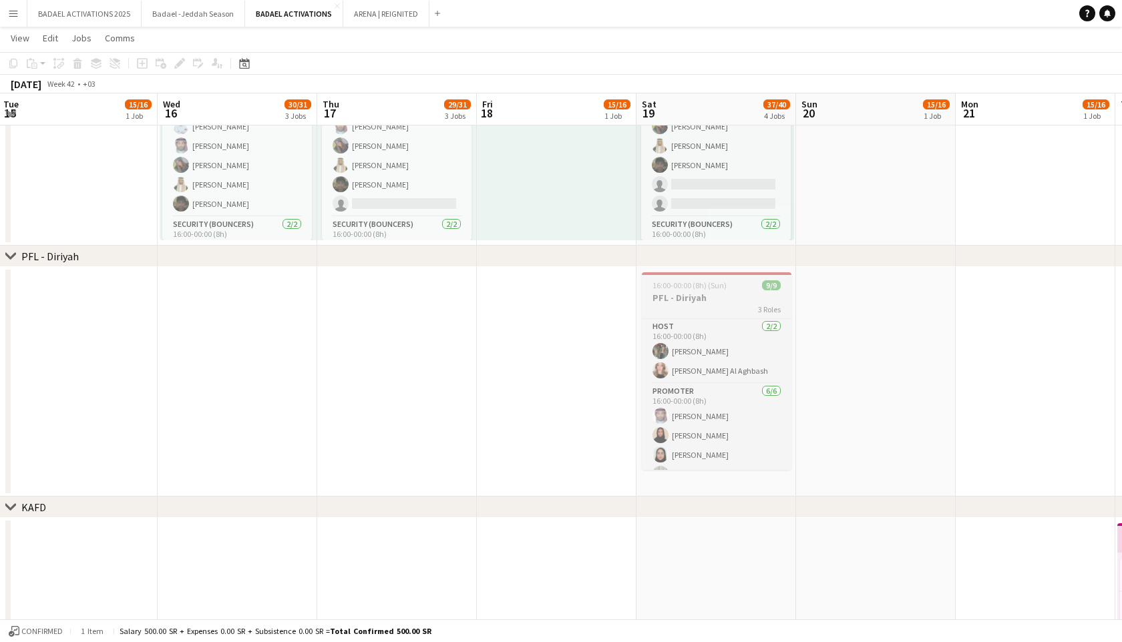
click at [665, 304] on app-job-card "16:00-00:00 (8h) (Sun) 9/9 PFL - Diriyah 3 Roles HOST [DATE] 16:00-00:00 (8h) […" at bounding box center [717, 371] width 150 height 198
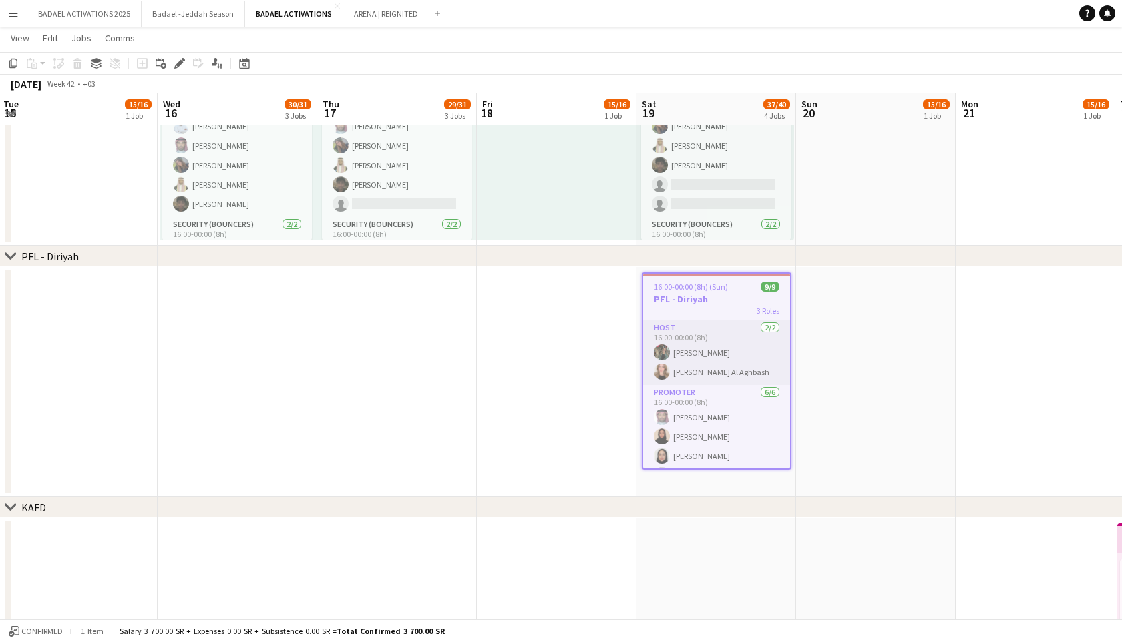
click at [680, 361] on app-card-role "HOST [DATE] 16:00-00:00 (8h) [PERSON_NAME] [PERSON_NAME] Al Aghbash" at bounding box center [716, 352] width 147 height 65
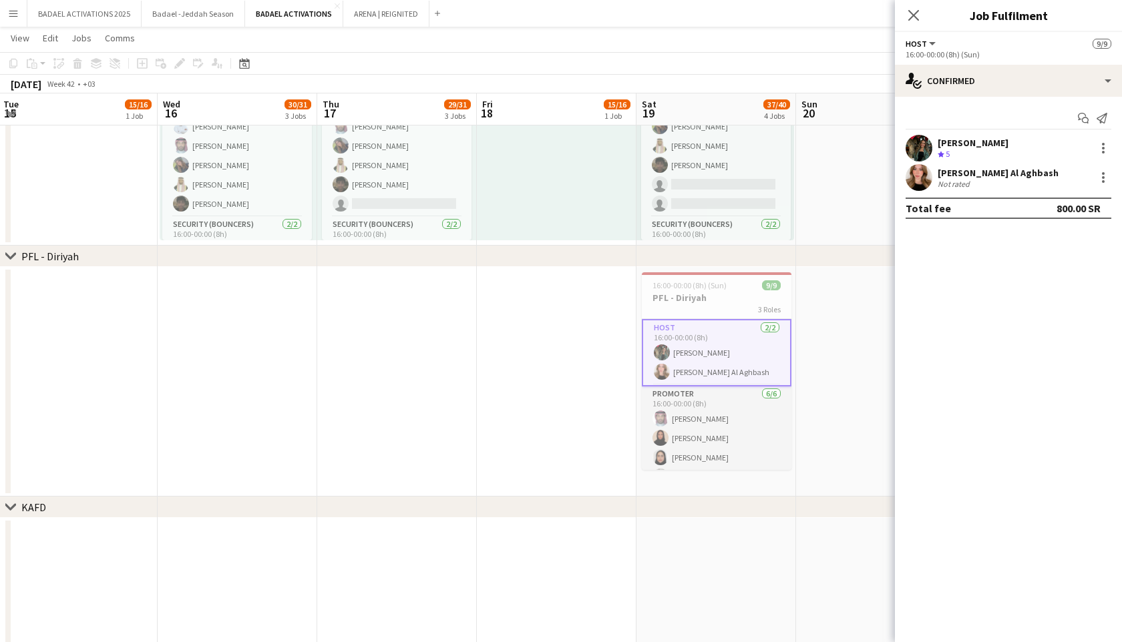
scroll to position [104, 0]
click at [694, 378] on app-card-role "PROMOTER [DATE] 16:00-00:00 (8h) [PERSON_NAME] [PERSON_NAME] [PERSON_NAME] [PER…" at bounding box center [717, 353] width 150 height 142
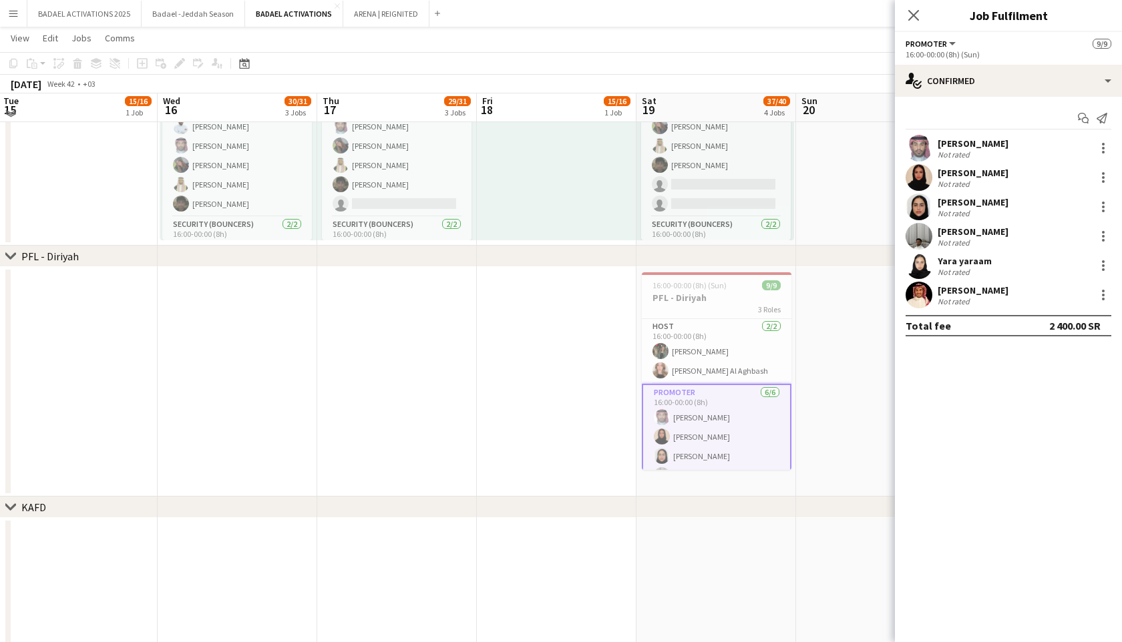
scroll to position [1030, 0]
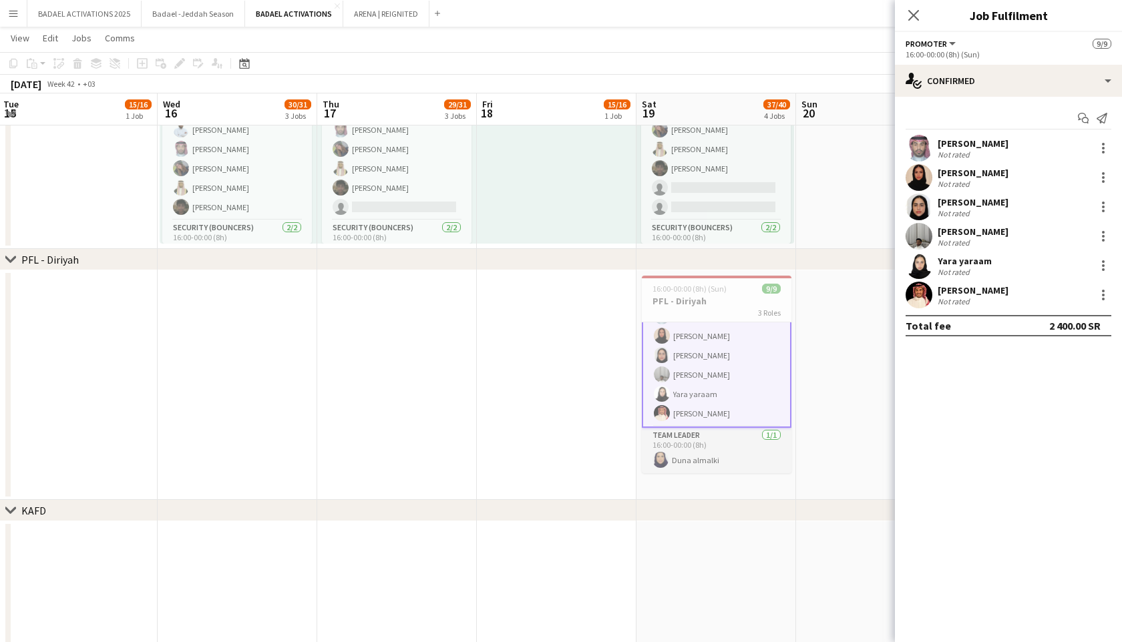
click at [700, 451] on app-card-role "Team Leader [DATE] 16:00-00:00 (8h) [PERSON_NAME]" at bounding box center [717, 450] width 150 height 45
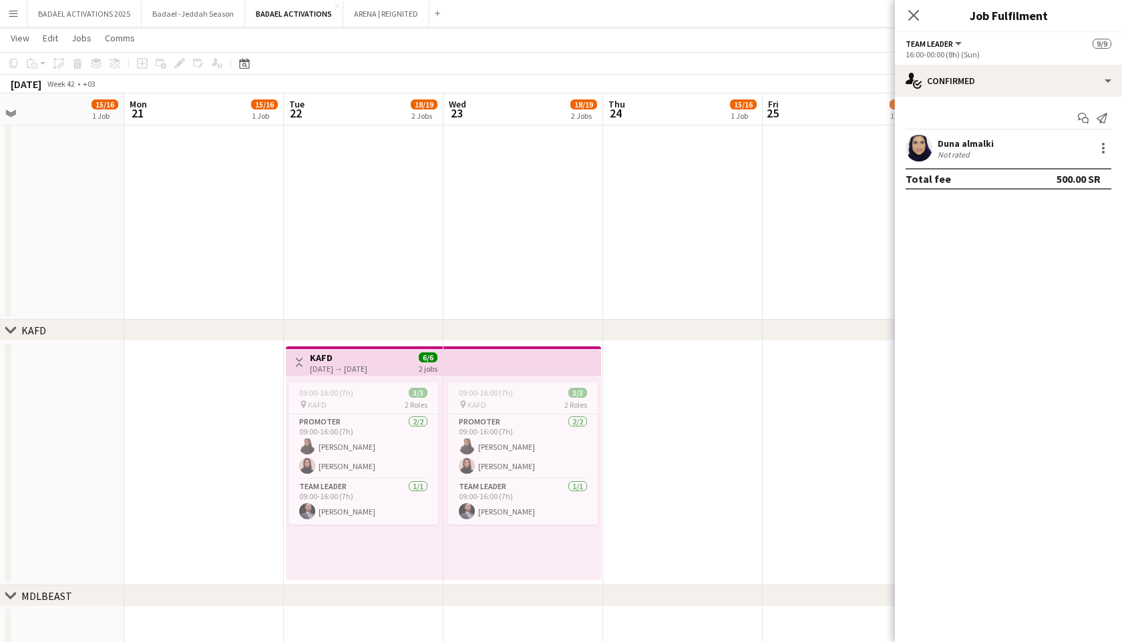
scroll to position [0, 678]
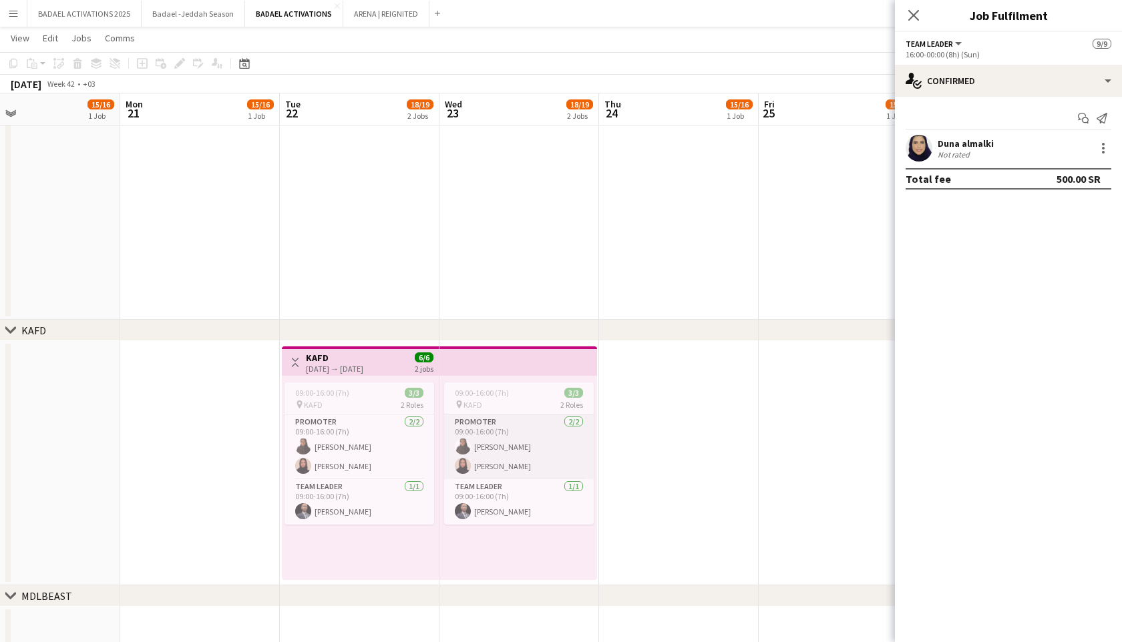
click at [491, 461] on app-card-role "PROMOTER [DATE] 09:00-16:00 (7h) [PERSON_NAME] [PERSON_NAME]" at bounding box center [519, 447] width 150 height 65
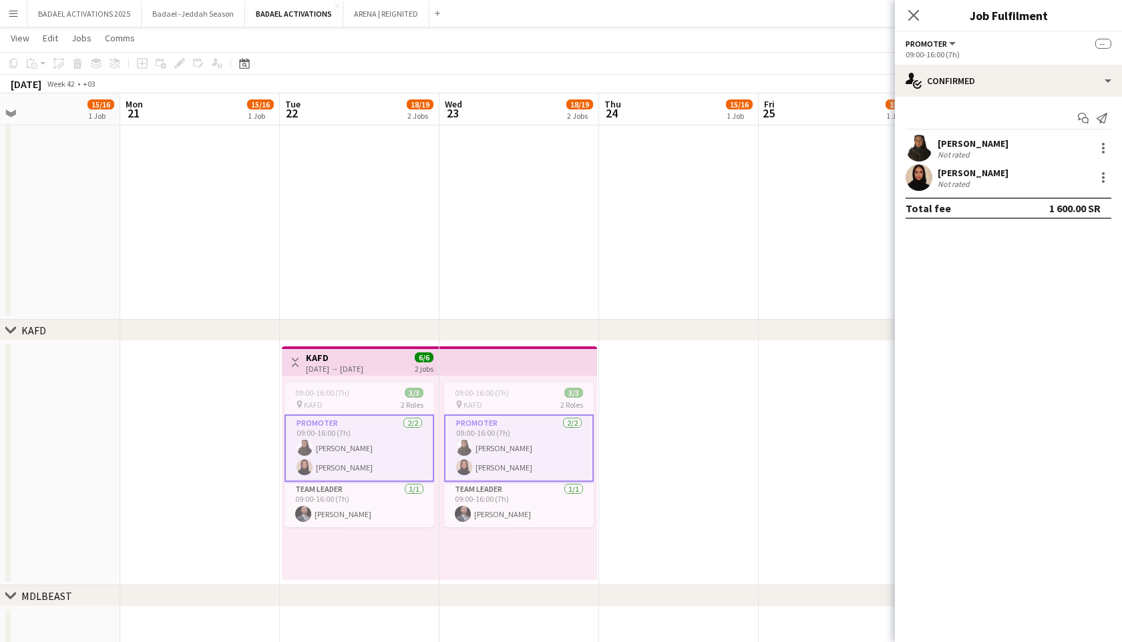
scroll to position [101, 0]
click at [491, 461] on app-card-role "PROMOTER [DATE] 09:00-16:00 (7h) [PERSON_NAME] [PERSON_NAME]" at bounding box center [519, 448] width 150 height 67
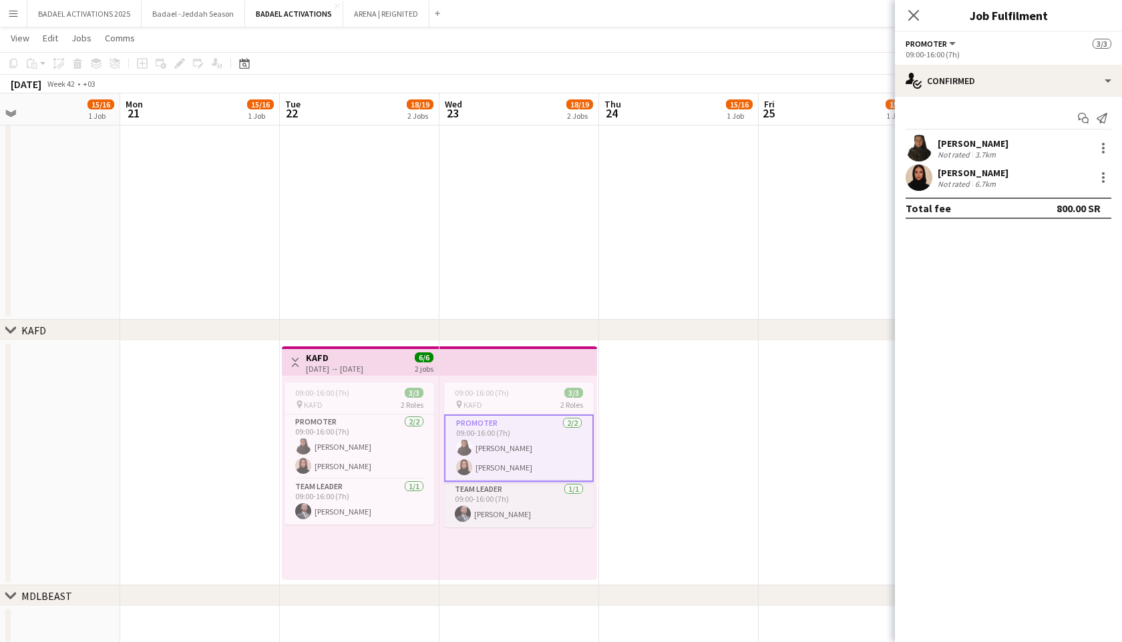
click at [503, 505] on app-card-role "Team Leader [DATE] 09:00-16:00 (7h) [PERSON_NAME]" at bounding box center [519, 504] width 150 height 45
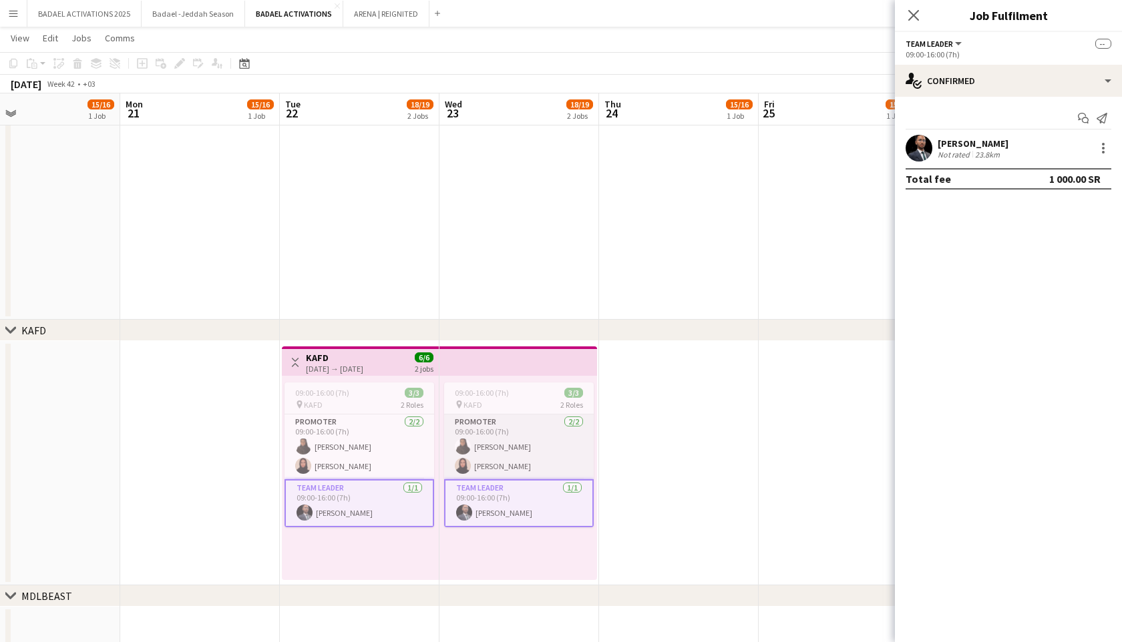
scroll to position [0, 677]
click at [509, 449] on app-card-role "PROMOTER [DATE] 09:00-16:00 (7h) [PERSON_NAME] [PERSON_NAME]" at bounding box center [520, 447] width 150 height 65
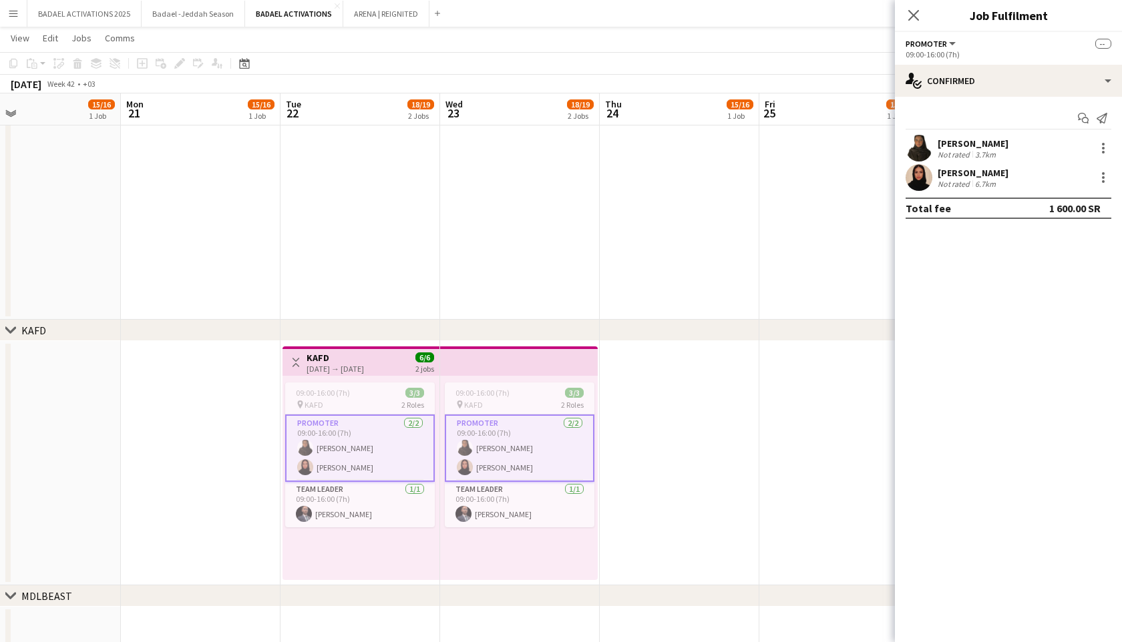
click at [509, 449] on app-card-role "PROMOTER [DATE] 09:00-16:00 (7h) [PERSON_NAME] [PERSON_NAME]" at bounding box center [520, 448] width 150 height 67
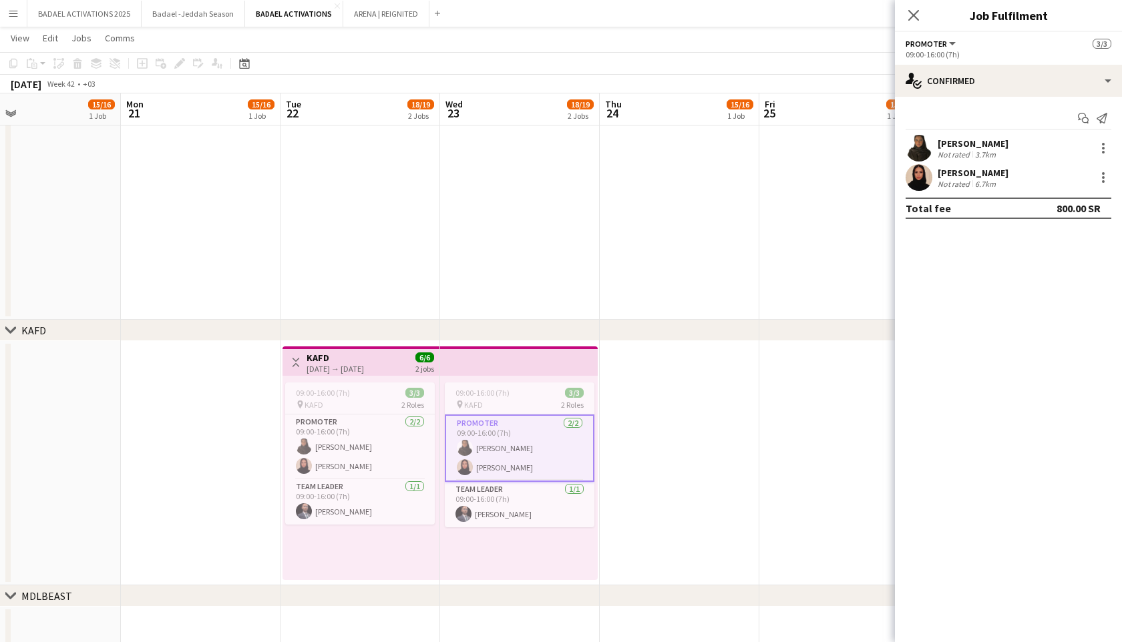
click at [689, 433] on app-date-cell at bounding box center [680, 463] width 160 height 244
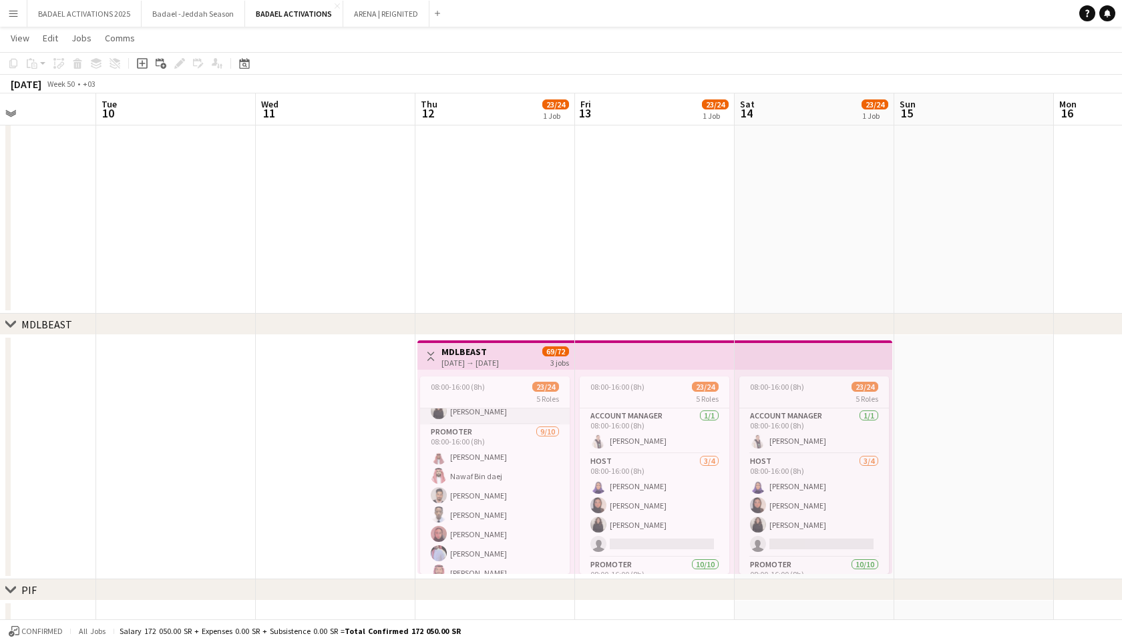
scroll to position [156, 0]
click at [511, 493] on app-card-role "PROMOTER [DATE] 08:00-16:00 (8h) [PERSON_NAME] Nawaf Bin daej Anas [PERSON_NAME…" at bounding box center [495, 514] width 150 height 224
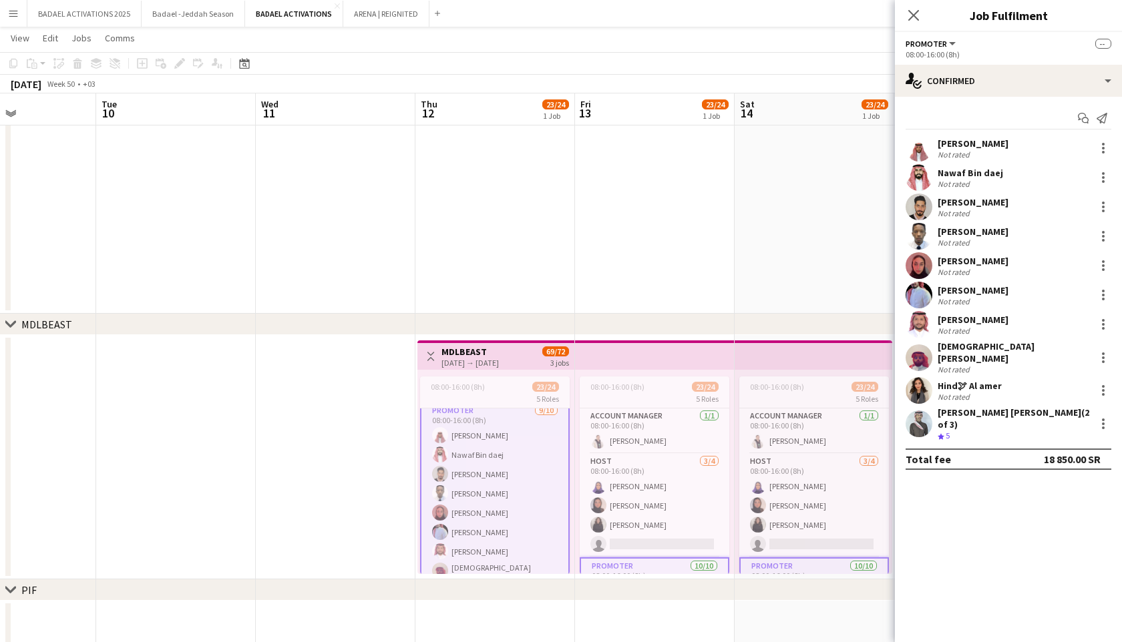
scroll to position [157, 0]
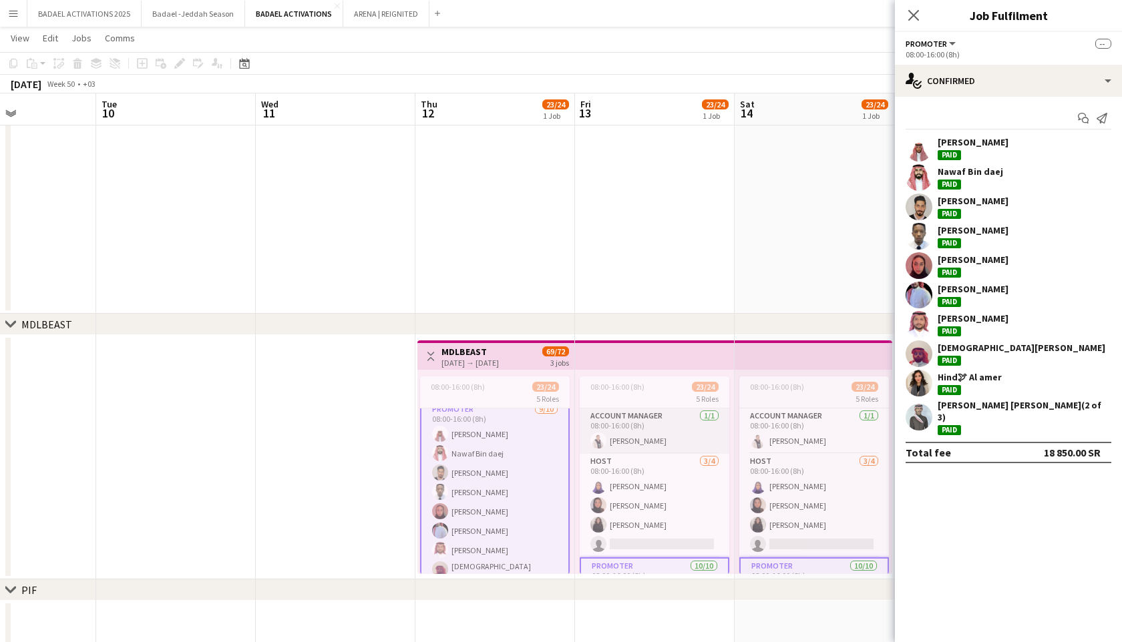
click at [672, 436] on app-card-role "Account Manager [DATE] 08:00-16:00 (8h) [PERSON_NAME]" at bounding box center [655, 431] width 150 height 45
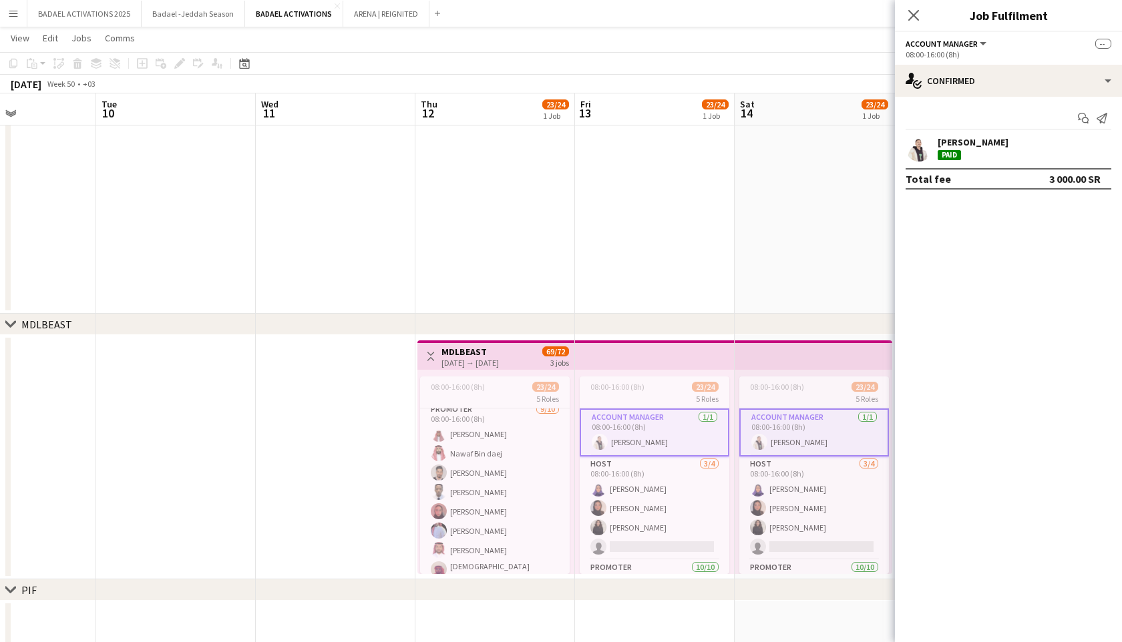
click at [671, 437] on app-card-role "Account Manager [DATE] 08:00-16:00 (8h) [PERSON_NAME]" at bounding box center [655, 433] width 150 height 48
click at [650, 509] on app-card-role "HOST [DATE] 08:00-16:00 (8h) [PERSON_NAME] Shush [PERSON_NAME] [PERSON_NAME] si…" at bounding box center [655, 508] width 150 height 103
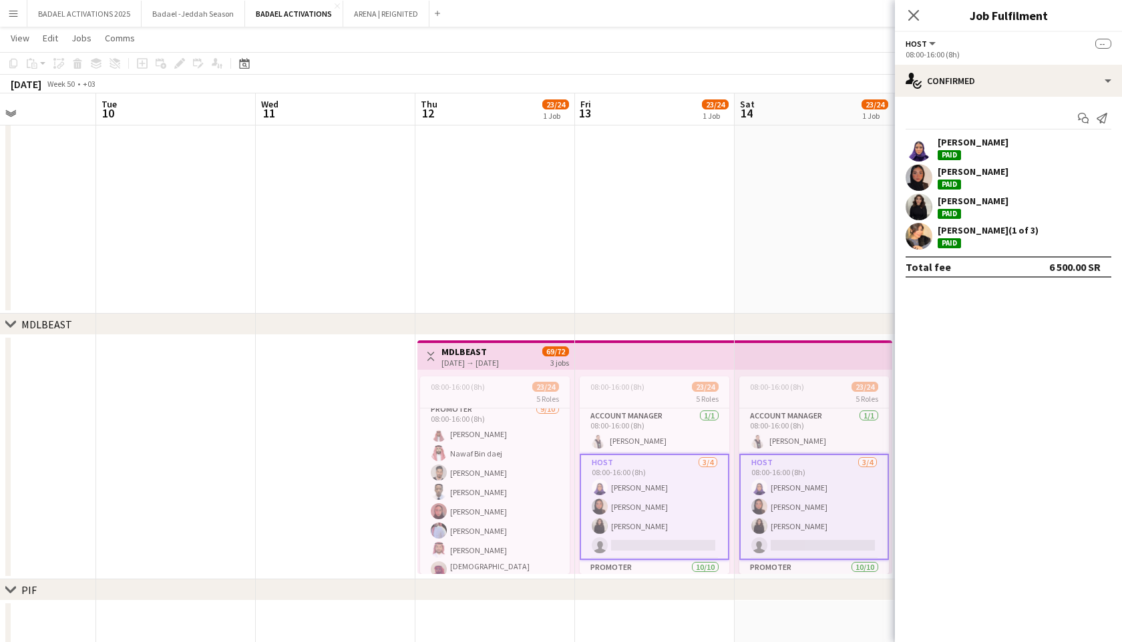
click at [651, 509] on app-card-role "HOST [DATE] 08:00-16:00 (8h) [PERSON_NAME] Shush [PERSON_NAME] [PERSON_NAME] si…" at bounding box center [655, 507] width 150 height 106
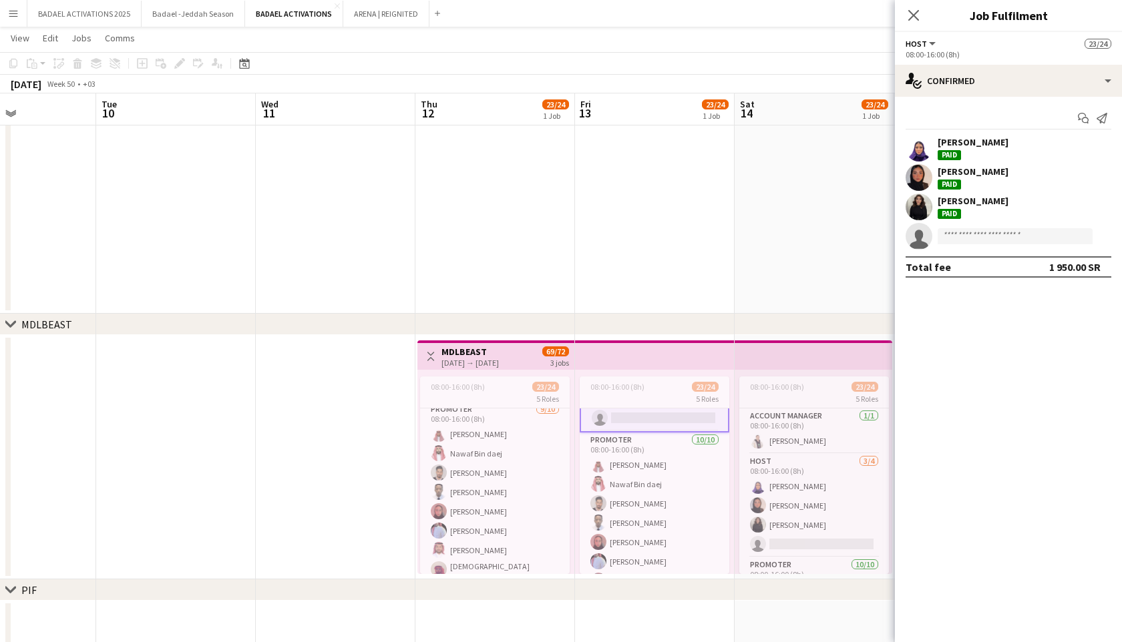
scroll to position [127, 0]
click at [651, 510] on app-card-role "PROMOTER [DATE] 08:00-16:00 (8h) [PERSON_NAME] Nawaf Bin daej Anas [PERSON_NAME…" at bounding box center [655, 547] width 150 height 228
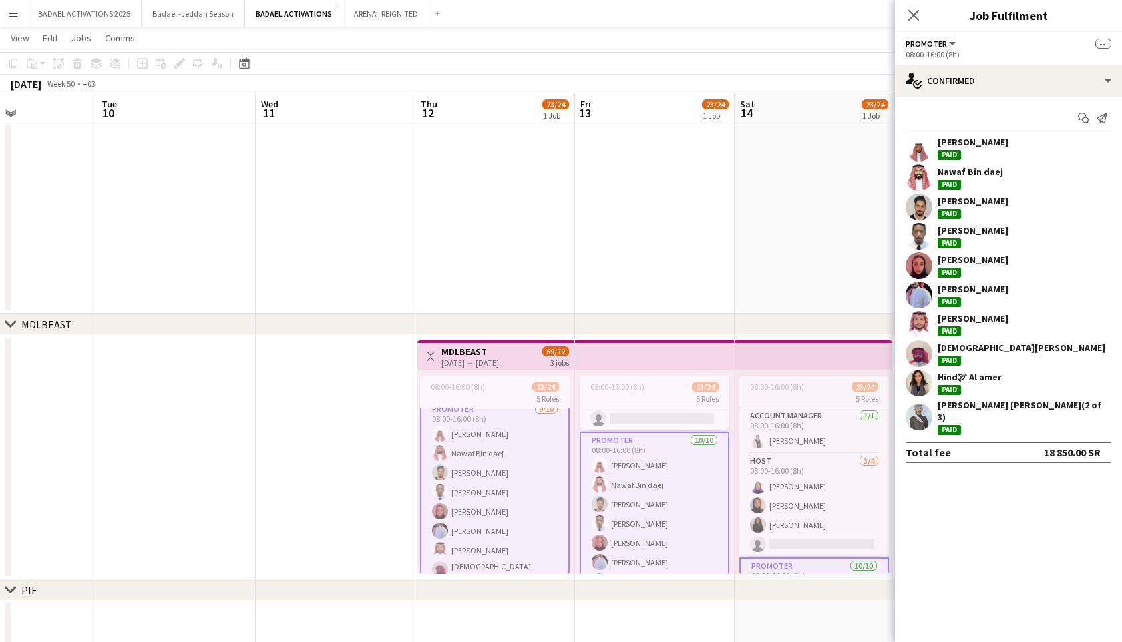
click at [650, 509] on app-card-role "PROMOTER [DATE] 08:00-16:00 (8h) [PERSON_NAME] Nawaf Bin daej Anas [PERSON_NAME…" at bounding box center [655, 547] width 150 height 230
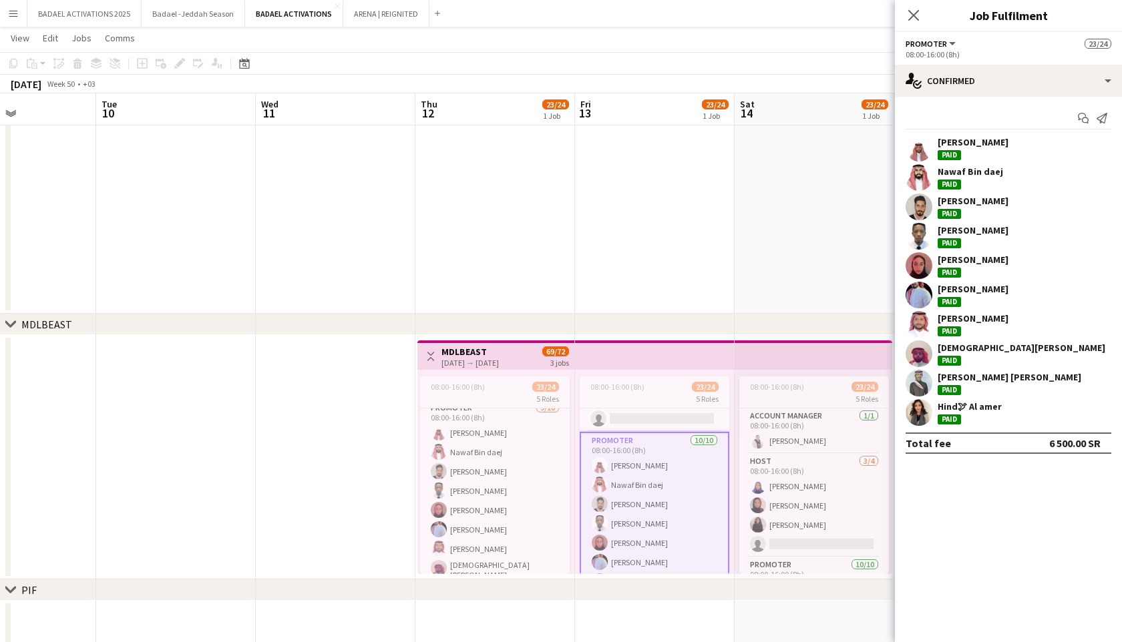
scroll to position [156, 0]
click at [548, 501] on app-card-role "PROMOTER [DATE] 08:00-16:00 (8h) [PERSON_NAME] Nawaf Bin daej Anas [PERSON_NAME…" at bounding box center [495, 514] width 150 height 224
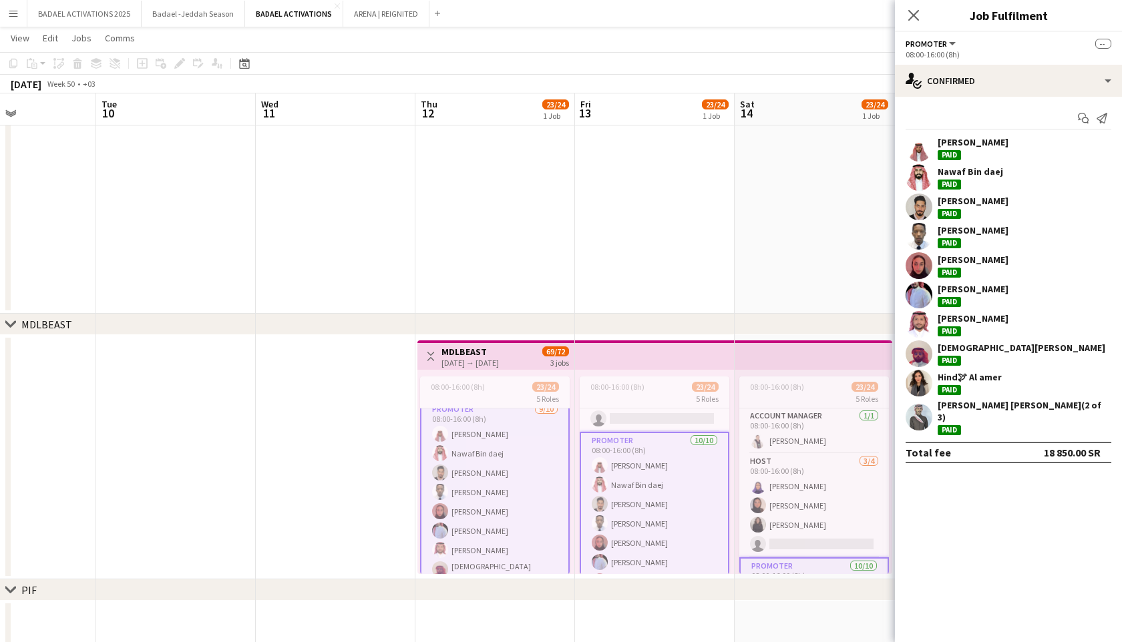
click at [548, 501] on app-card-role "PROMOTER [DATE] 08:00-16:00 (8h) [PERSON_NAME] Nawaf Bin daej Anas [PERSON_NAME…" at bounding box center [495, 514] width 150 height 226
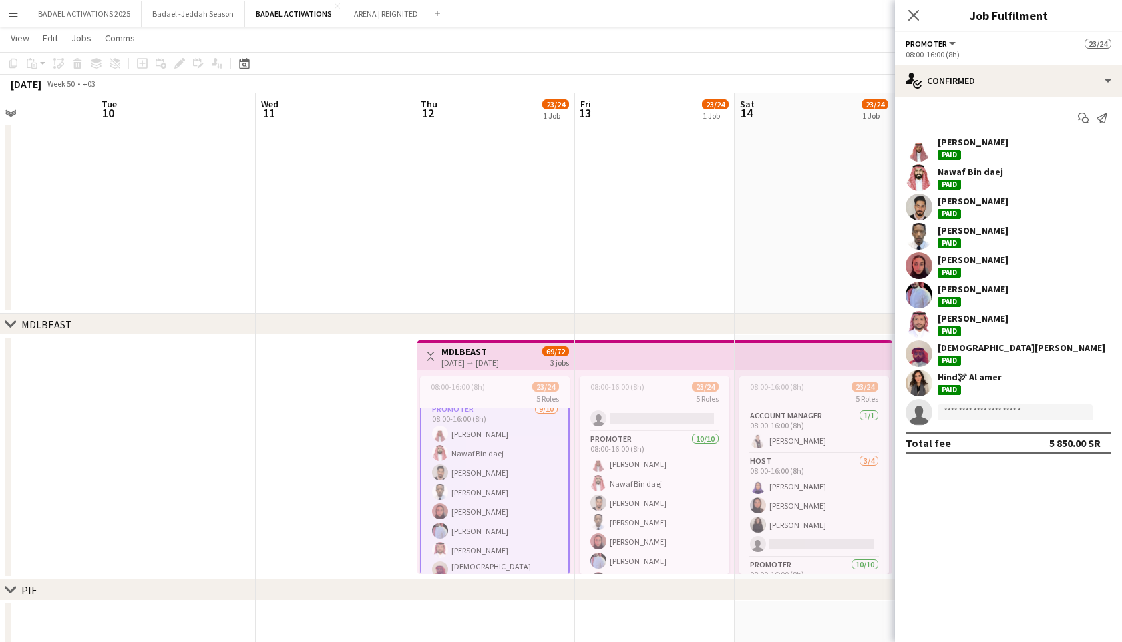
click at [548, 501] on app-card-role "PROMOTER [DATE] 08:00-16:00 (8h) [PERSON_NAME] Nawaf Bin daej Anas [PERSON_NAME…" at bounding box center [495, 514] width 150 height 226
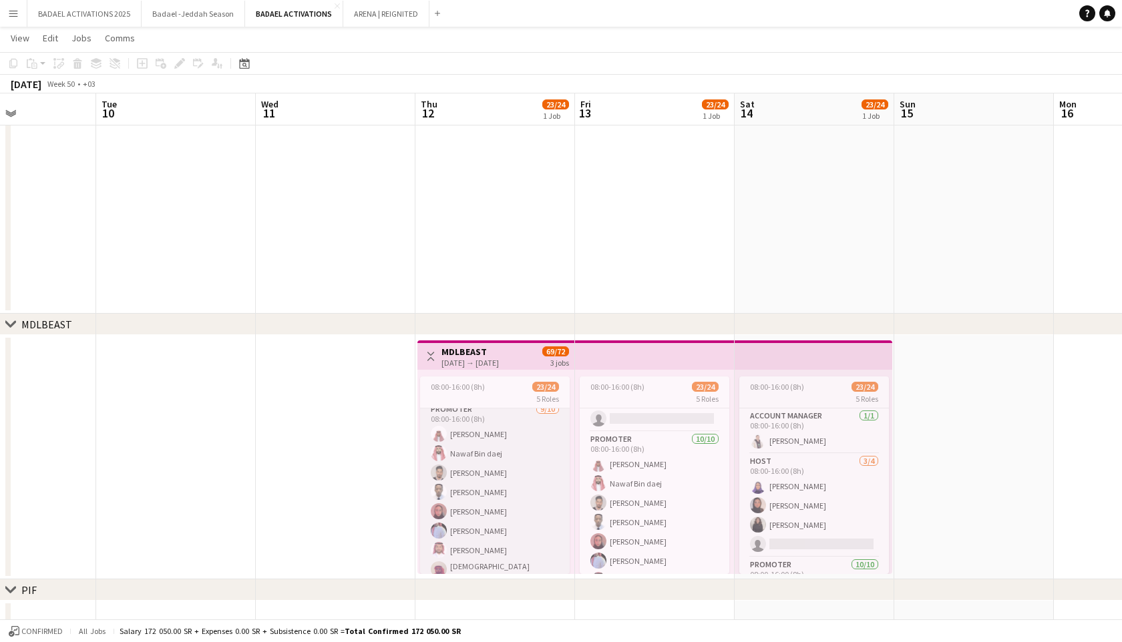
click at [548, 501] on app-card-role "PROMOTER [DATE] 08:00-16:00 (8h) [PERSON_NAME] Nawaf Bin daej Anas [PERSON_NAME…" at bounding box center [495, 514] width 150 height 224
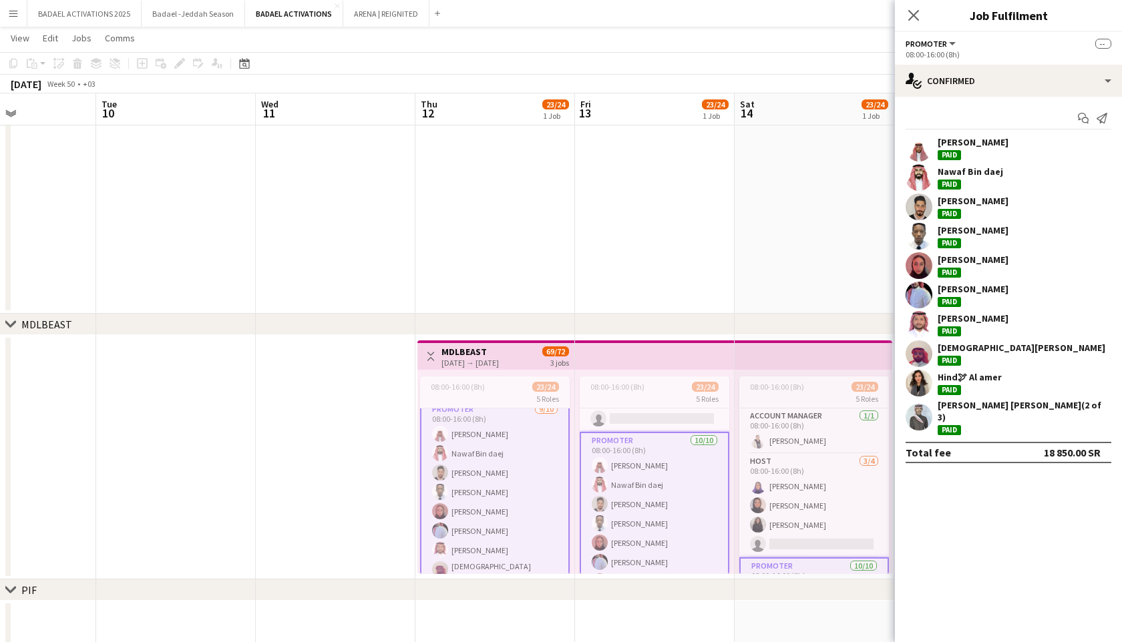
click at [548, 502] on app-card-role "PROMOTER [DATE] 08:00-16:00 (8h) [PERSON_NAME] Nawaf Bin daej Anas [PERSON_NAME…" at bounding box center [495, 514] width 150 height 226
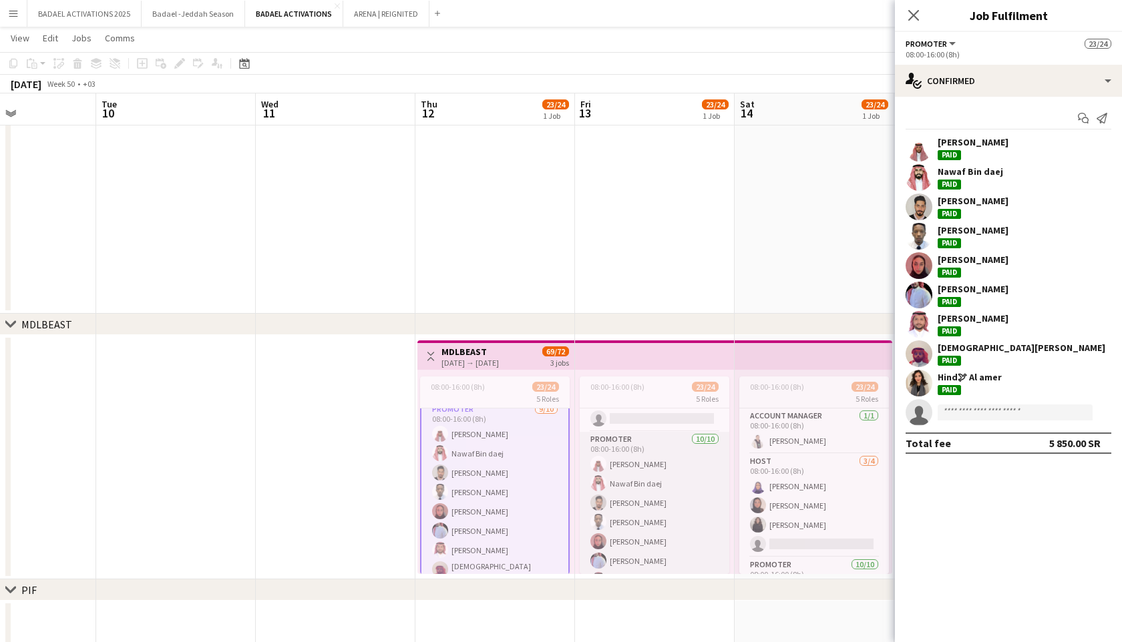
click at [646, 511] on app-card-role "PROMOTER [DATE] 08:00-16:00 (8h) [PERSON_NAME] Nawaf Bin daej Anas [PERSON_NAME…" at bounding box center [655, 546] width 150 height 228
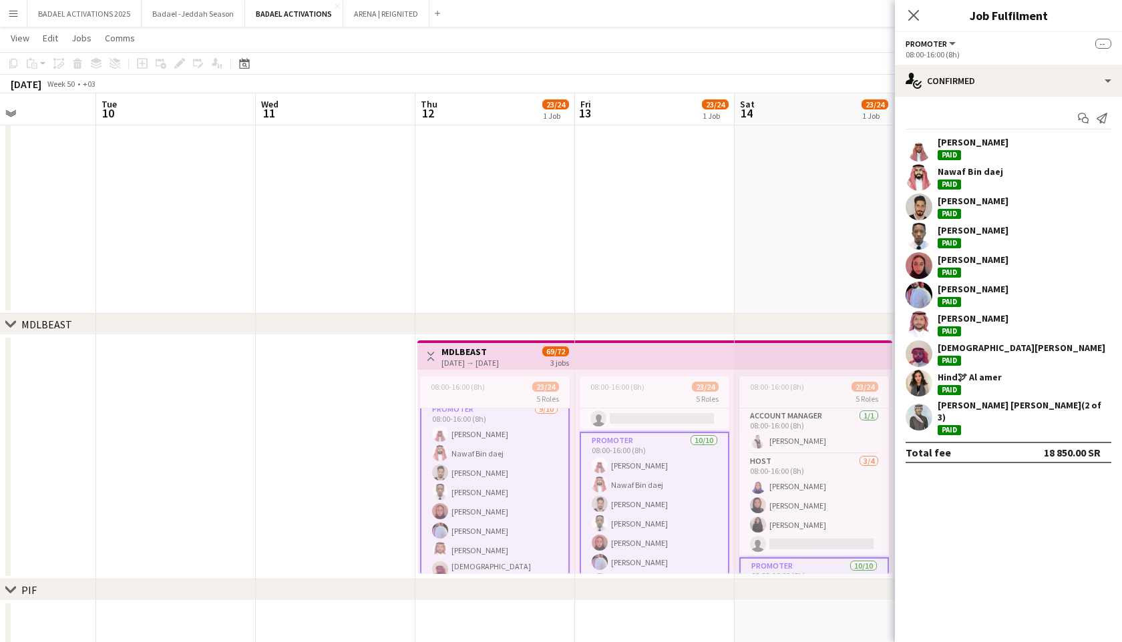
click at [646, 512] on app-card-role "PROMOTER [DATE] 08:00-16:00 (8h) [PERSON_NAME] Nawaf Bin daej Anas [PERSON_NAME…" at bounding box center [655, 547] width 150 height 230
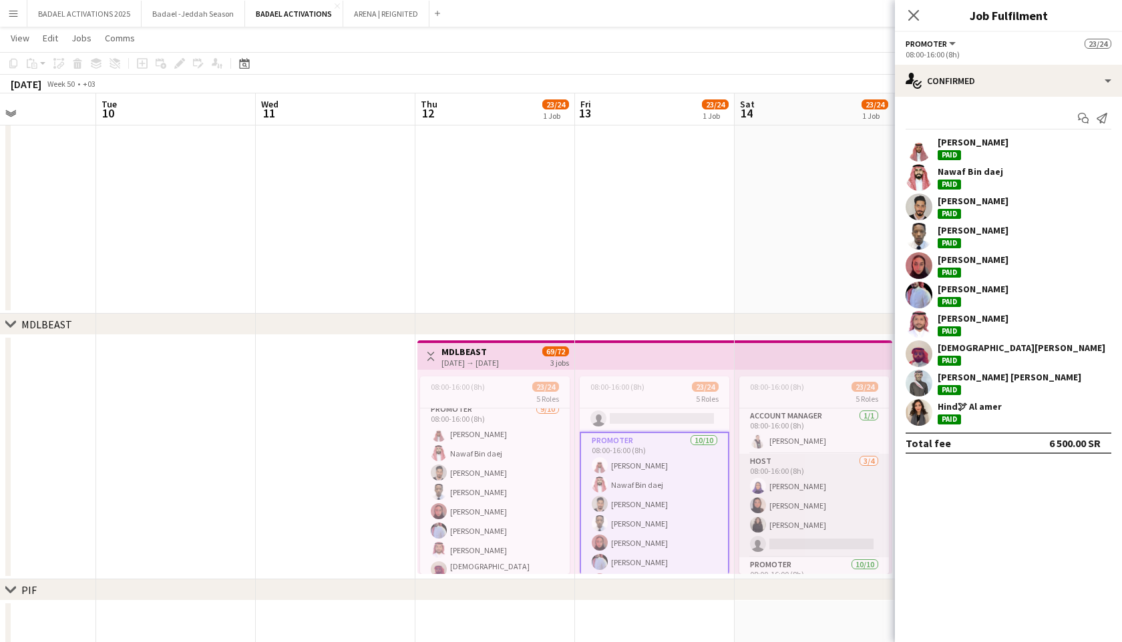
click at [820, 493] on app-card-role "HOST [DATE] 08:00-16:00 (8h) [PERSON_NAME] Shush [PERSON_NAME] [PERSON_NAME] si…" at bounding box center [814, 505] width 150 height 103
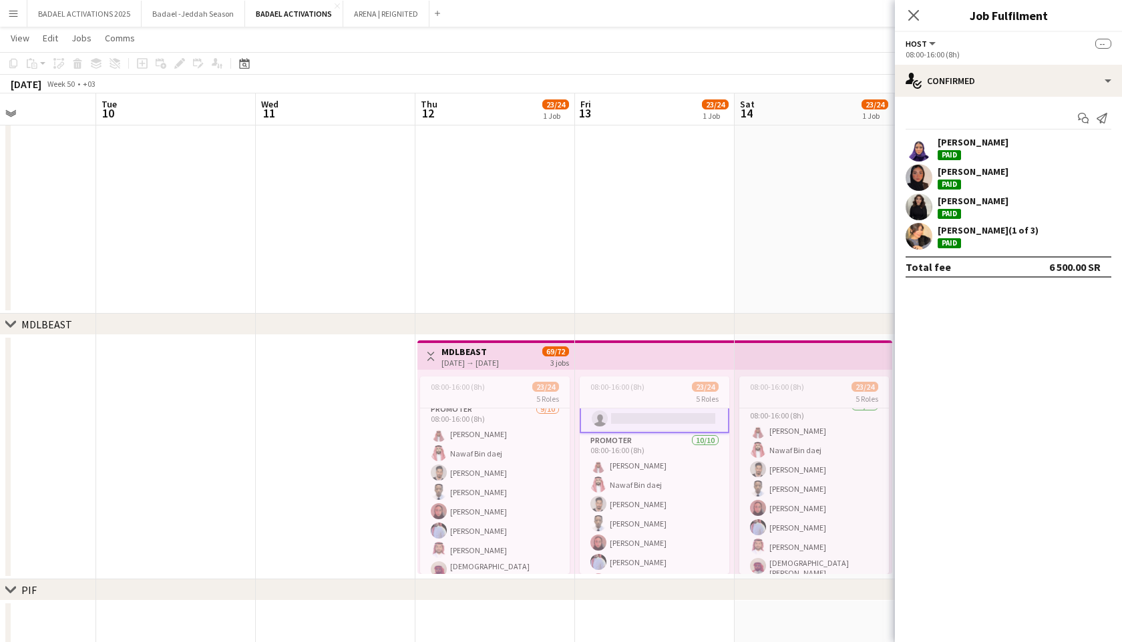
scroll to position [163, 0]
click at [820, 493] on app-card-role "PROMOTER [DATE] 08:00-16:00 (8h) [PERSON_NAME] Nawaf Bin daej Anas [PERSON_NAME…" at bounding box center [814, 511] width 150 height 228
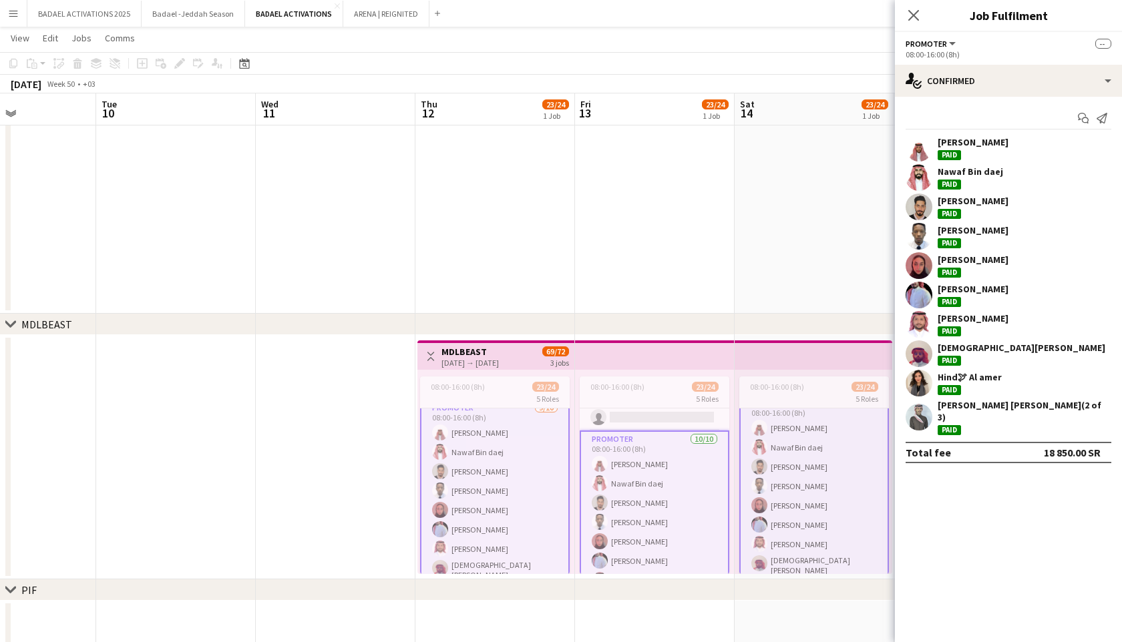
scroll to position [162, 0]
click at [820, 493] on app-card-role "PROMOTER [DATE] 08:00-16:00 (8h) [PERSON_NAME] Nawaf Bin daej Anas [PERSON_NAME…" at bounding box center [814, 511] width 150 height 230
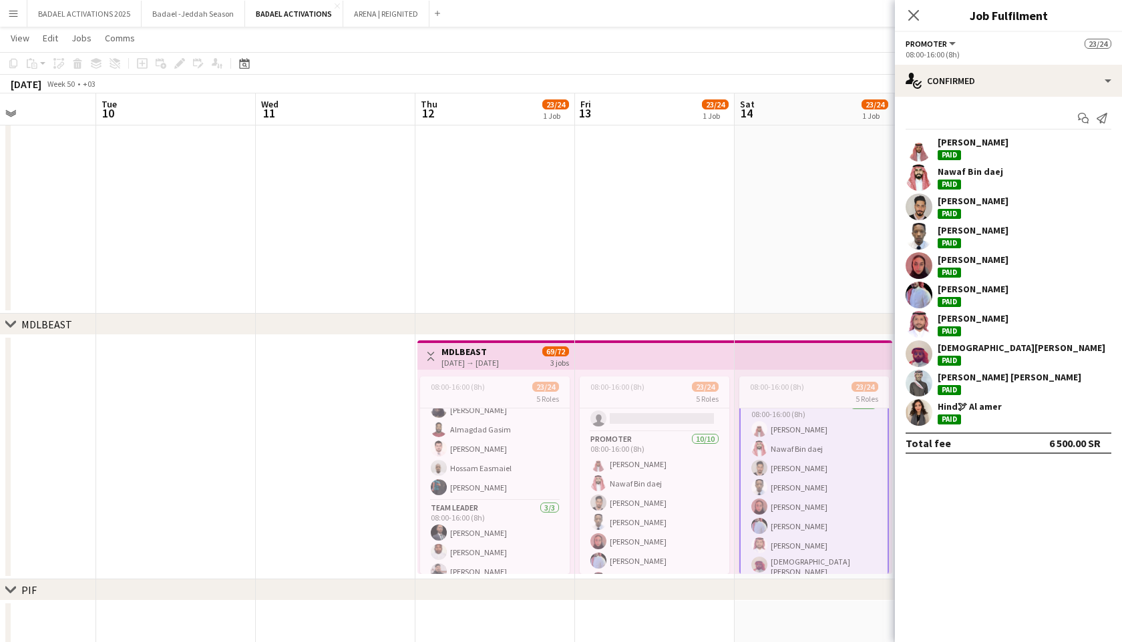
scroll to position [429, 0]
click at [475, 511] on app-card-role "Team Leader [DATE] 08:00-16:00 (8h) Hadi Bin [PERSON_NAME] [PERSON_NAME] Bafarh…" at bounding box center [495, 536] width 150 height 84
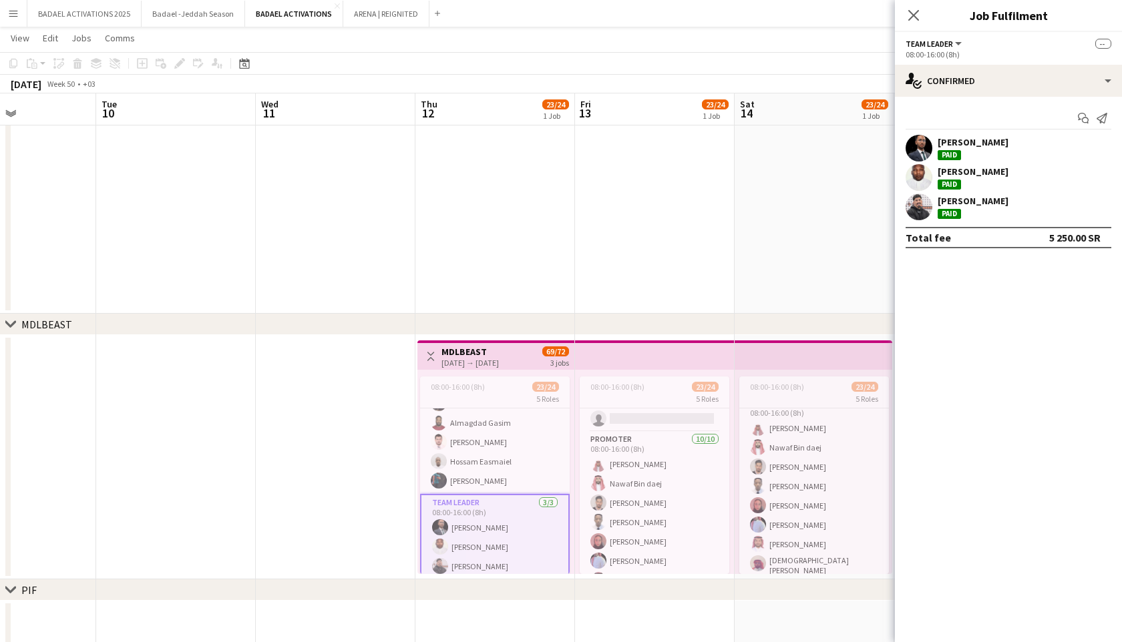
scroll to position [160, 0]
click at [475, 511] on app-card-role "Team Leader [DATE] 08:00-16:00 (8h) Hadi Bin [PERSON_NAME] [PERSON_NAME] Bafarh…" at bounding box center [495, 537] width 150 height 87
click at [647, 536] on app-card-role "Team Leader [DATE] 08:00-16:00 (8h) Hadi Bin [PERSON_NAME] [PERSON_NAME] Bafarh…" at bounding box center [655, 536] width 150 height 84
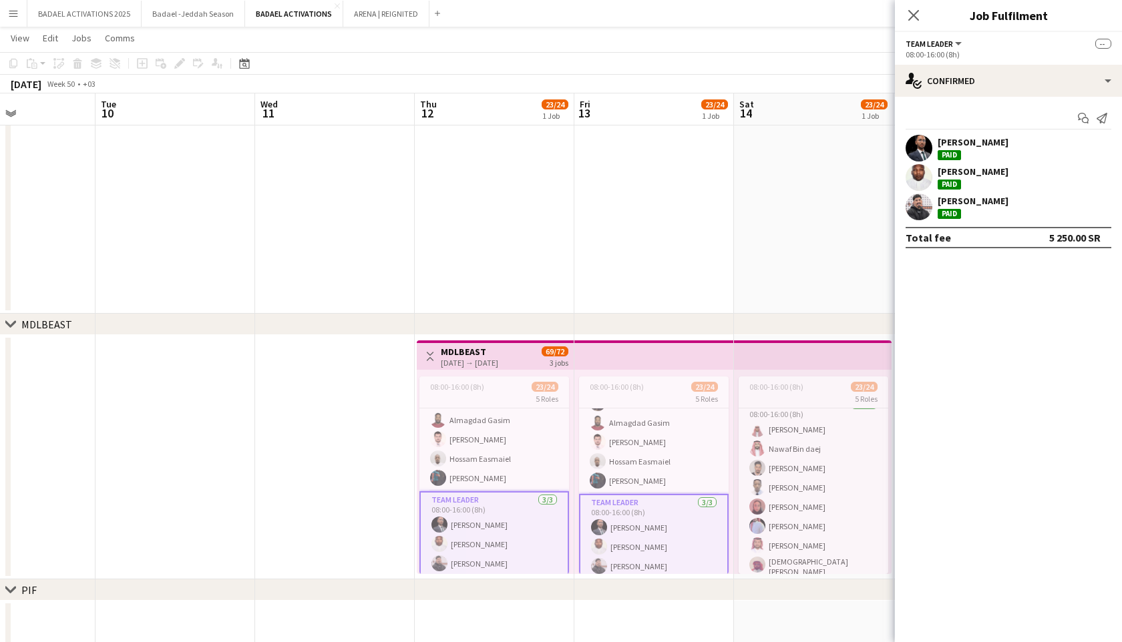
click at [647, 537] on app-card-role "Team Leader [DATE] 08:00-16:00 (8h) Hadi Bin [PERSON_NAME] [PERSON_NAME] Bafarh…" at bounding box center [654, 537] width 150 height 87
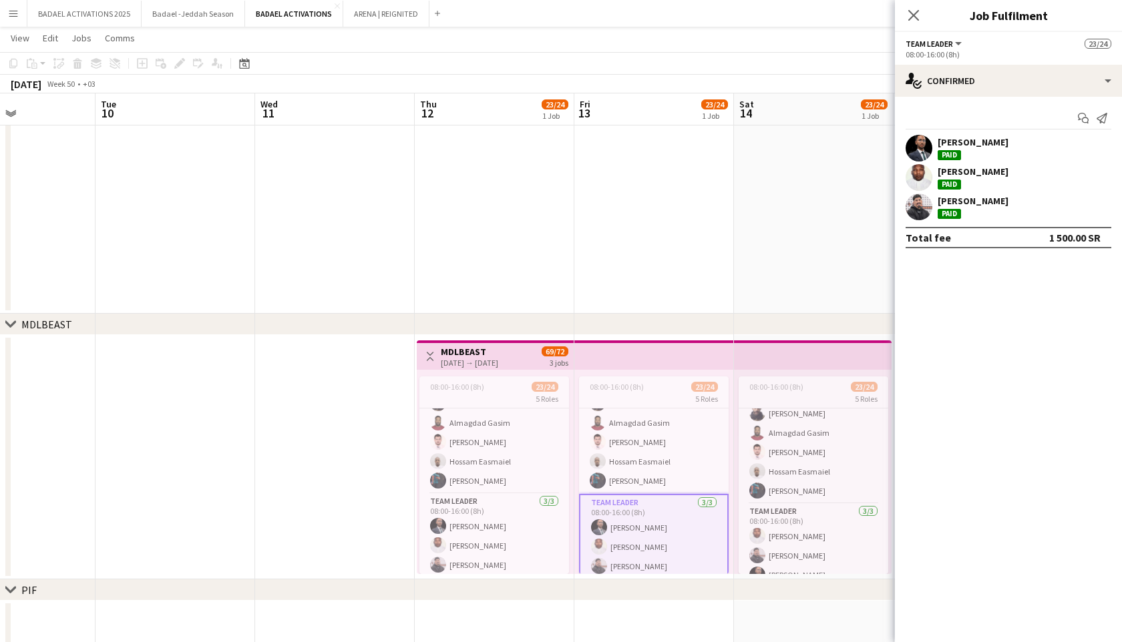
scroll to position [433, 0]
click at [773, 542] on app-card-role "Team Leader [DATE] 08:00-16:00 (8h) [DEMOGRAPHIC_DATA] [PERSON_NAME] Bafarhan H…" at bounding box center [813, 536] width 150 height 84
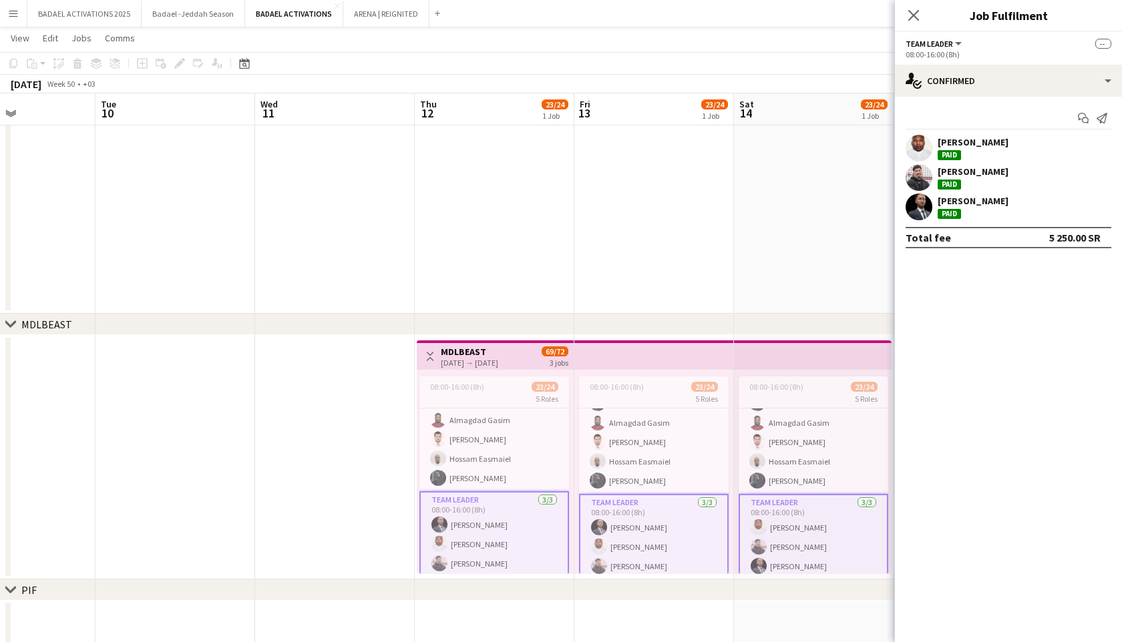
click at [773, 542] on app-card-role "Team Leader [DATE] 08:00-16:00 (8h) [DEMOGRAPHIC_DATA] [PERSON_NAME] Bafarhan H…" at bounding box center [813, 537] width 150 height 87
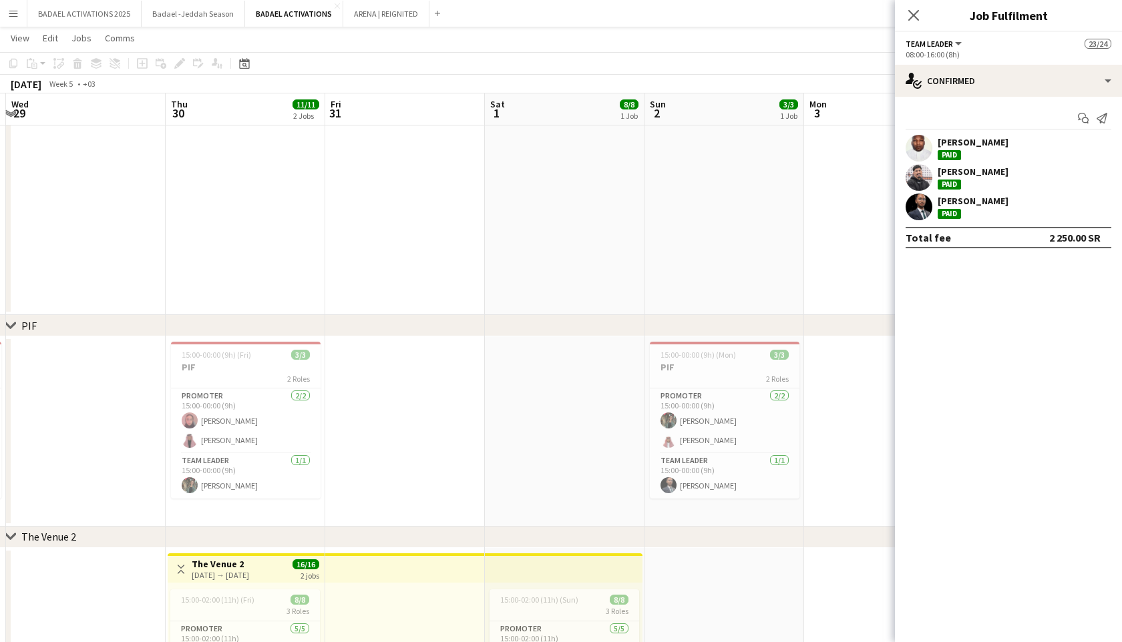
scroll to position [0, 403]
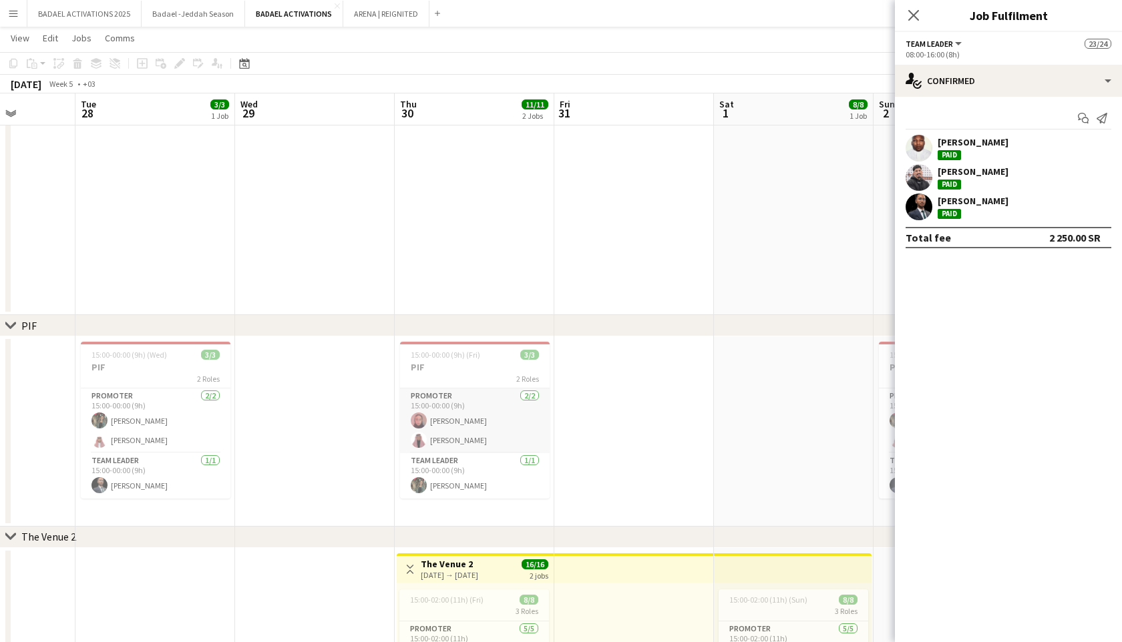
click at [492, 427] on app-card-role "PROMOTER [DATE] 15:00-00:00 (9h) [PERSON_NAME]" at bounding box center [475, 421] width 150 height 65
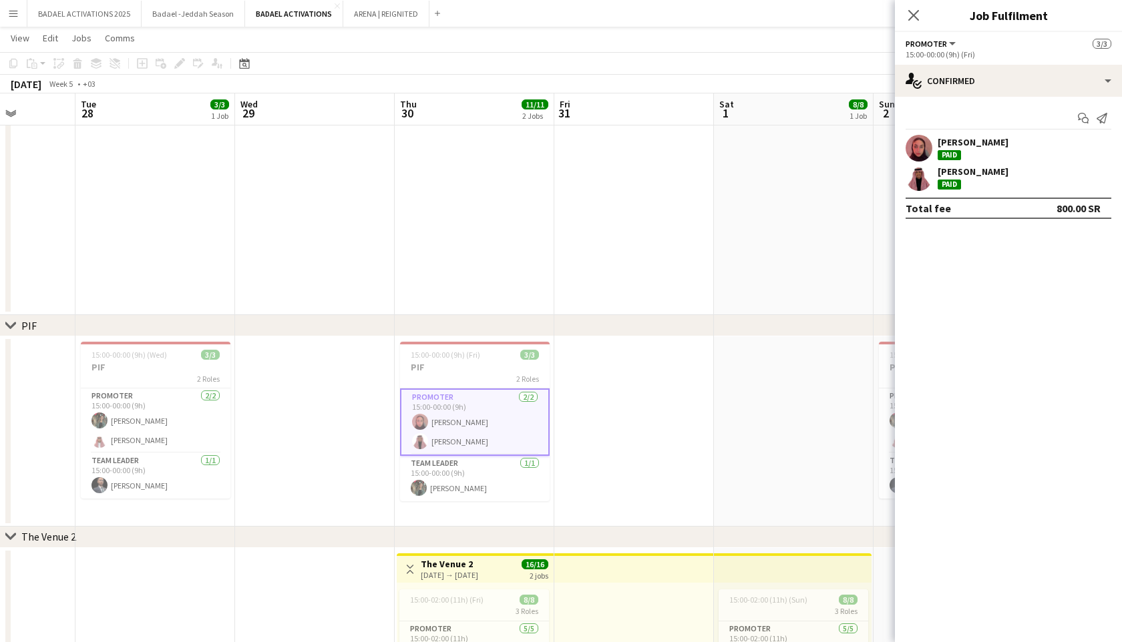
click at [492, 427] on app-card-role "PROMOTER [DATE] 15:00-00:00 (9h) [PERSON_NAME]" at bounding box center [475, 422] width 150 height 67
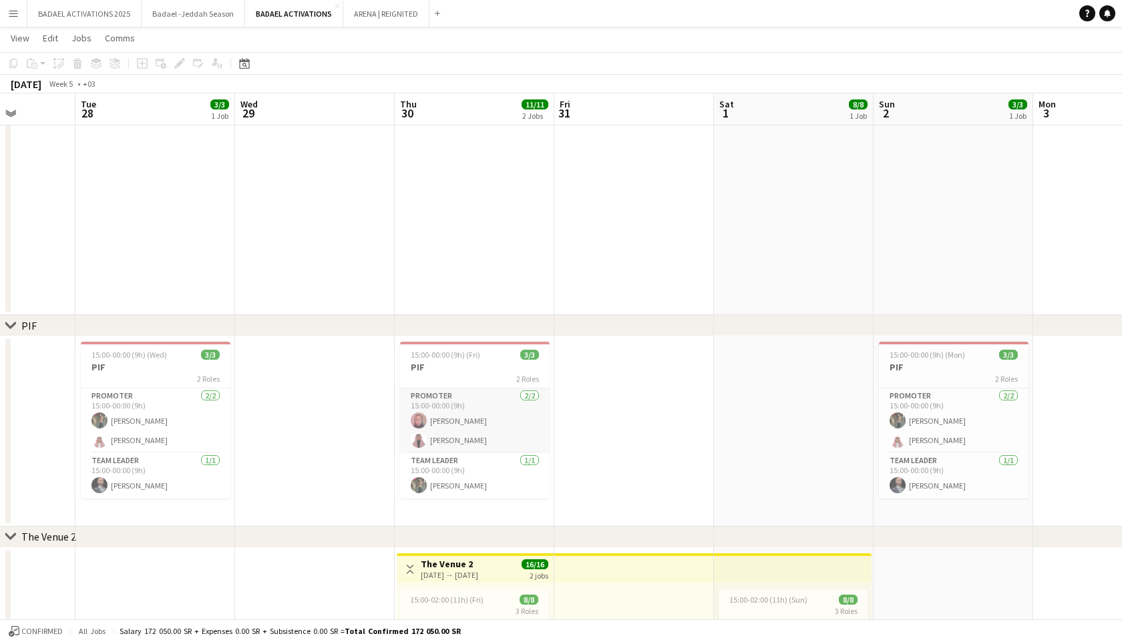
click at [493, 427] on app-card-role "PROMOTER [DATE] 15:00-00:00 (9h) [PERSON_NAME]" at bounding box center [475, 421] width 150 height 65
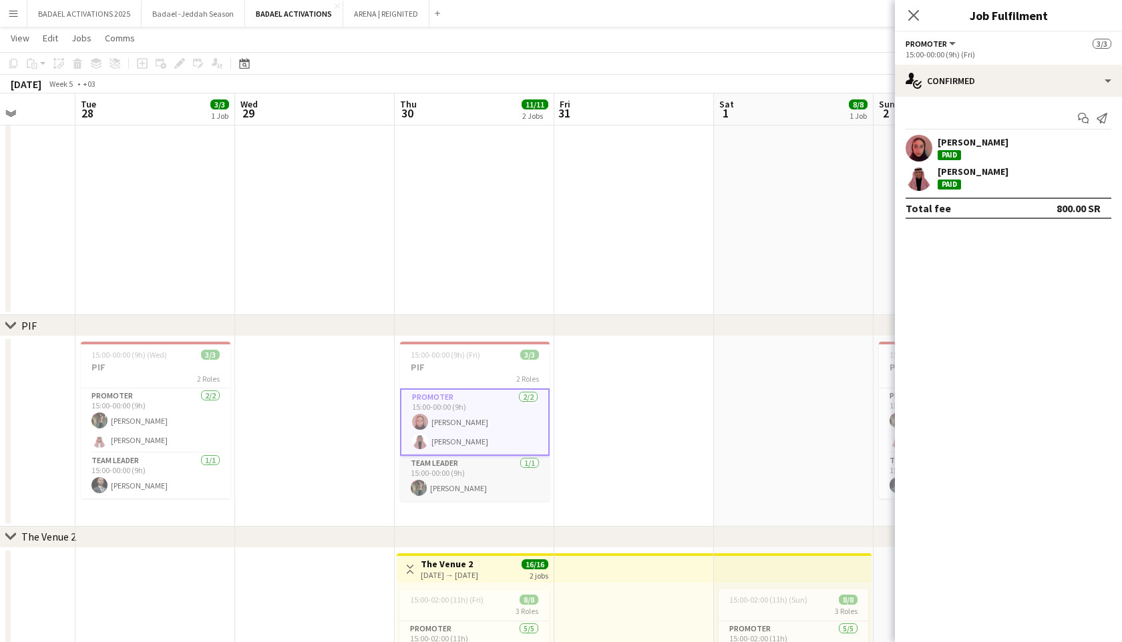
click at [483, 463] on app-card-role "Team Leader [DATE] 15:00-00:00 (9h) [PERSON_NAME]" at bounding box center [475, 478] width 150 height 45
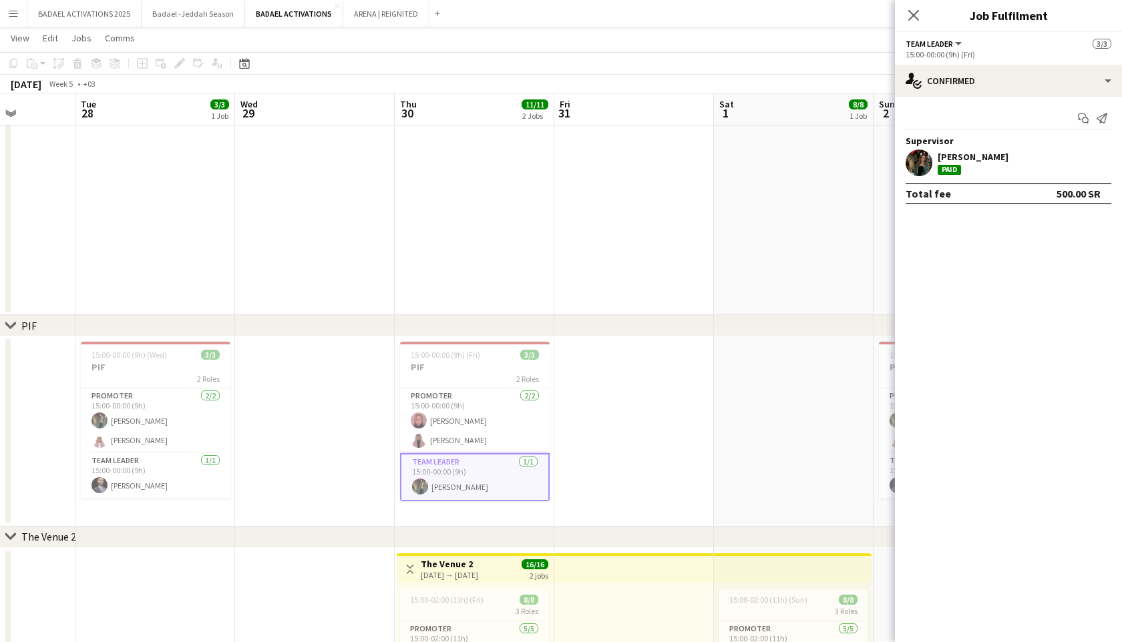
click at [483, 463] on app-card-role "Team Leader [DATE] 15:00-00:00 (9h) [PERSON_NAME]" at bounding box center [475, 477] width 150 height 48
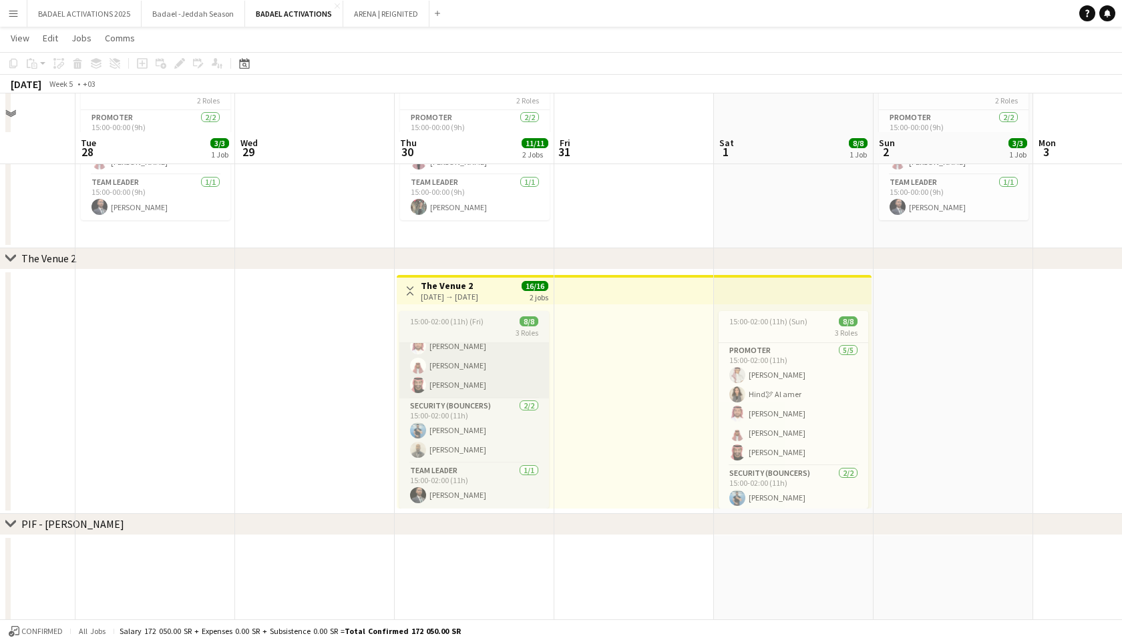
scroll to position [2064, 0]
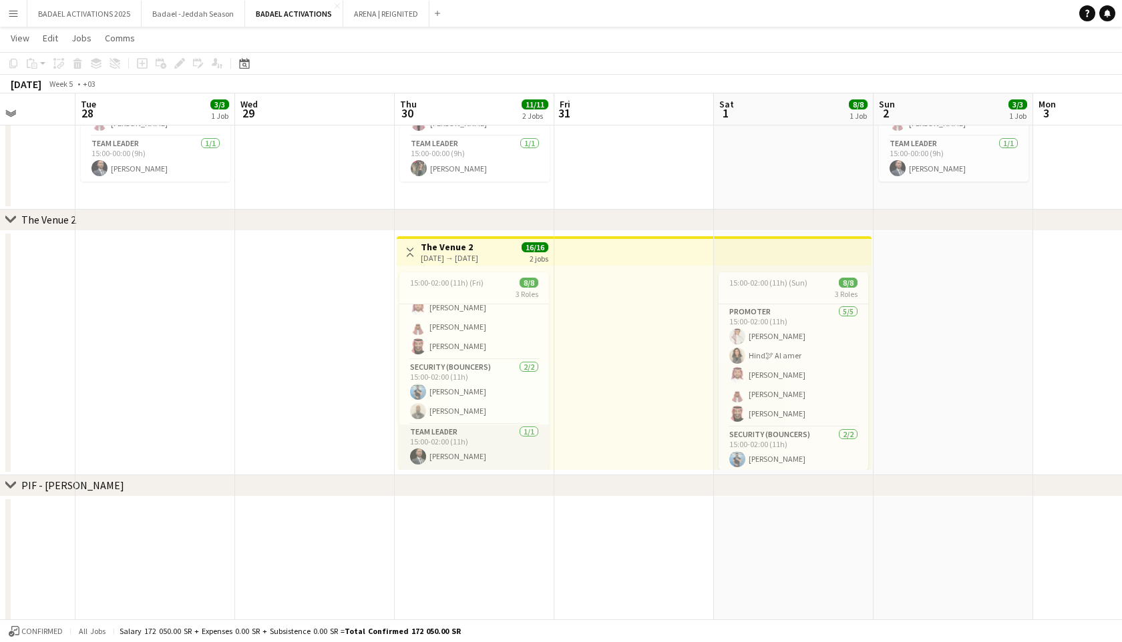
click at [475, 451] on app-card-role "Team Leader [DATE] 15:00-02:00 (11h) [PERSON_NAME]" at bounding box center [474, 447] width 150 height 45
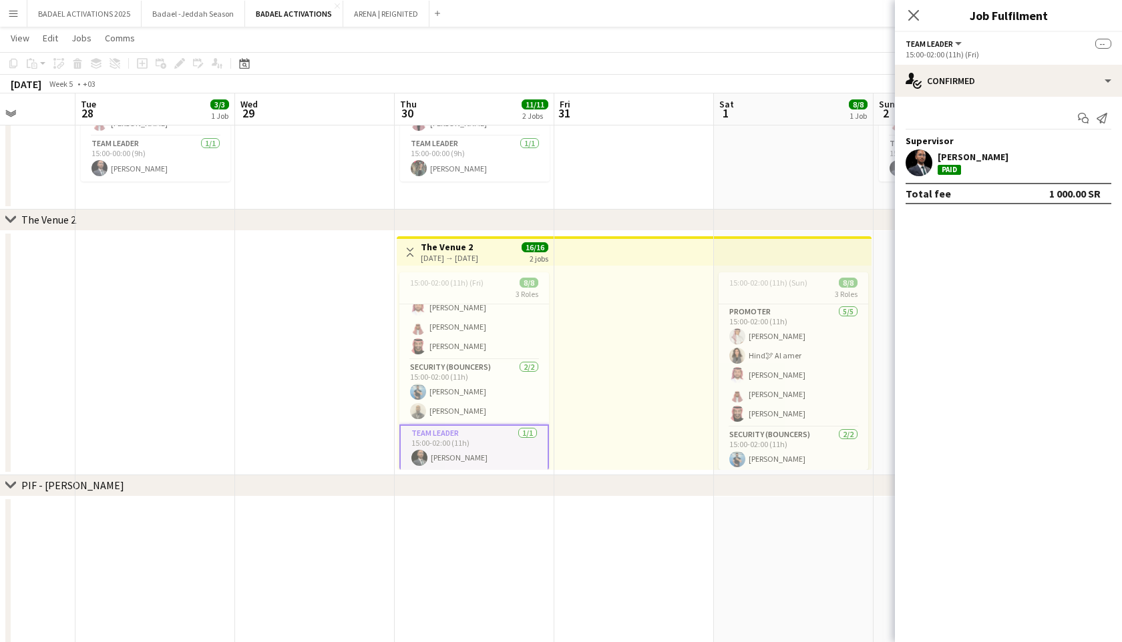
click at [475, 451] on app-card-role "Team Leader [DATE] 15:00-02:00 (11h) [PERSON_NAME]" at bounding box center [474, 449] width 150 height 48
click at [53, 216] on div "The Venue 2" at bounding box center [48, 219] width 55 height 13
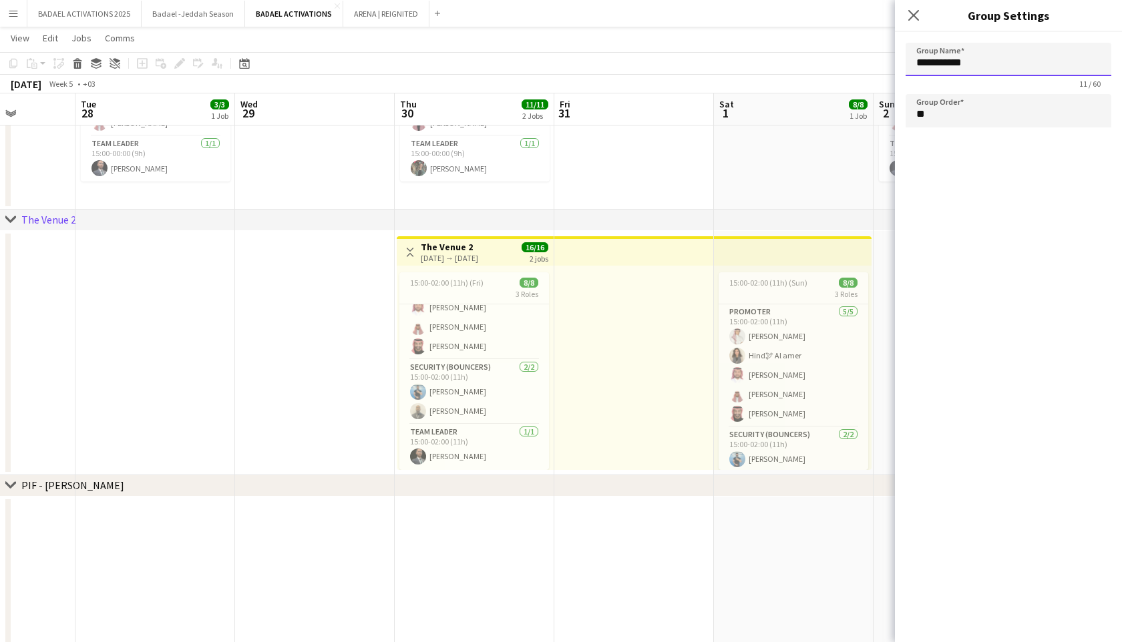
click at [956, 69] on input "**********" at bounding box center [1008, 59] width 206 height 33
click at [576, 365] on div at bounding box center [634, 368] width 160 height 204
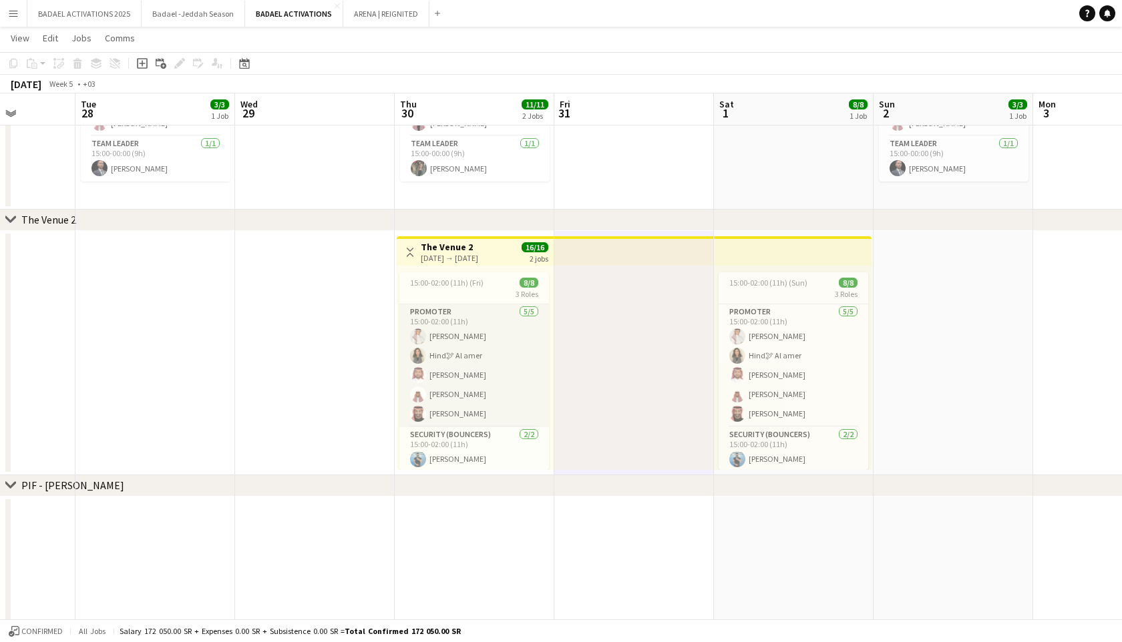
click at [467, 353] on app-card-role "PROMOTER [DATE] 15:00-02:00 (11h) [PERSON_NAME]🕊 Al [PERSON_NAME] [PERSON_NAME]…" at bounding box center [474, 365] width 150 height 123
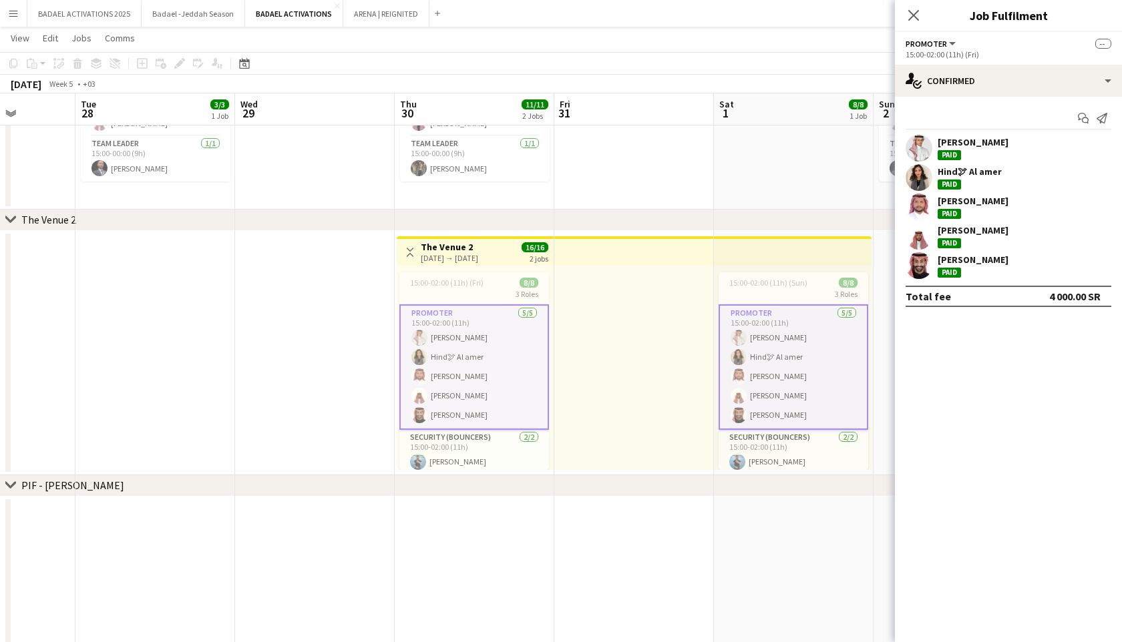
click at [467, 354] on app-card-role "PROMOTER [DATE] 15:00-02:00 (11h) [PERSON_NAME]🕊 Al [PERSON_NAME] [PERSON_NAME]…" at bounding box center [474, 367] width 150 height 126
click at [781, 377] on app-card-role "PROMOTER [DATE] 15:00-02:00 (11h) [PERSON_NAME]🕊 Al [PERSON_NAME] [PERSON_NAME]…" at bounding box center [793, 365] width 150 height 123
click at [781, 377] on app-card-role "PROMOTER [DATE] 15:00-02:00 (11h) [PERSON_NAME]🕊 Al [PERSON_NAME] [PERSON_NAME]…" at bounding box center [793, 367] width 150 height 126
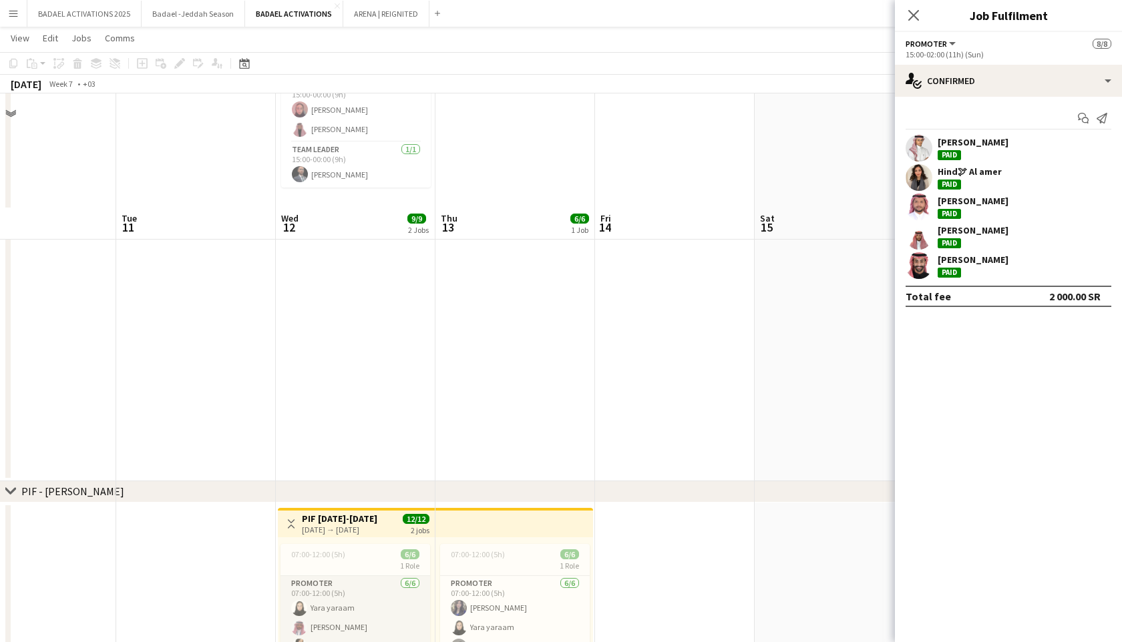
scroll to position [2185, 0]
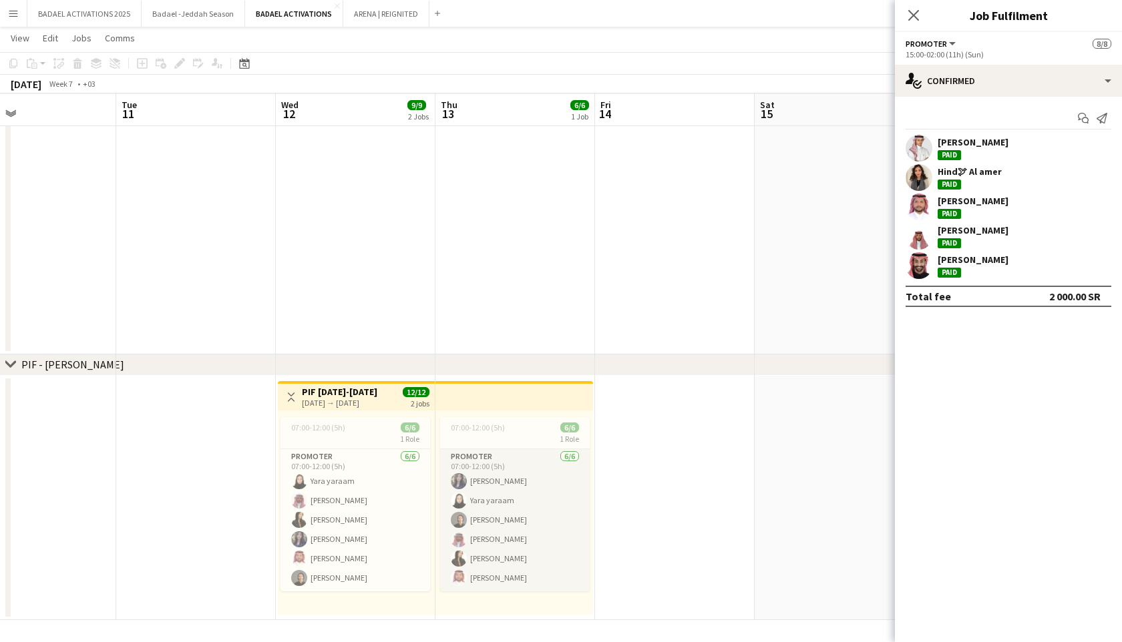
click at [517, 535] on app-card-role "PROMOTER [DATE] 07:00-12:00 (5h) [PERSON_NAME] reshoud Yara yaraam [PERSON_NAME…" at bounding box center [515, 520] width 150 height 142
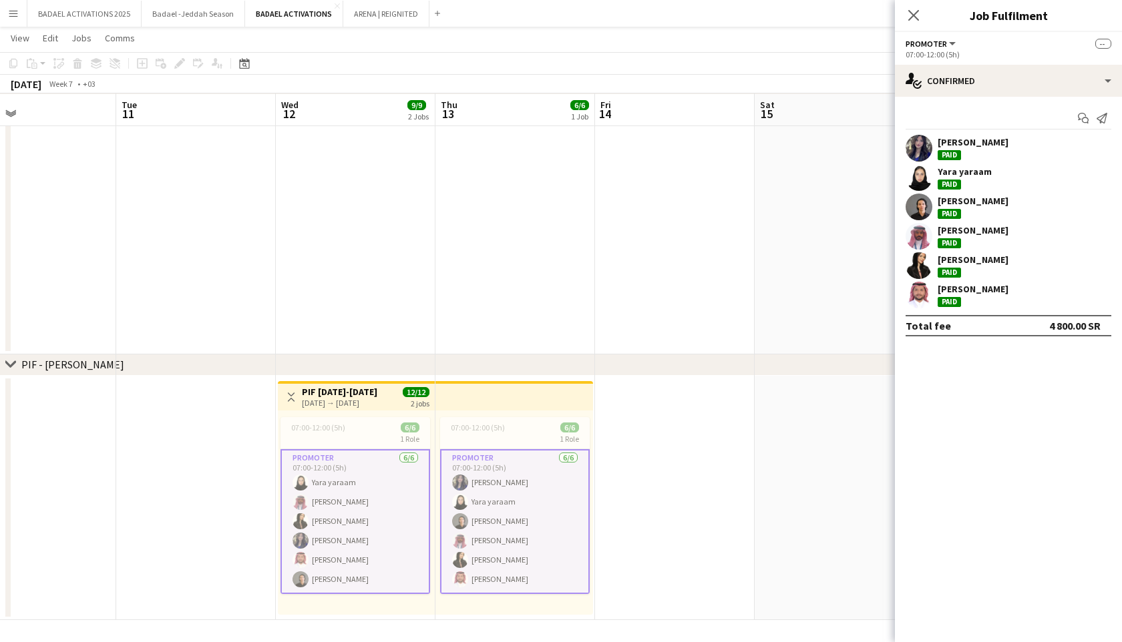
click at [517, 535] on app-card-role "PROMOTER [DATE] 07:00-12:00 (5h) [PERSON_NAME] reshoud Yara yaraam [PERSON_NAME…" at bounding box center [515, 521] width 150 height 145
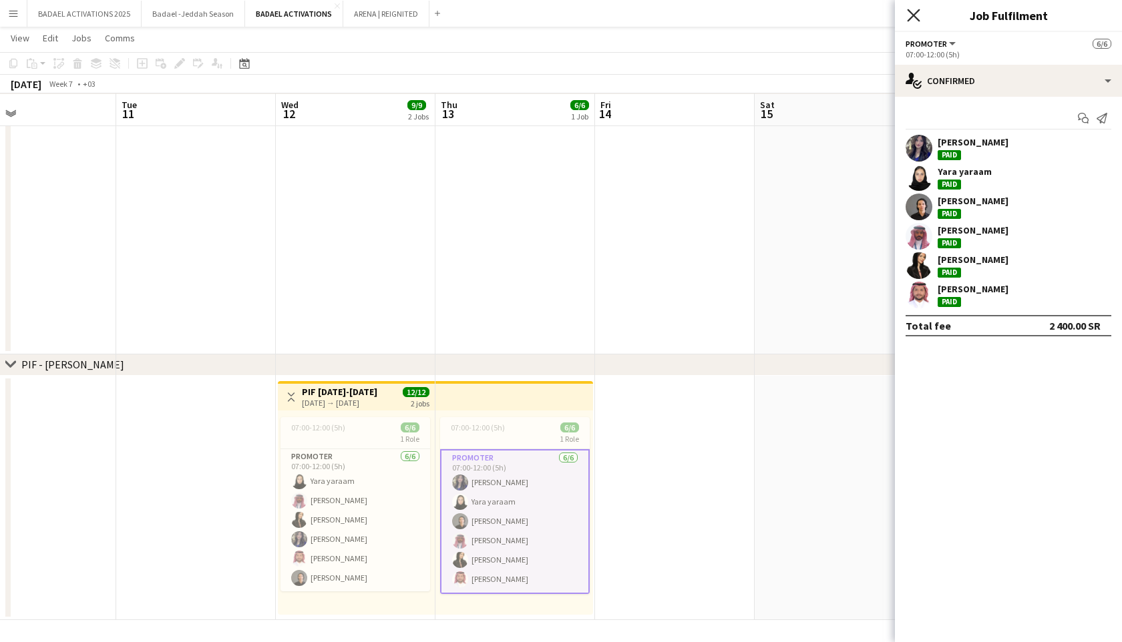
click at [911, 9] on icon "Close pop-in" at bounding box center [913, 15] width 13 height 13
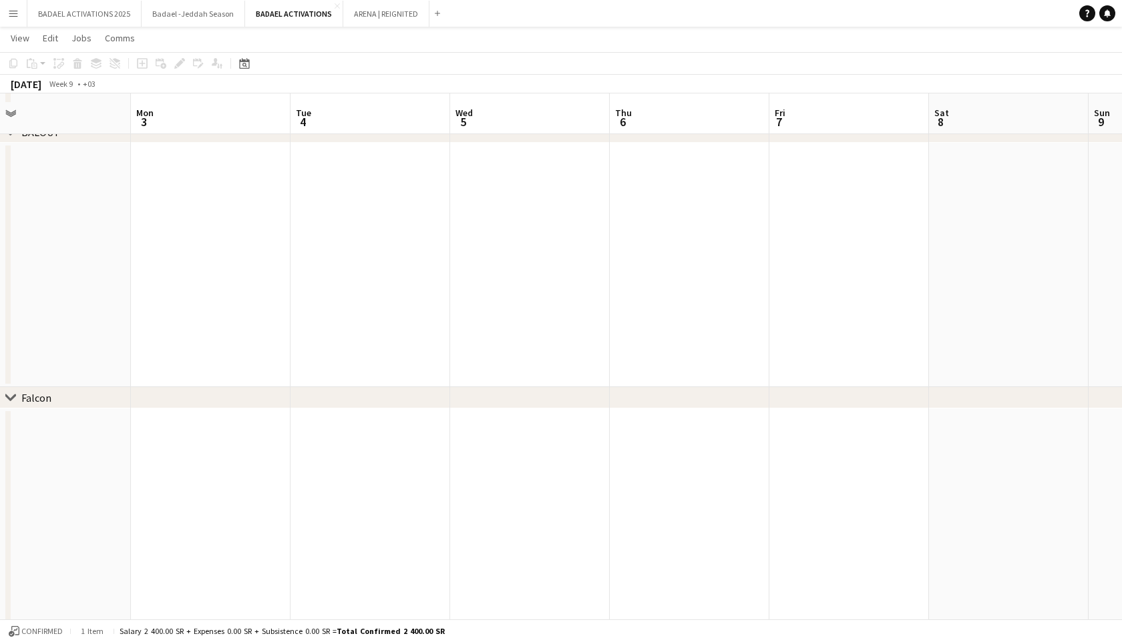
scroll to position [0, 0]
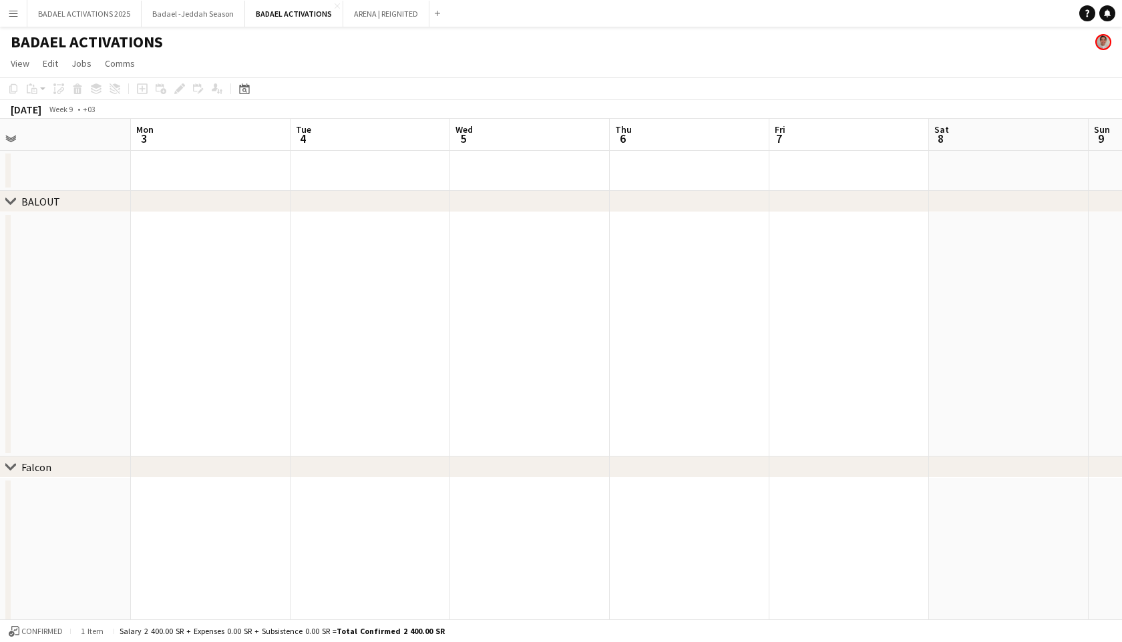
click at [9, 196] on icon "chevron-right" at bounding box center [10, 201] width 11 height 11
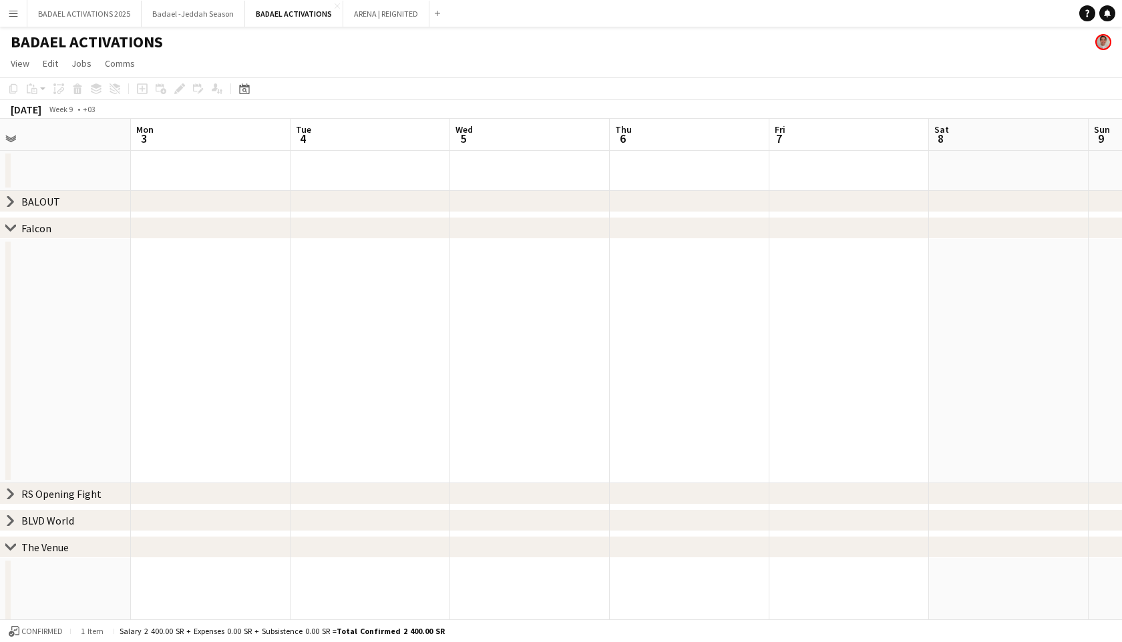
click at [10, 227] on icon "chevron-right" at bounding box center [10, 228] width 11 height 11
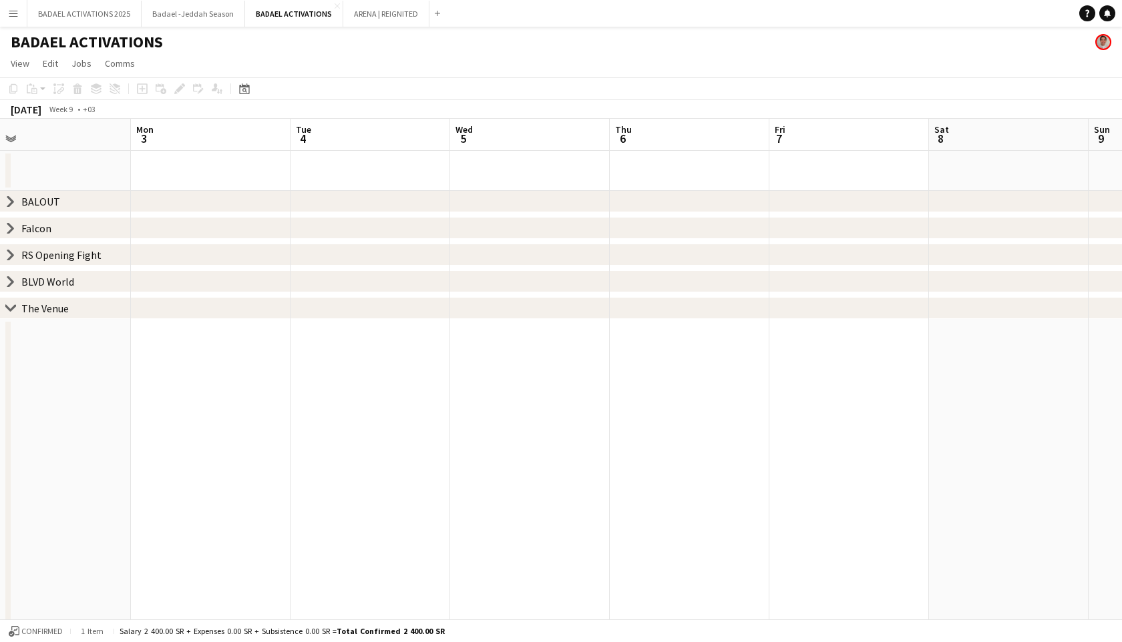
click at [10, 308] on icon at bounding box center [10, 307] width 10 height 5
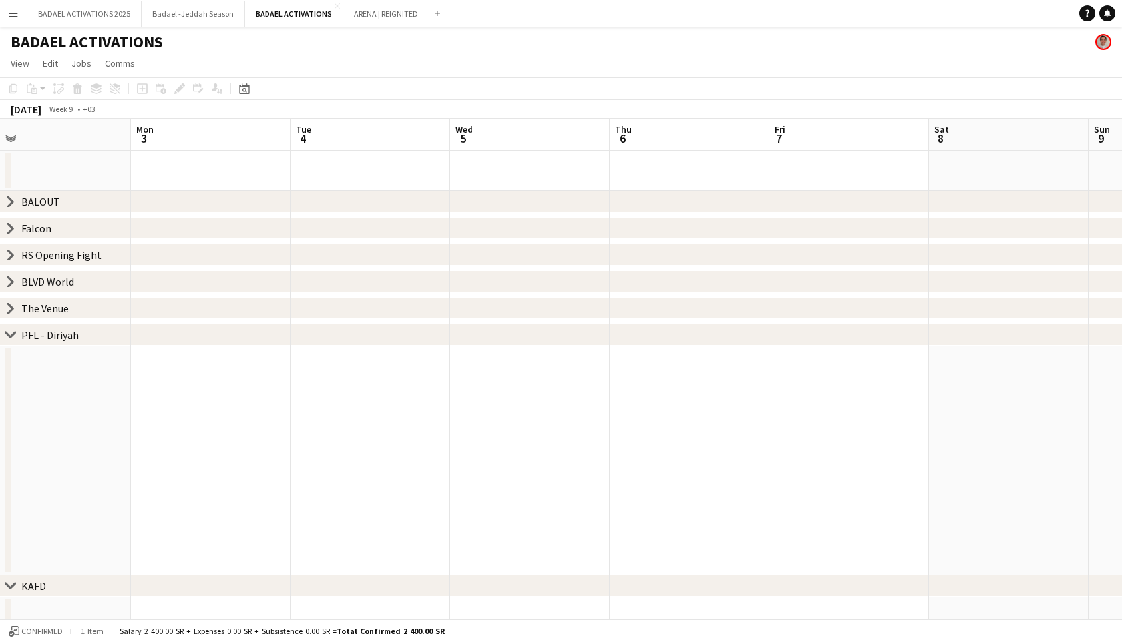
click at [10, 331] on icon "chevron-right" at bounding box center [10, 335] width 11 height 11
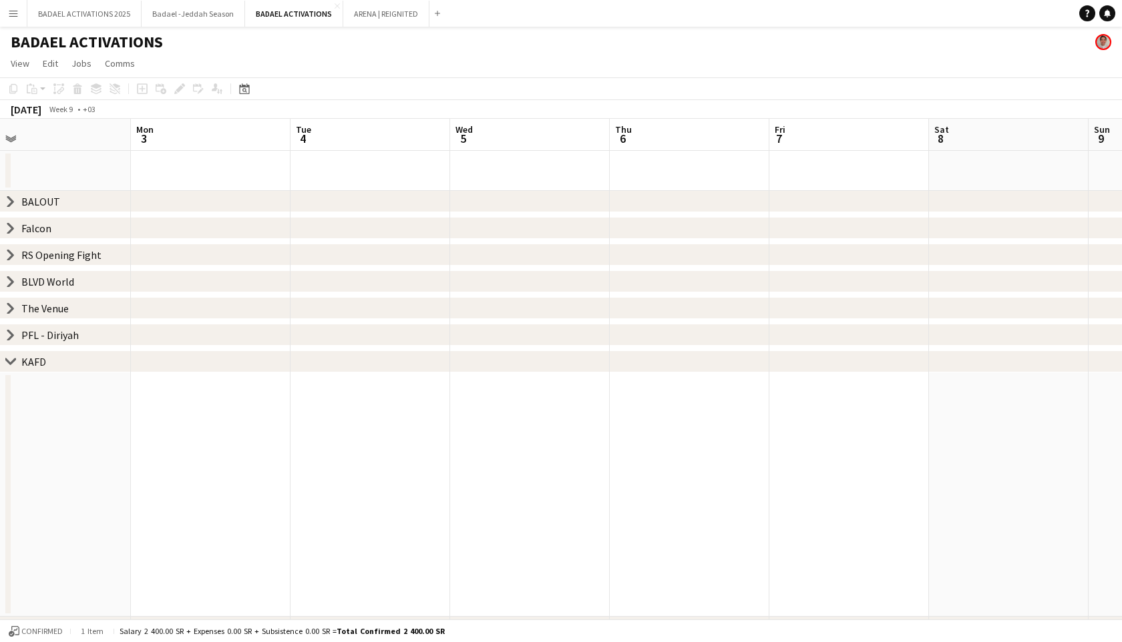
click at [11, 361] on icon "chevron-right" at bounding box center [10, 362] width 11 height 11
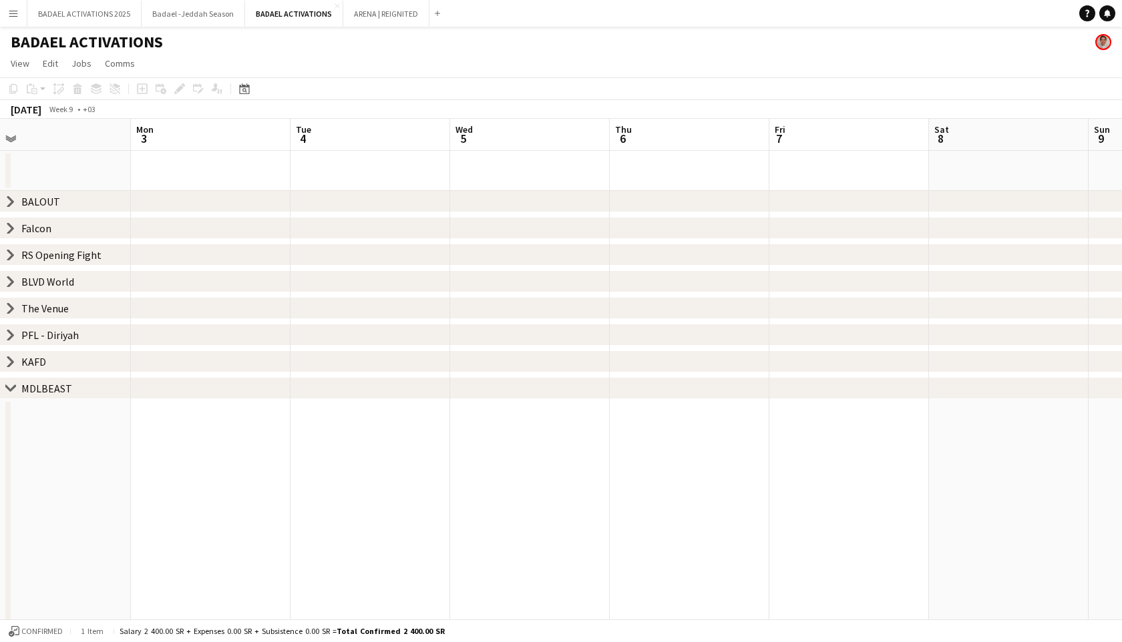
click at [7, 395] on div "chevron-right MDLBEAST" at bounding box center [561, 388] width 1122 height 21
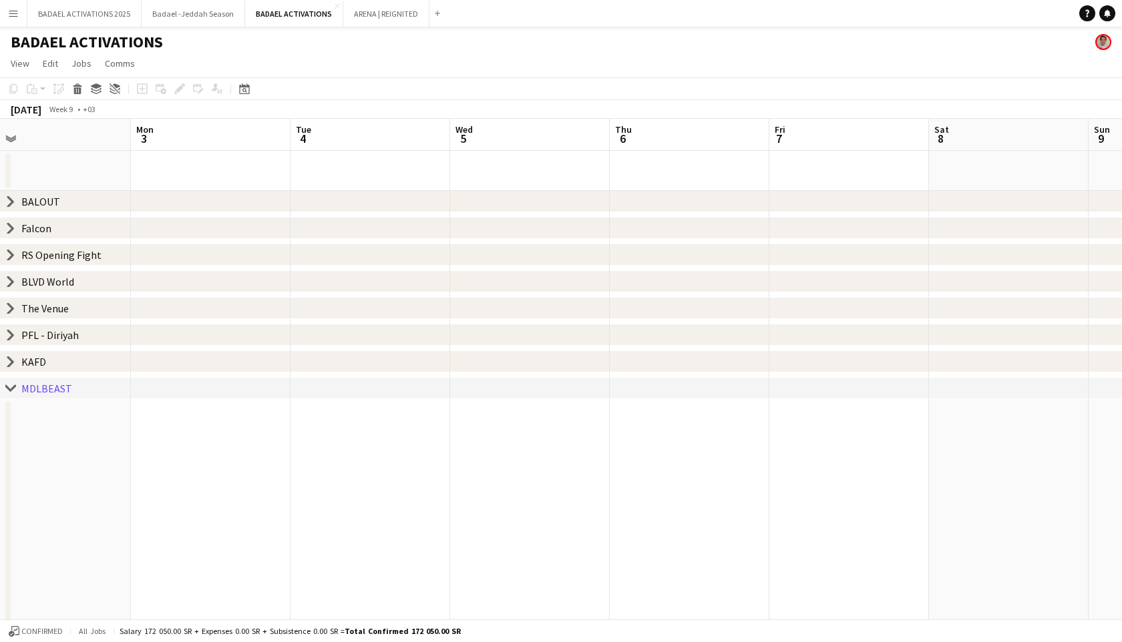
click at [9, 393] on icon "chevron-right" at bounding box center [10, 388] width 11 height 11
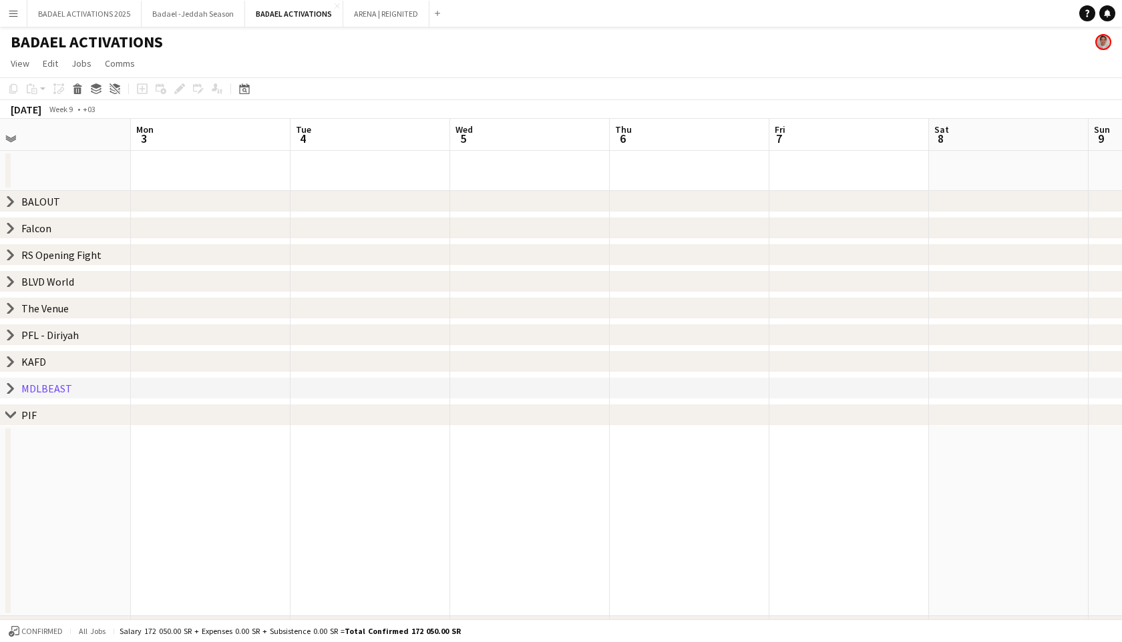
click at [13, 413] on icon at bounding box center [10, 414] width 10 height 5
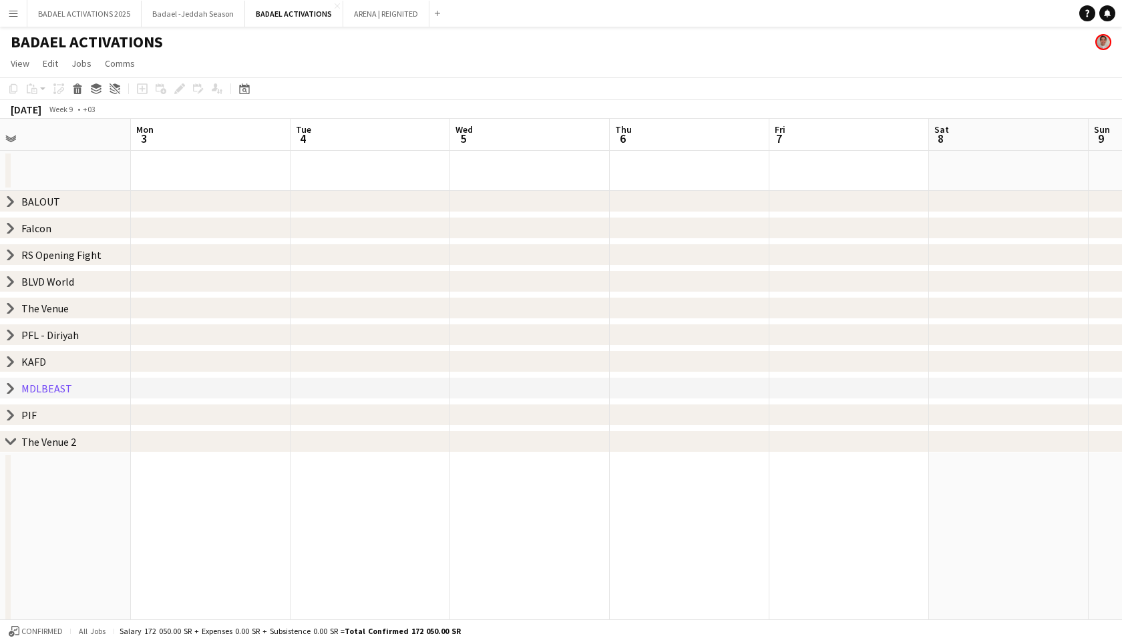
click at [14, 442] on icon "chevron-right" at bounding box center [10, 442] width 11 height 11
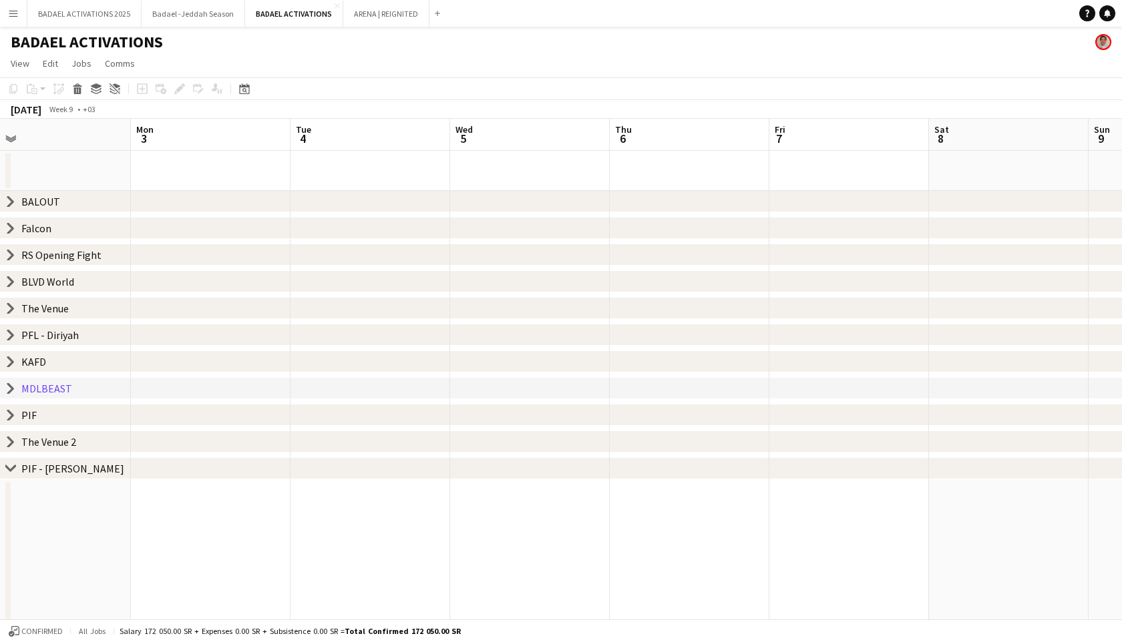
click at [15, 471] on icon "chevron-right" at bounding box center [10, 468] width 11 height 11
